Goal: Task Accomplishment & Management: Use online tool/utility

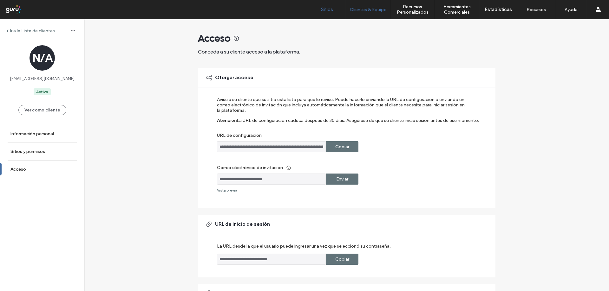
click at [331, 9] on label "Sitios" at bounding box center [327, 10] width 12 height 6
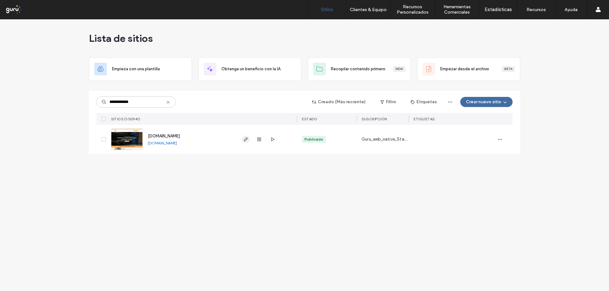
type input "**********"
click at [246, 137] on icon "button" at bounding box center [245, 139] width 5 height 5
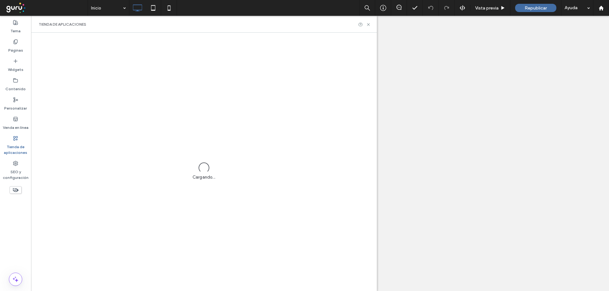
click at [14, 126] on label "Venda en línea" at bounding box center [16, 126] width 26 height 9
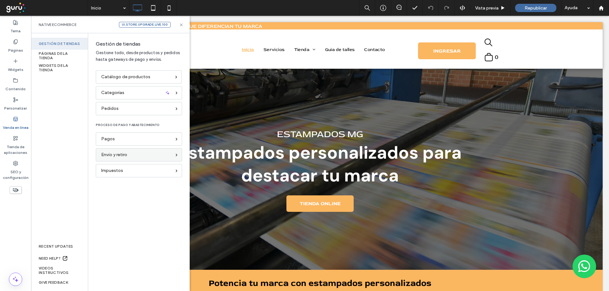
click at [122, 151] on div "Envío y retiro" at bounding box center [139, 154] width 86 height 13
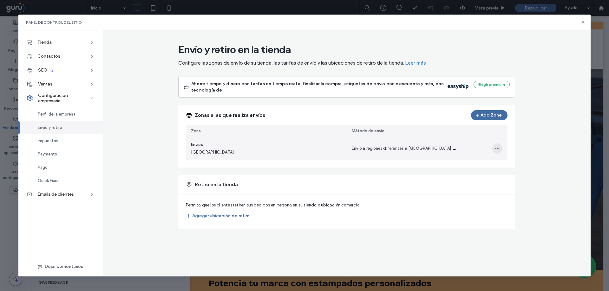
click at [497, 149] on use "button" at bounding box center [497, 148] width 4 height 1
click at [482, 160] on div "Editar zona de envío" at bounding box center [472, 165] width 60 height 12
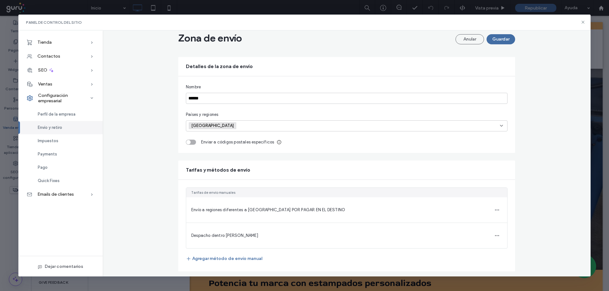
scroll to position [24, 0]
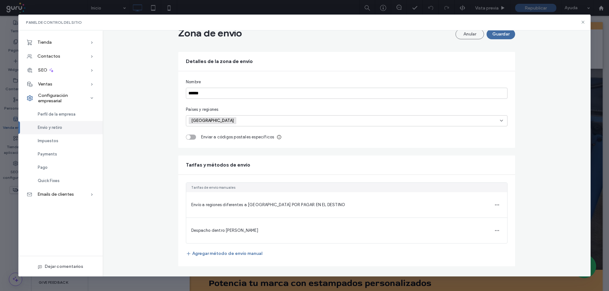
click at [242, 231] on span "Despacho dentro de Satiago" at bounding box center [224, 230] width 67 height 5
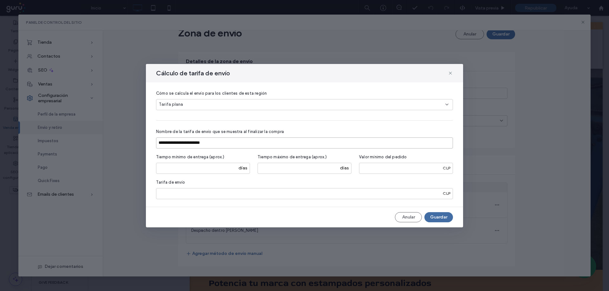
click at [203, 142] on input "**********" at bounding box center [304, 143] width 297 height 11
type input "**********"
click at [433, 219] on button "Guardar" at bounding box center [438, 217] width 29 height 10
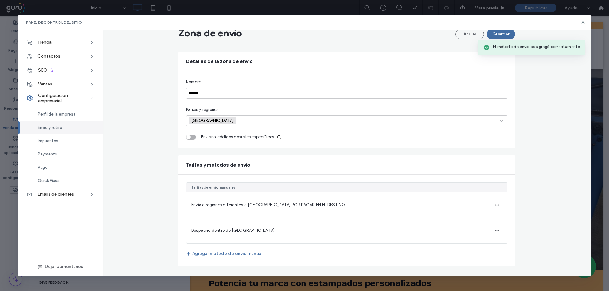
click at [239, 122] on input at bounding box center [261, 121] width 44 height 10
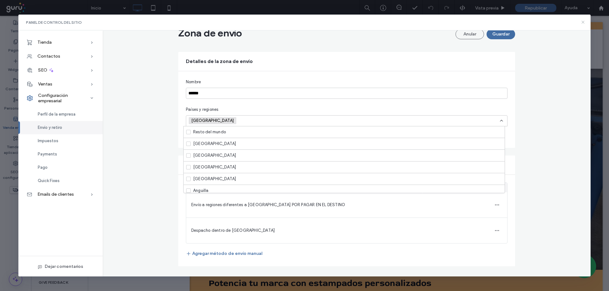
click at [581, 22] on icon at bounding box center [582, 22] width 5 height 5
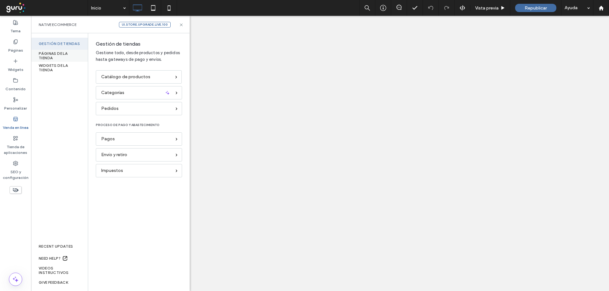
click at [55, 55] on div "PÁGINAS DE LA TIENDA" at bounding box center [59, 56] width 57 height 12
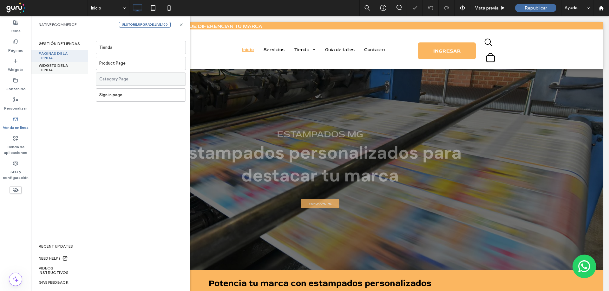
scroll to position [0, 0]
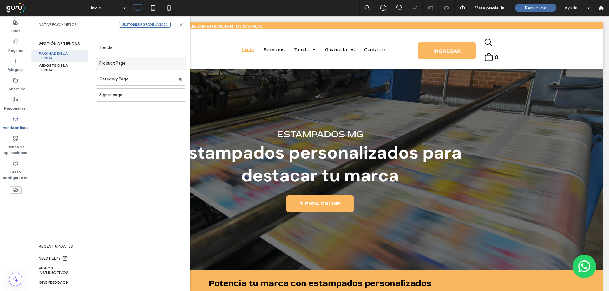
click at [113, 66] on label "Product Page" at bounding box center [142, 63] width 86 height 13
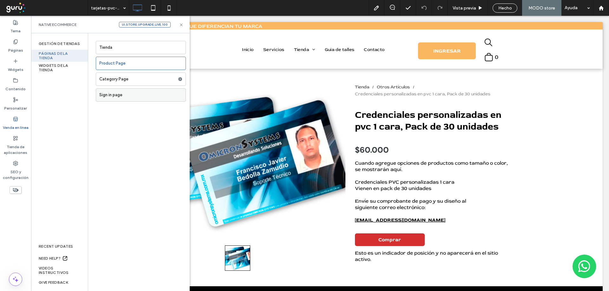
click at [125, 94] on label "Sign in page" at bounding box center [142, 95] width 86 height 13
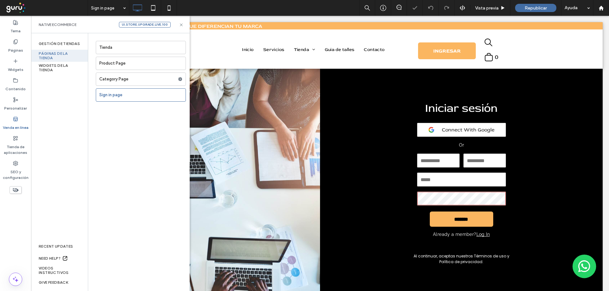
click at [124, 81] on label "Category Page" at bounding box center [138, 79] width 79 height 13
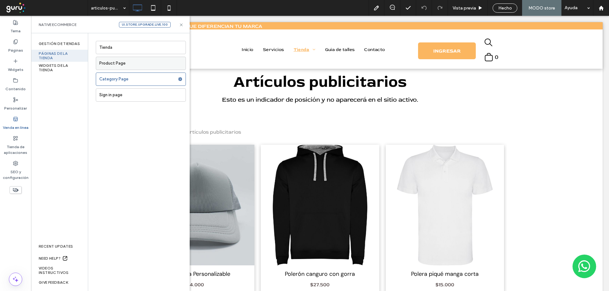
click at [123, 67] on label "Product Page" at bounding box center [142, 63] width 86 height 13
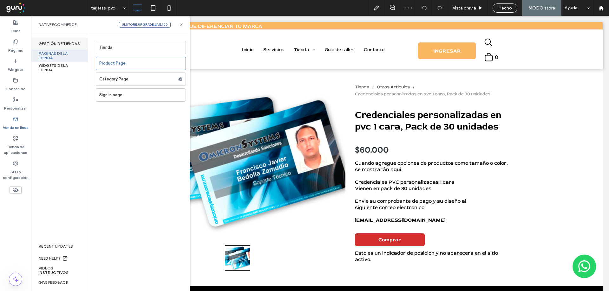
click at [56, 45] on div "Gestión de tiendas" at bounding box center [59, 44] width 57 height 12
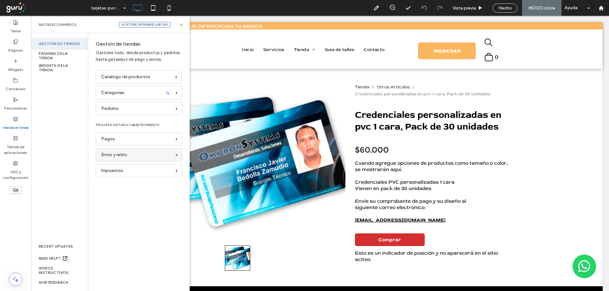
click at [112, 155] on span "Envío y retiro" at bounding box center [114, 155] width 26 height 7
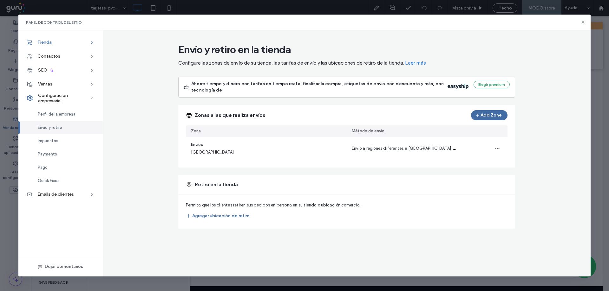
click at [75, 47] on div "Tienda" at bounding box center [60, 43] width 84 height 14
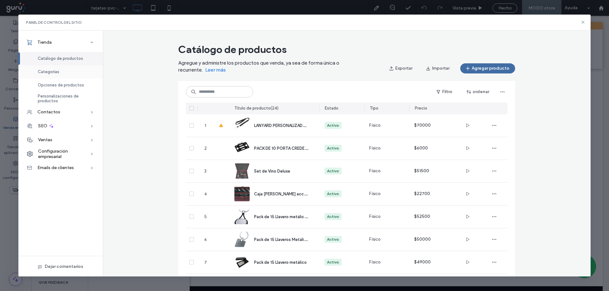
click at [71, 72] on div "Categorías" at bounding box center [60, 71] width 84 height 13
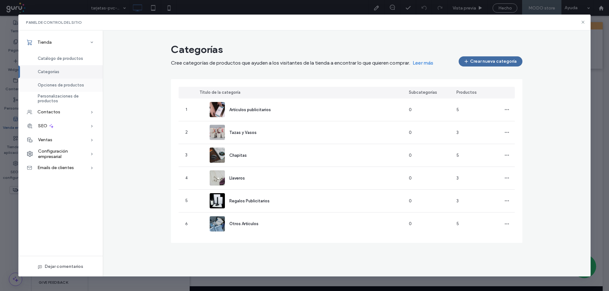
click at [70, 88] on div "Opciones de productos" at bounding box center [60, 85] width 84 height 13
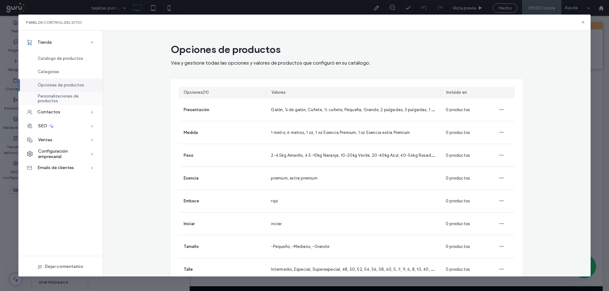
click at [70, 97] on span "Personalizaciones de productos" at bounding box center [66, 99] width 57 height 10
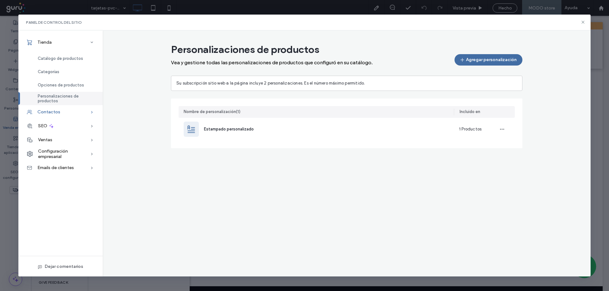
click at [65, 108] on div "Contactos" at bounding box center [60, 112] width 84 height 14
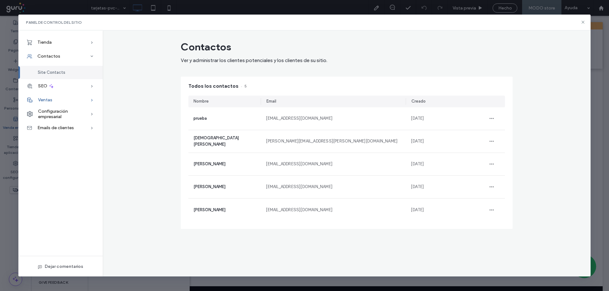
click at [69, 96] on div "Ventas" at bounding box center [60, 100] width 84 height 14
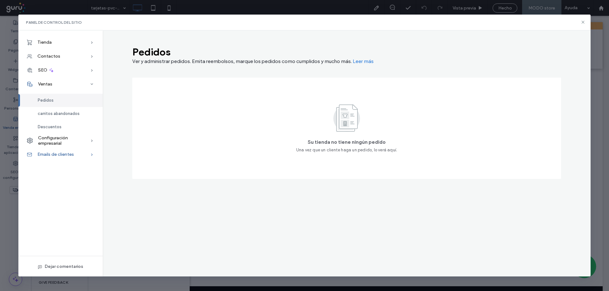
click at [51, 157] on span "Emails de clientes" at bounding box center [55, 154] width 36 height 5
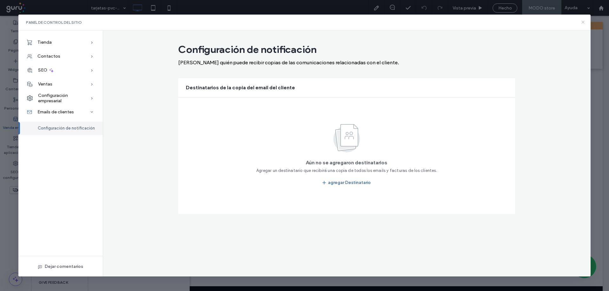
click at [582, 23] on icon at bounding box center [582, 22] width 5 height 5
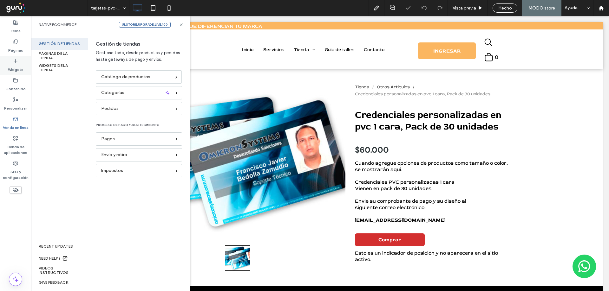
click at [22, 62] on div "Widgets" at bounding box center [15, 65] width 31 height 19
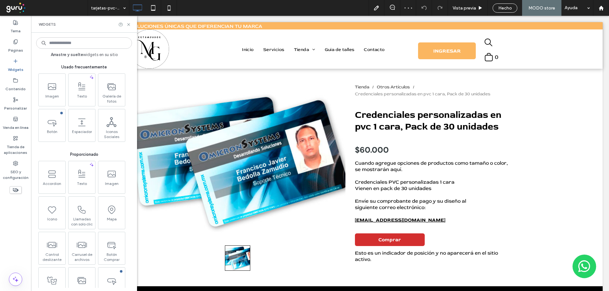
click at [61, 40] on input at bounding box center [84, 42] width 96 height 11
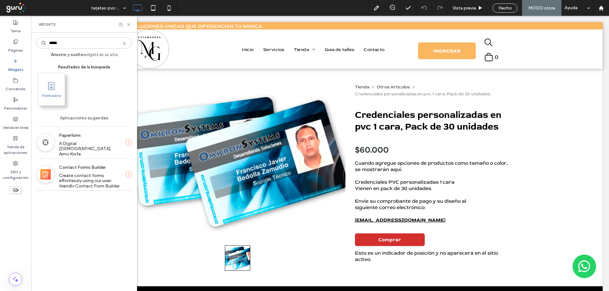
type input "*****"
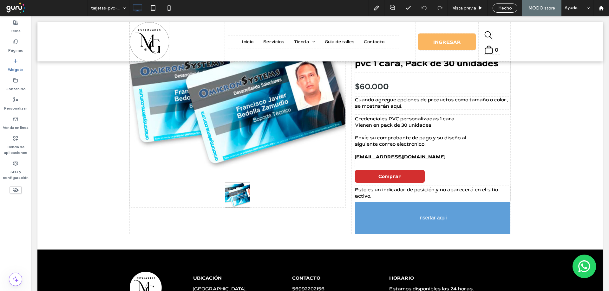
scroll to position [71, 0]
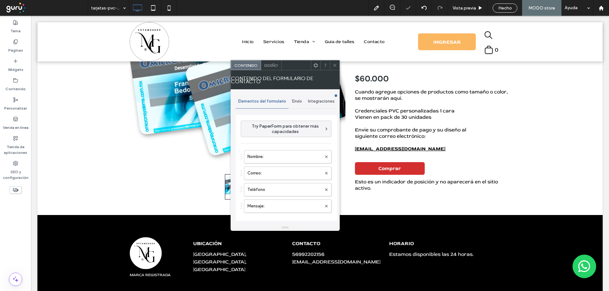
type input "**********"
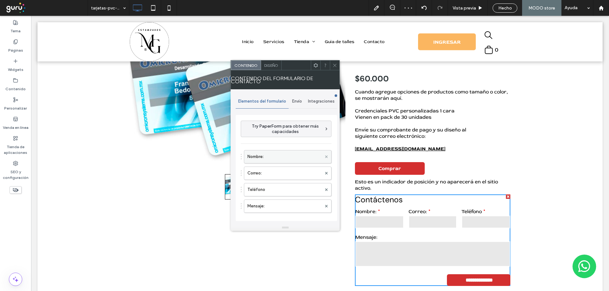
click at [325, 155] on span at bounding box center [326, 157] width 3 height 10
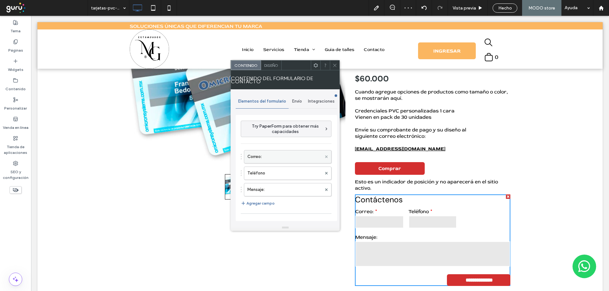
click at [325, 155] on span at bounding box center [326, 157] width 3 height 10
click at [268, 187] on button "Agregar campo" at bounding box center [258, 187] width 34 height 8
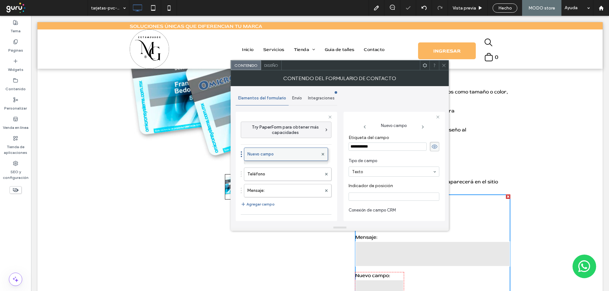
drag, startPoint x: 271, startPoint y: 191, endPoint x: 274, endPoint y: 151, distance: 40.0
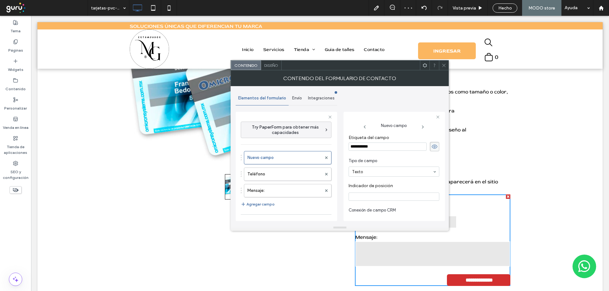
click at [371, 151] on div "**********" at bounding box center [393, 147] width 91 height 10
click at [370, 146] on input "**********" at bounding box center [387, 147] width 78 height 8
type input "*******"
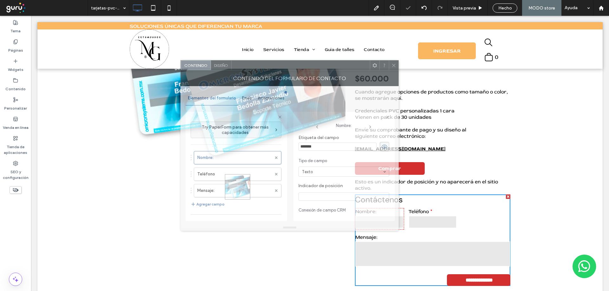
drag, startPoint x: 339, startPoint y: 66, endPoint x: 267, endPoint y: 67, distance: 71.6
click at [269, 66] on div at bounding box center [300, 66] width 138 height 10
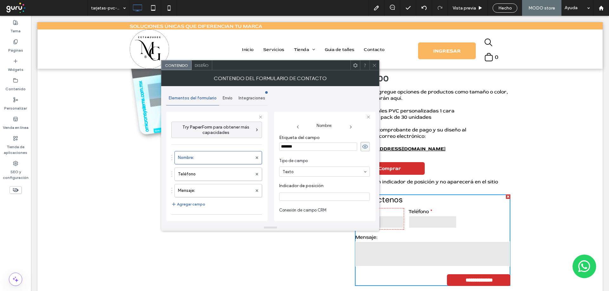
click at [372, 67] on icon at bounding box center [374, 65] width 5 height 5
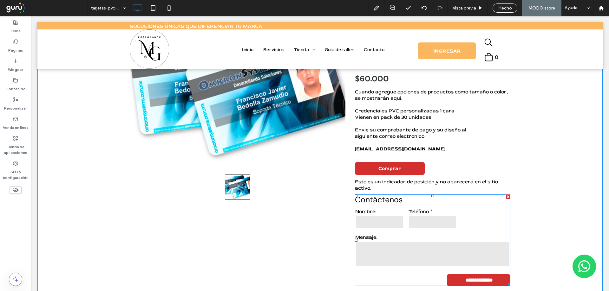
drag, startPoint x: 505, startPoint y: 197, endPoint x: 535, endPoint y: 213, distance: 34.6
click at [506, 197] on div at bounding box center [508, 197] width 4 height 4
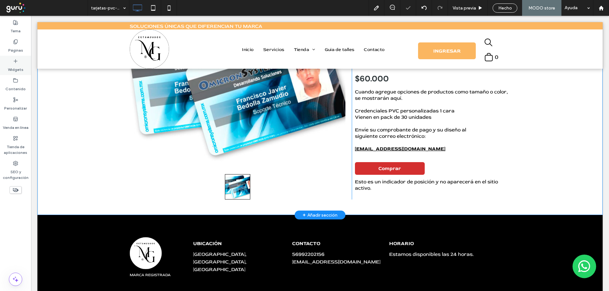
click at [12, 68] on label "Widgets" at bounding box center [16, 68] width 16 height 9
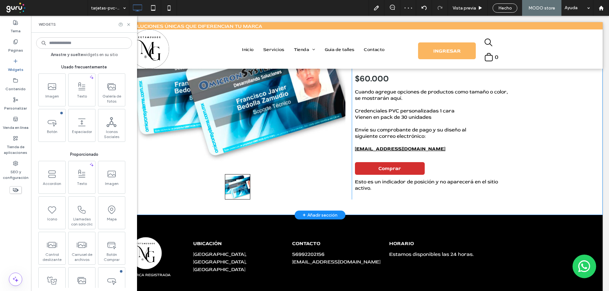
click at [100, 46] on input at bounding box center [84, 42] width 96 height 11
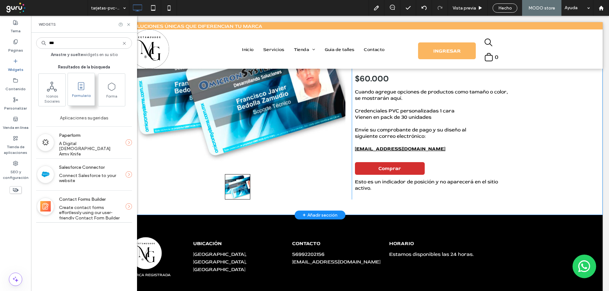
type input "***"
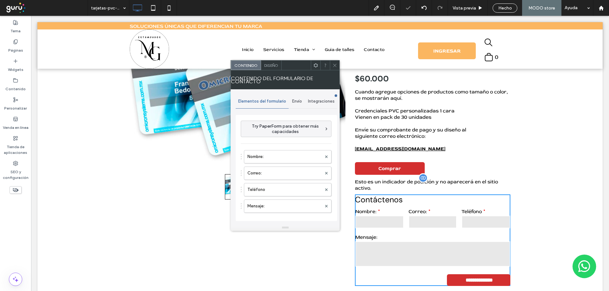
type input "**********"
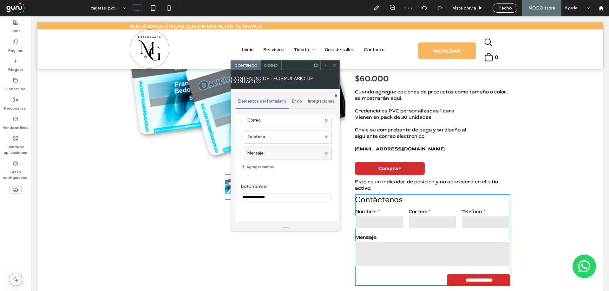
click at [306, 152] on label "Mensaje:" at bounding box center [284, 153] width 74 height 13
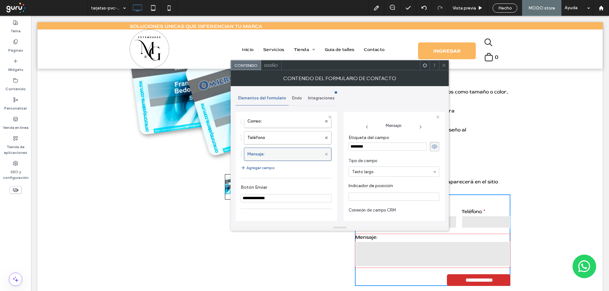
click at [325, 153] on icon at bounding box center [326, 154] width 3 height 3
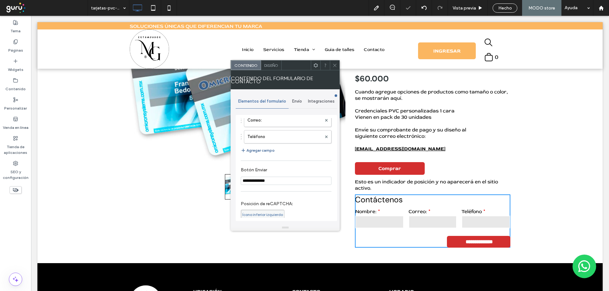
click at [262, 151] on button "Agregar campo" at bounding box center [258, 151] width 34 height 8
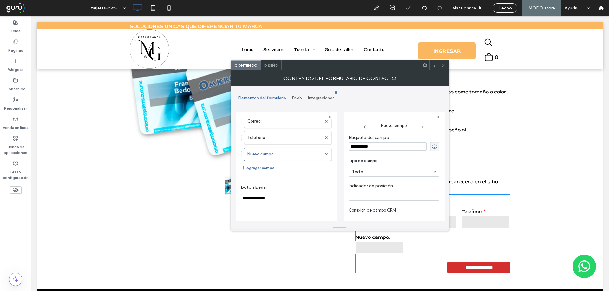
click at [378, 151] on input "**********" at bounding box center [387, 147] width 78 height 8
type input "*"
type input "**********"
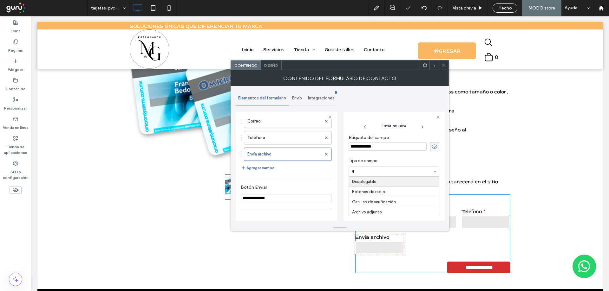
type input "**"
click at [360, 148] on input "**********" at bounding box center [387, 147] width 78 height 8
type input "**********"
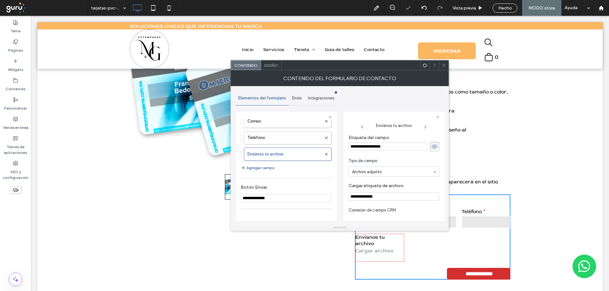
click at [445, 67] on icon at bounding box center [443, 65] width 5 height 5
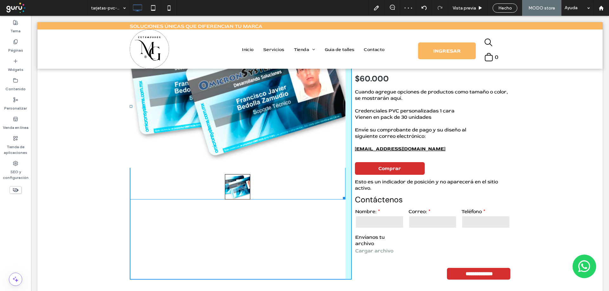
drag, startPoint x: 339, startPoint y: 197, endPoint x: 374, endPoint y: 282, distance: 91.8
click at [342, 200] on div at bounding box center [342, 197] width 5 height 5
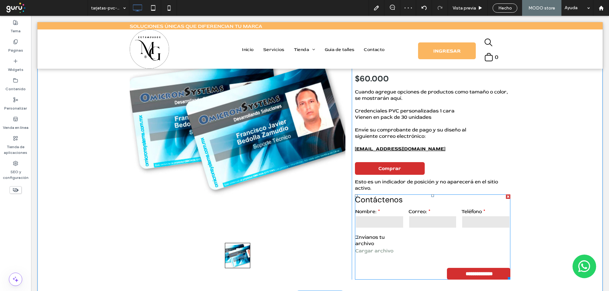
click at [397, 228] on input "text" at bounding box center [379, 222] width 48 height 13
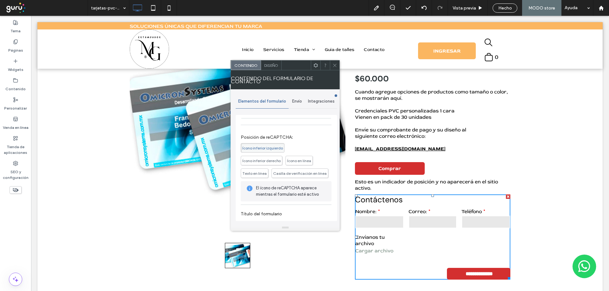
scroll to position [116, 0]
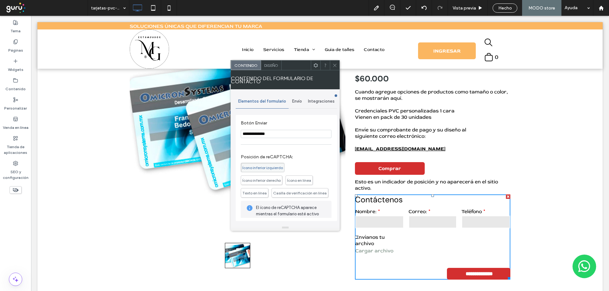
drag, startPoint x: 255, startPoint y: 135, endPoint x: 321, endPoint y: 133, distance: 66.0
click at [320, 133] on input "**********" at bounding box center [286, 134] width 91 height 8
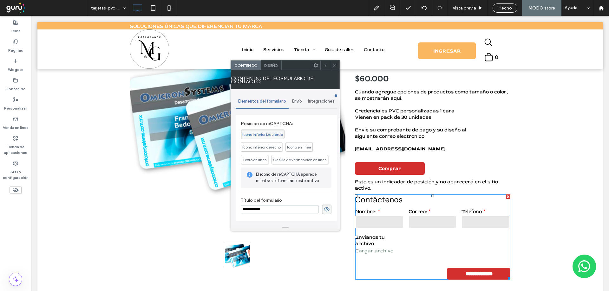
scroll to position [163, 0]
type input "**********"
click at [282, 208] on input "**********" at bounding box center [280, 209] width 78 height 8
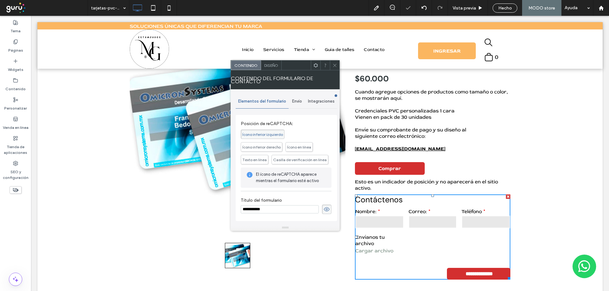
type input "*"
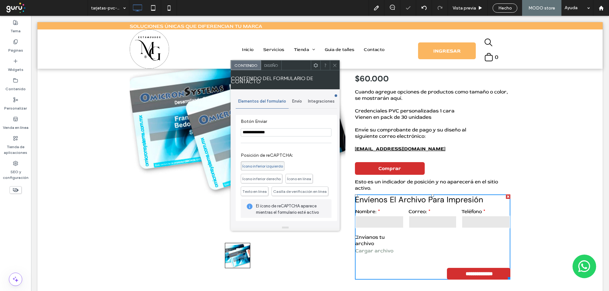
scroll to position [110, 0]
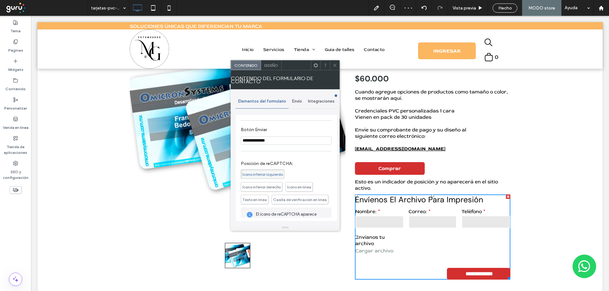
type input "**********"
click at [273, 65] on span "Diseño" at bounding box center [271, 65] width 14 height 5
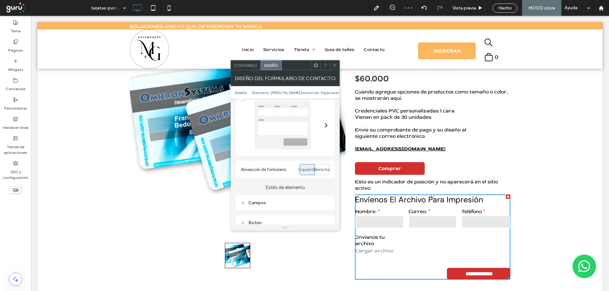
click at [271, 199] on div "Campos" at bounding box center [285, 203] width 89 height 9
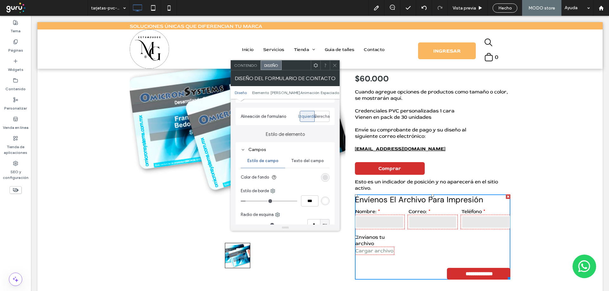
scroll to position [95, 0]
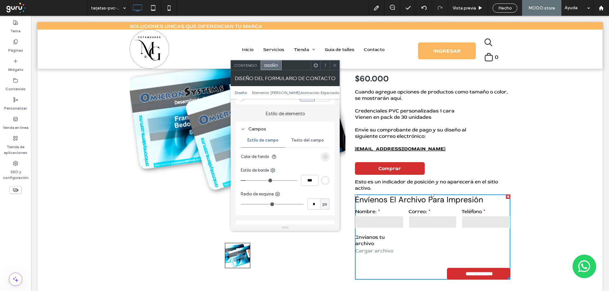
click at [316, 140] on span "Texto del campo" at bounding box center [307, 140] width 33 height 5
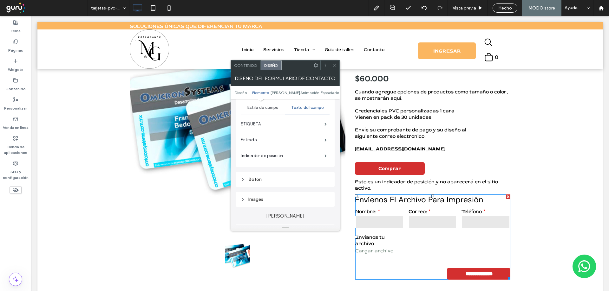
scroll to position [127, 0]
click at [324, 127] on span at bounding box center [325, 125] width 2 height 3
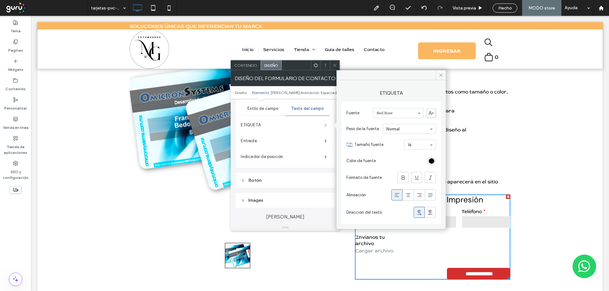
click at [324, 127] on span at bounding box center [325, 125] width 2 height 3
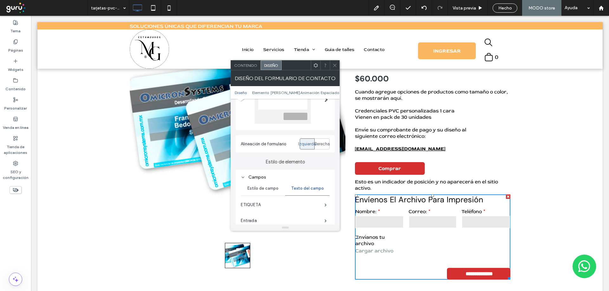
scroll to position [53, 0]
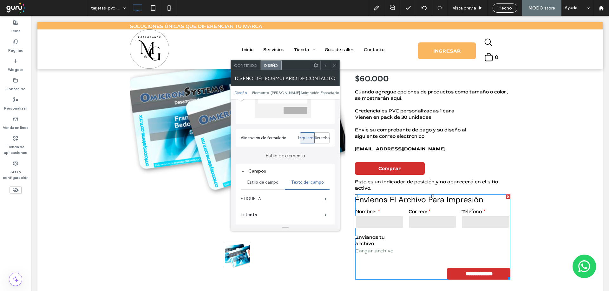
click at [249, 64] on span "Contenido" at bounding box center [245, 65] width 23 height 5
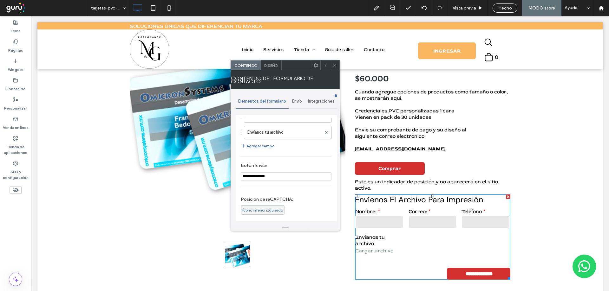
scroll to position [85, 0]
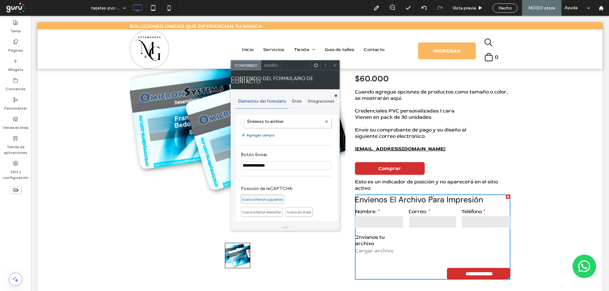
click at [267, 66] on span "Diseño" at bounding box center [271, 65] width 14 height 5
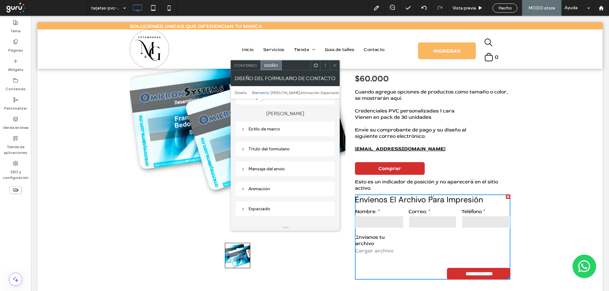
scroll to position [169, 0]
click at [279, 145] on div "Título del formulario" at bounding box center [285, 147] width 89 height 5
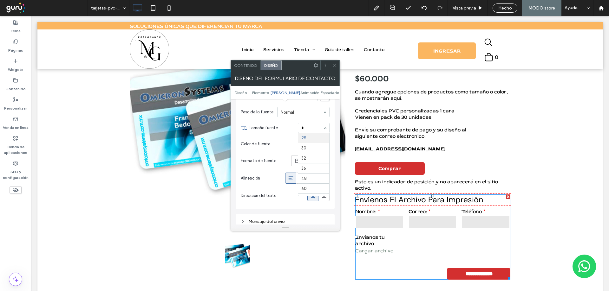
scroll to position [0, 0]
type input "**"
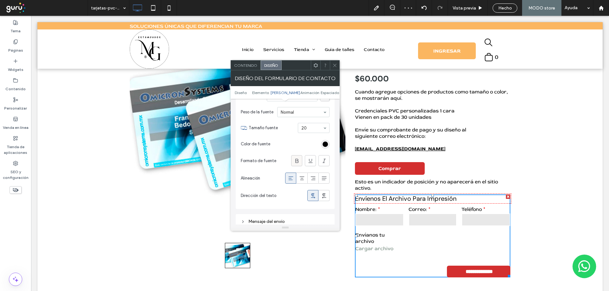
click at [299, 162] on icon at bounding box center [297, 161] width 6 height 6
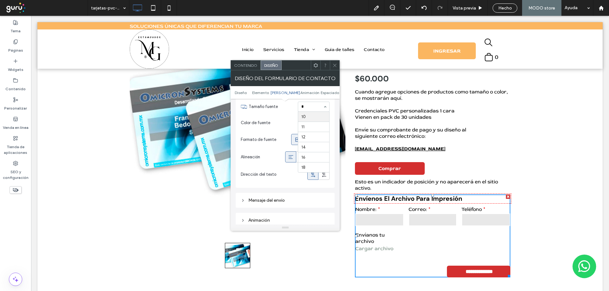
type input "**"
click at [6, 48] on div "Páginas" at bounding box center [15, 45] width 31 height 19
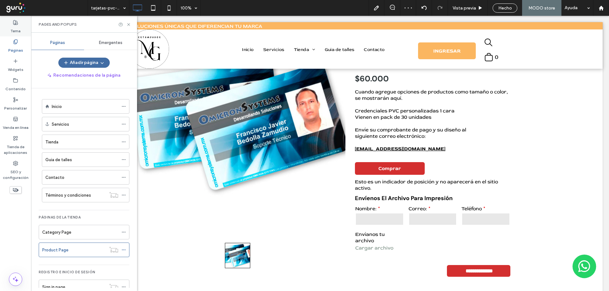
click at [16, 28] on label "Tema" at bounding box center [15, 29] width 10 height 9
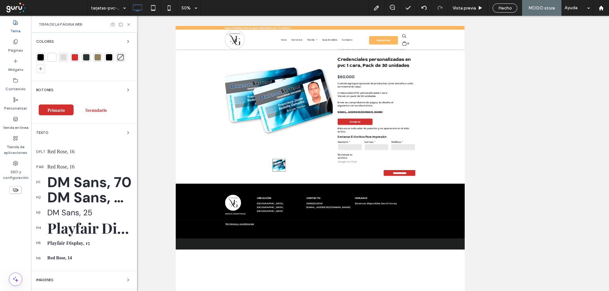
click at [61, 204] on div "DM Sans, 50" at bounding box center [89, 197] width 85 height 19
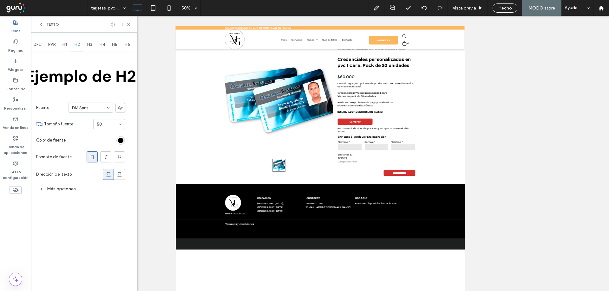
click at [51, 188] on div "Más opciones" at bounding box center [80, 189] width 89 height 9
click at [94, 220] on div "Single" at bounding box center [99, 220] width 52 height 10
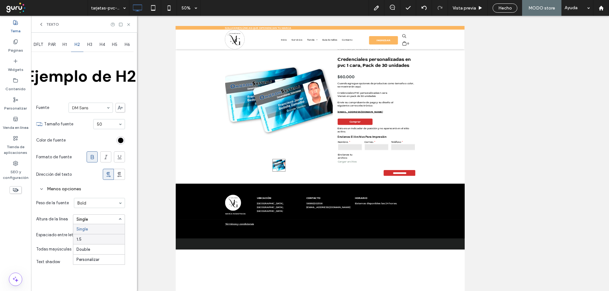
click at [89, 238] on div "1.5" at bounding box center [98, 239] width 51 height 10
click at [89, 45] on span "H3" at bounding box center [89, 44] width 5 height 5
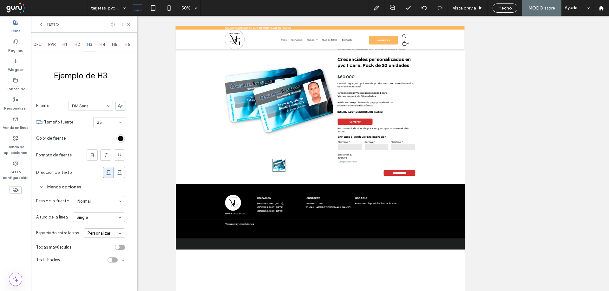
click at [87, 222] on div "Single" at bounding box center [99, 218] width 52 height 10
click at [93, 179] on span at bounding box center [95, 164] width 5 height 213
click at [101, 45] on span "H4" at bounding box center [102, 44] width 5 height 5
click at [113, 44] on span "H5" at bounding box center [114, 44] width 5 height 5
click at [127, 25] on icon at bounding box center [128, 24] width 5 height 5
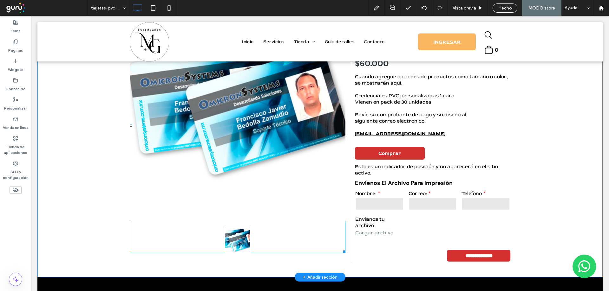
scroll to position [100, 0]
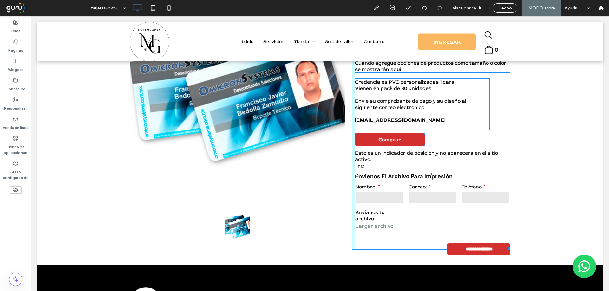
drag, startPoint x: 431, startPoint y: 166, endPoint x: 461, endPoint y: 192, distance: 39.7
click at [430, 177] on div "**********" at bounding box center [432, 211] width 155 height 77
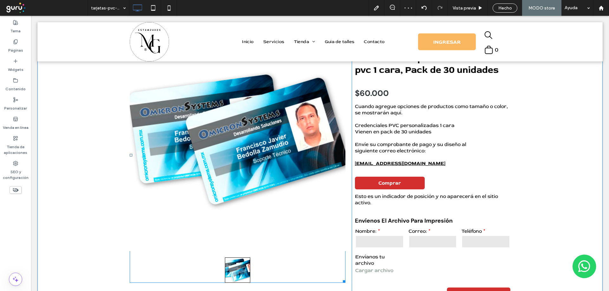
scroll to position [0, 0]
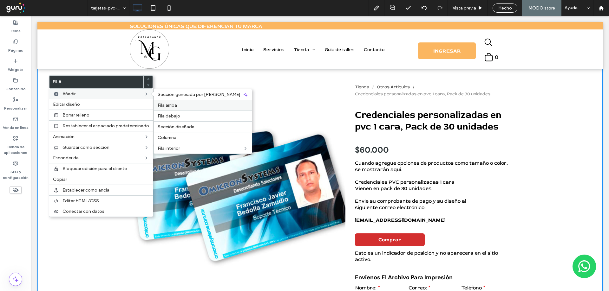
click at [165, 103] on span "Fila arriba" at bounding box center [167, 105] width 19 height 5
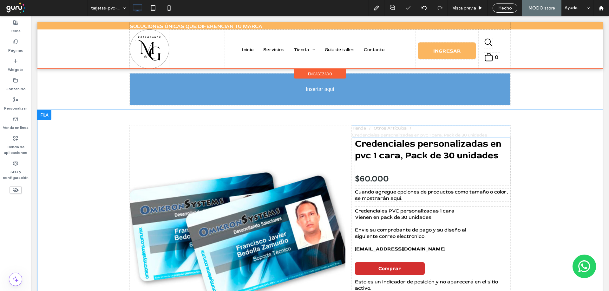
drag, startPoint x: 337, startPoint y: 104, endPoint x: 288, endPoint y: 117, distance: 50.0
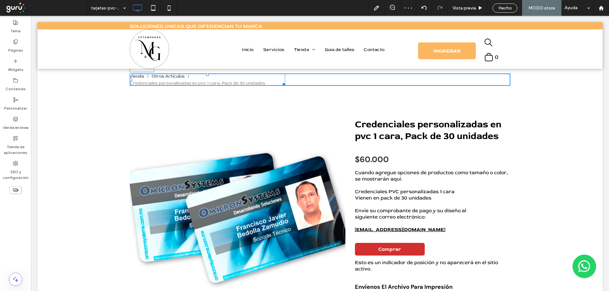
drag, startPoint x: 281, startPoint y: 84, endPoint x: 473, endPoint y: 94, distance: 192.3
click at [285, 81] on div at bounding box center [282, 83] width 5 height 5
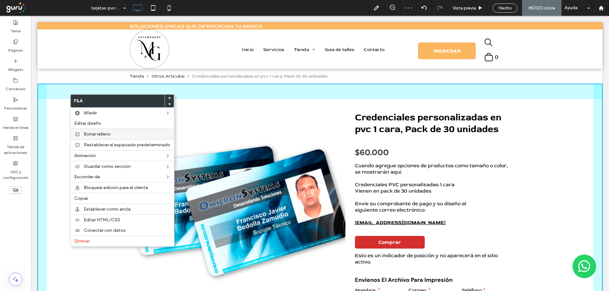
click at [88, 136] on span "Borrar relleno" at bounding box center [97, 134] width 27 height 5
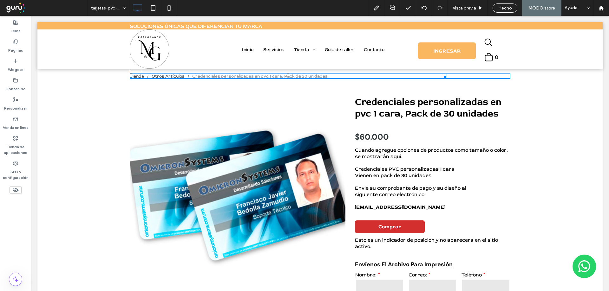
drag, startPoint x: 286, startPoint y: 75, endPoint x: 284, endPoint y: 87, distance: 12.1
click at [287, 76] on div at bounding box center [288, 75] width 3 height 3
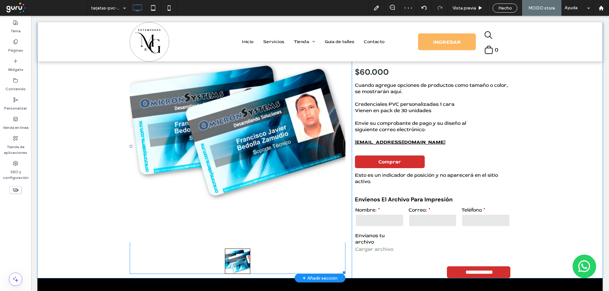
scroll to position [74, 0]
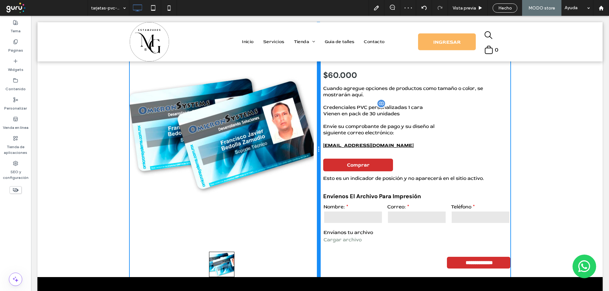
drag, startPoint x: 349, startPoint y: 130, endPoint x: 354, endPoint y: 145, distance: 16.7
click at [323, 130] on div "**********" at bounding box center [320, 149] width 380 height 255
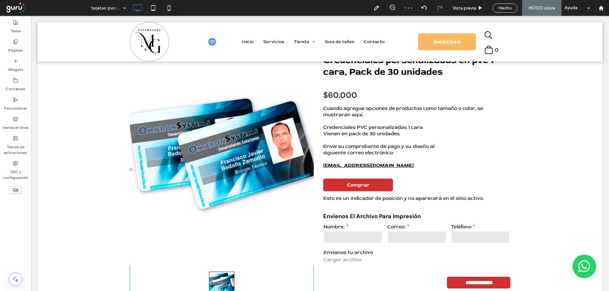
scroll to position [53, 0]
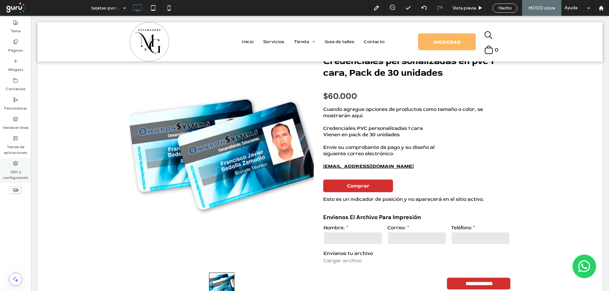
click at [19, 171] on label "SEO y configuración" at bounding box center [15, 173] width 31 height 15
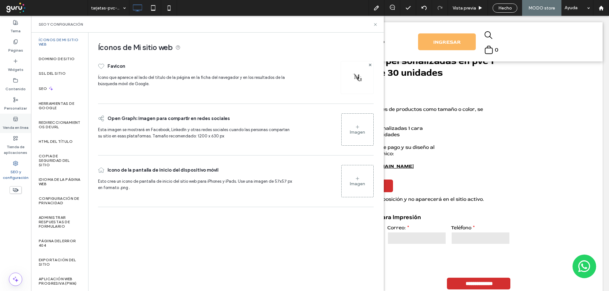
click at [18, 125] on label "Venda en línea" at bounding box center [16, 126] width 26 height 9
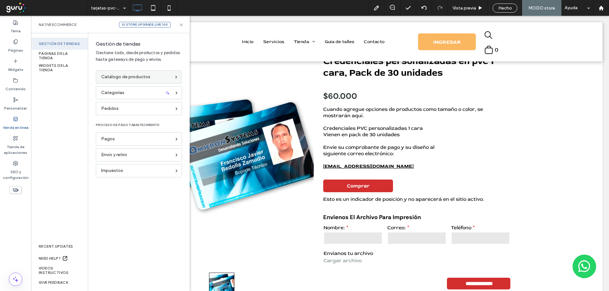
click at [113, 80] on span "Catálogo de productos" at bounding box center [125, 77] width 49 height 7
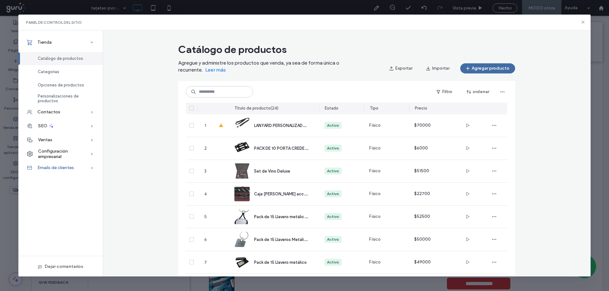
click at [44, 115] on div "Contactos" at bounding box center [60, 112] width 84 height 14
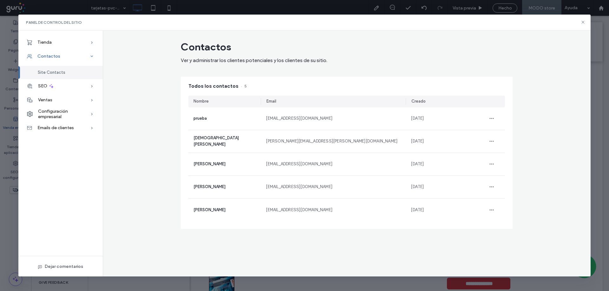
click at [61, 59] on div "Contactos" at bounding box center [60, 56] width 84 height 14
click at [67, 44] on div "Tienda" at bounding box center [60, 43] width 84 height 14
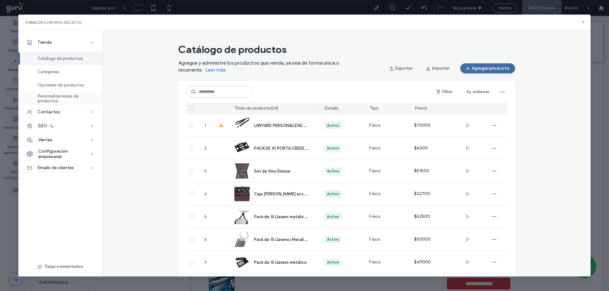
click at [51, 100] on span "Personalizaciones de productos" at bounding box center [66, 99] width 57 height 10
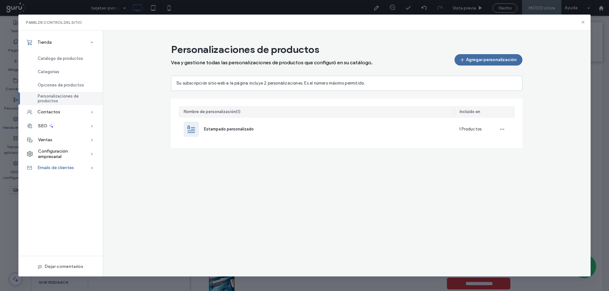
click at [55, 167] on span "Emails de clientes" at bounding box center [55, 167] width 36 height 5
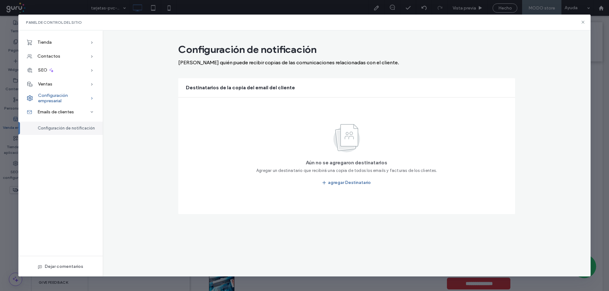
click at [67, 92] on div "Configuración empresarial" at bounding box center [60, 98] width 84 height 14
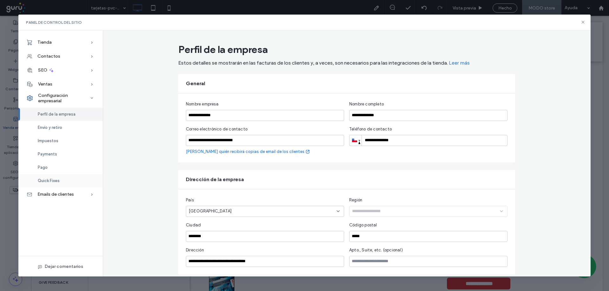
click at [47, 181] on span "Quick Fixes" at bounding box center [49, 180] width 22 height 5
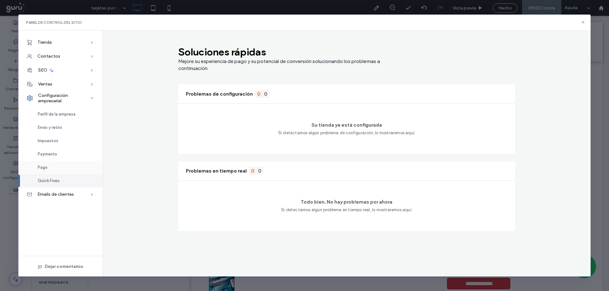
click at [49, 168] on div "Pago" at bounding box center [60, 167] width 84 height 13
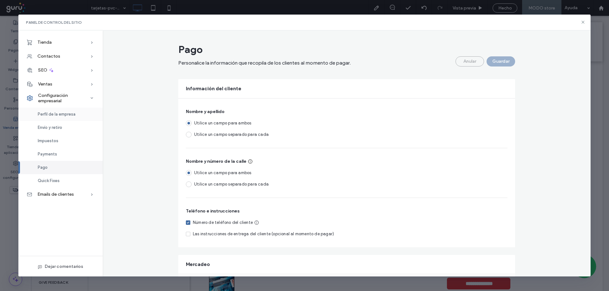
click at [60, 113] on span "Perfil de la empresa" at bounding box center [57, 114] width 38 height 5
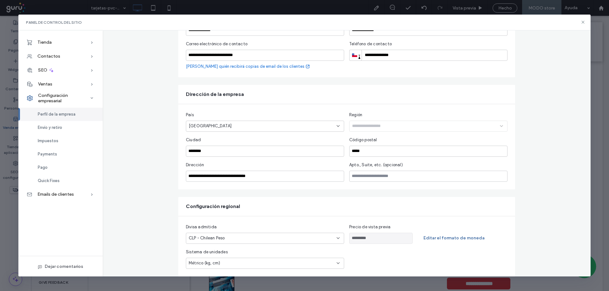
scroll to position [95, 0]
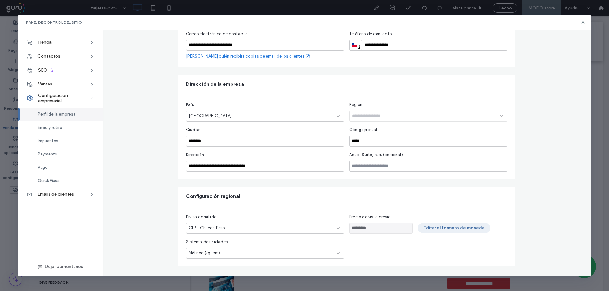
click at [465, 230] on button "Editar el formato de moneda" at bounding box center [453, 228] width 73 height 10
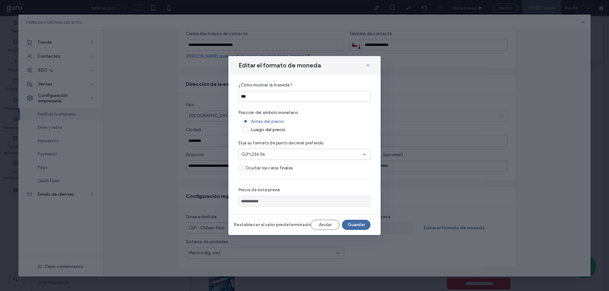
click at [280, 153] on div "CLP1,234.56" at bounding box center [301, 155] width 121 height 6
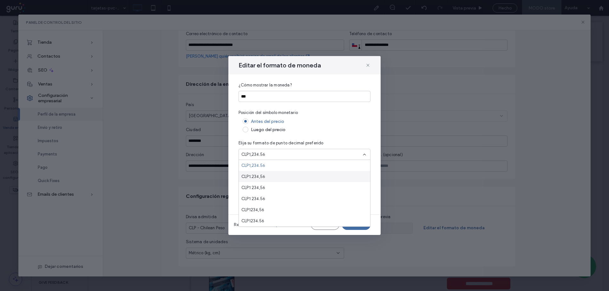
click at [257, 174] on span "CLP1.234,56" at bounding box center [253, 177] width 24 height 6
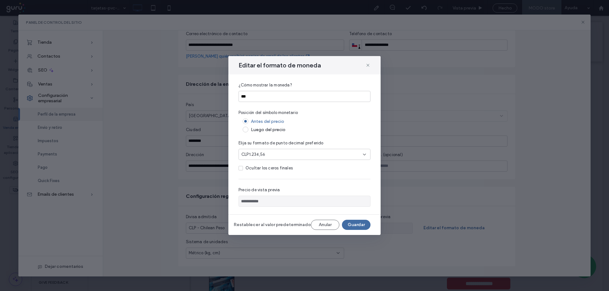
click at [239, 169] on span at bounding box center [240, 168] width 4 height 4
type input "********"
click at [258, 94] on input "***" at bounding box center [304, 96] width 132 height 11
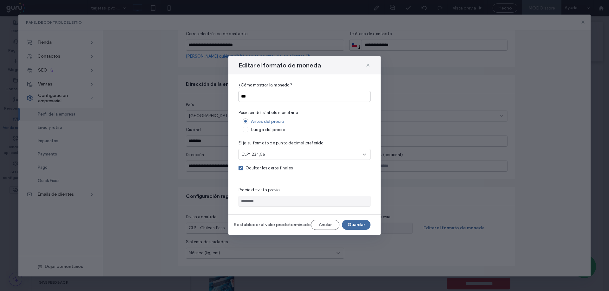
type input "*"
type input "******"
type input "*"
click at [357, 224] on button "Guardar" at bounding box center [356, 225] width 29 height 10
type input "******"
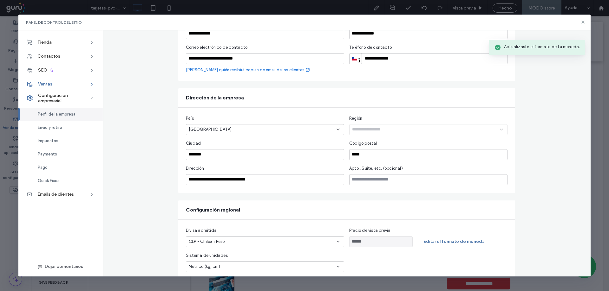
scroll to position [53, 0]
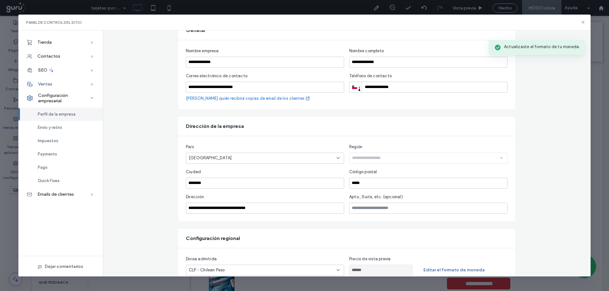
click at [41, 83] on span "Ventas" at bounding box center [45, 83] width 14 height 5
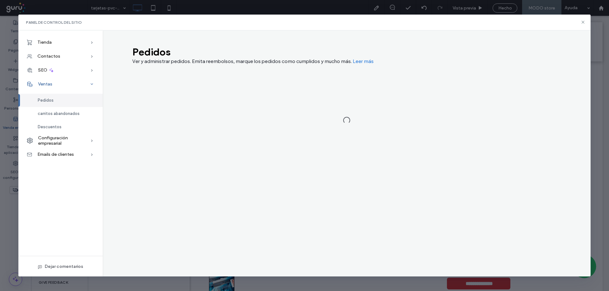
scroll to position [0, 0]
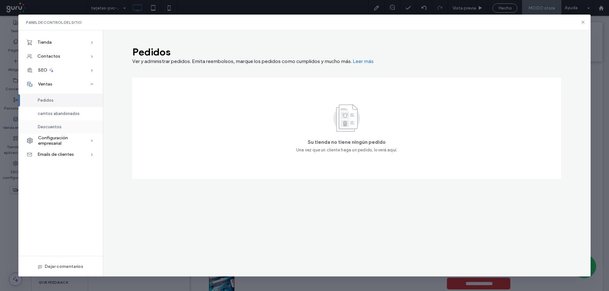
click at [49, 125] on span "Descuentos" at bounding box center [50, 127] width 24 height 5
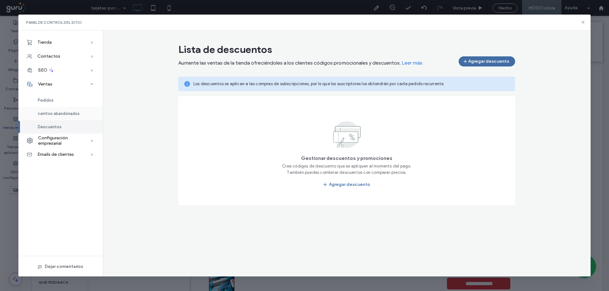
click at [56, 113] on span "carritos abandonados" at bounding box center [59, 113] width 42 height 5
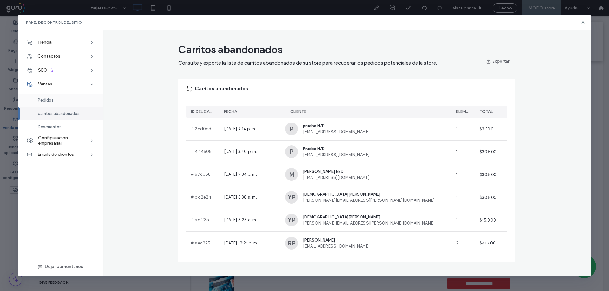
click at [56, 102] on div "Pedidos" at bounding box center [60, 100] width 84 height 13
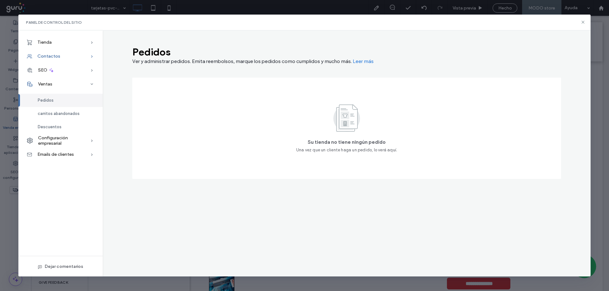
click at [57, 55] on span "Contactos" at bounding box center [48, 56] width 23 height 5
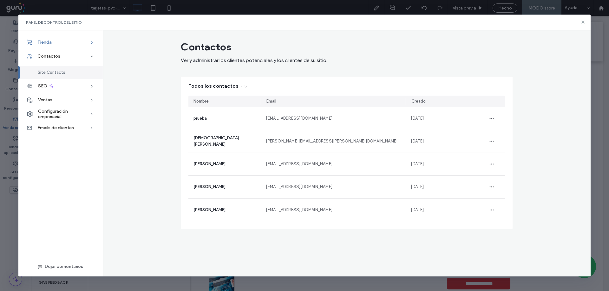
click at [60, 43] on div "Tienda" at bounding box center [60, 43] width 84 height 14
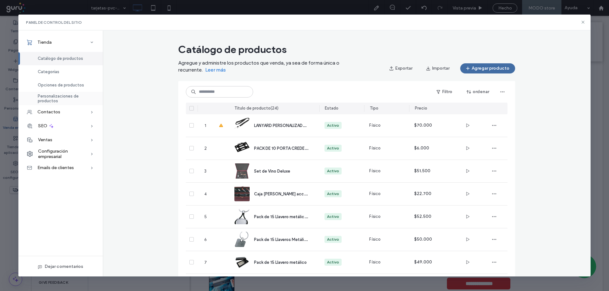
click at [45, 97] on span "Personalizaciones de productos" at bounding box center [66, 99] width 57 height 10
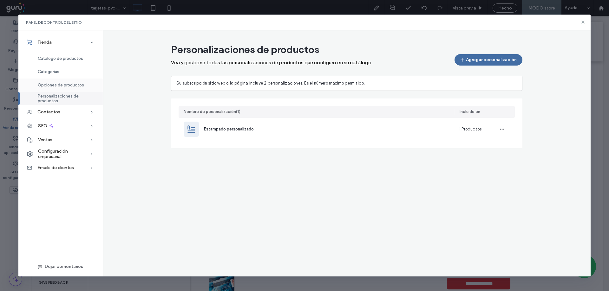
click at [49, 84] on span "Opciones de productos" at bounding box center [61, 85] width 46 height 5
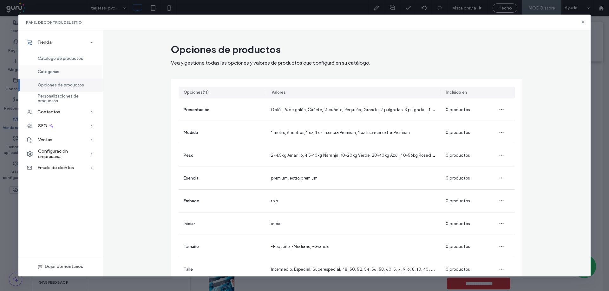
click at [47, 68] on div "Categorías" at bounding box center [60, 71] width 84 height 13
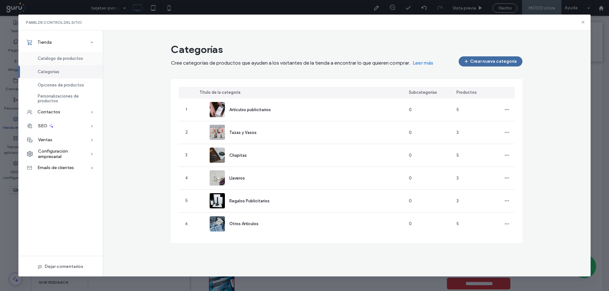
click at [56, 56] on span "Catálogo de productos" at bounding box center [60, 58] width 45 height 5
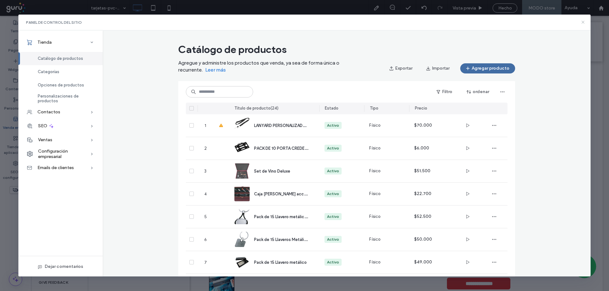
drag, startPoint x: 582, startPoint y: 24, endPoint x: 294, endPoint y: 97, distance: 297.8
click at [582, 24] on icon at bounding box center [582, 22] width 5 height 5
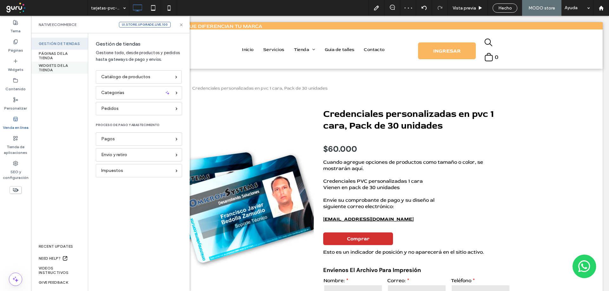
click at [47, 65] on div "WIDGETS DE LA TIENDA" at bounding box center [59, 68] width 57 height 12
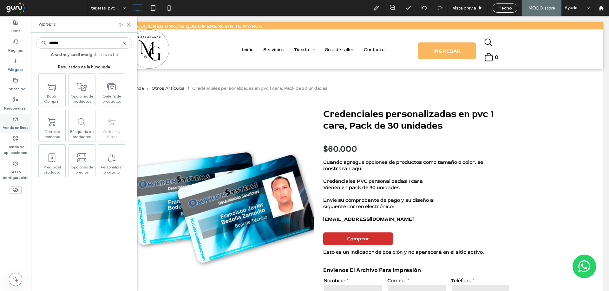
click at [5, 124] on label "Venda en línea" at bounding box center [16, 126] width 26 height 9
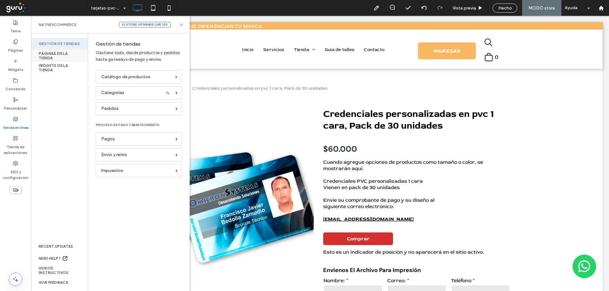
click at [55, 58] on div "PÁGINAS DE LA TIENDA" at bounding box center [59, 56] width 57 height 12
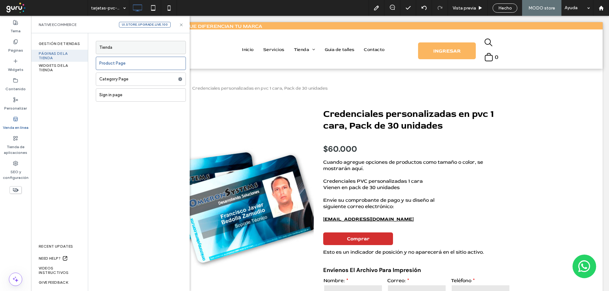
click at [122, 48] on label "Tienda" at bounding box center [142, 47] width 86 height 13
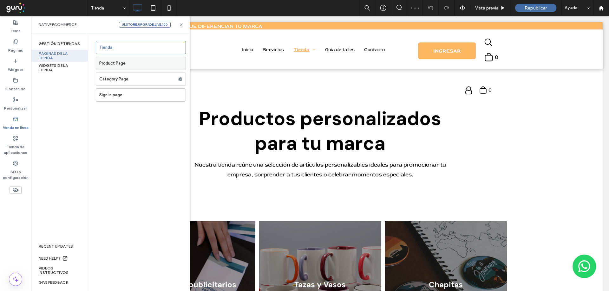
click at [115, 62] on label "Product Page" at bounding box center [142, 63] width 86 height 13
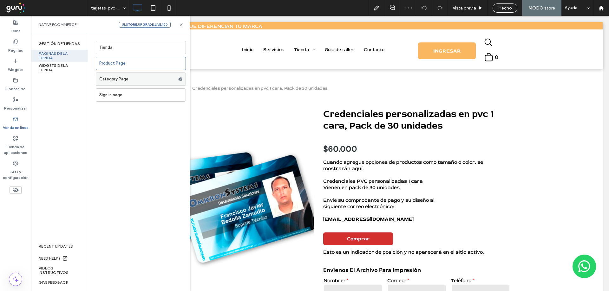
click at [115, 82] on label "Category Page" at bounding box center [138, 79] width 79 height 13
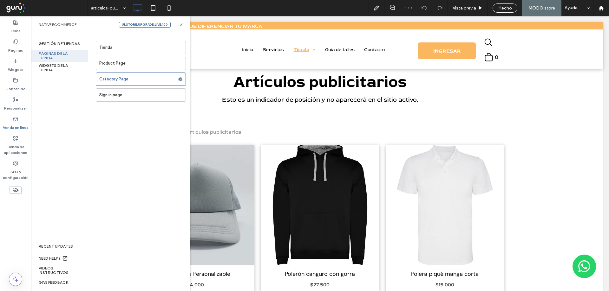
click at [115, 91] on label "Sign in page" at bounding box center [142, 95] width 86 height 13
click at [45, 64] on div "WIDGETS DE LA TIENDA" at bounding box center [59, 68] width 57 height 12
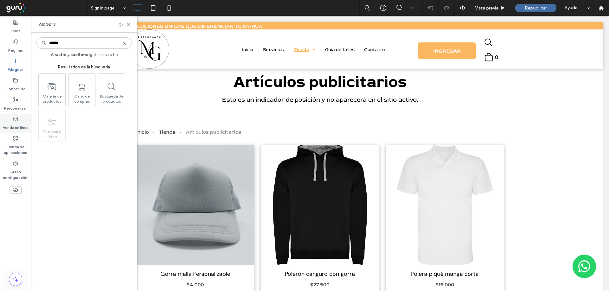
click at [11, 118] on div "Venda en línea" at bounding box center [15, 123] width 31 height 19
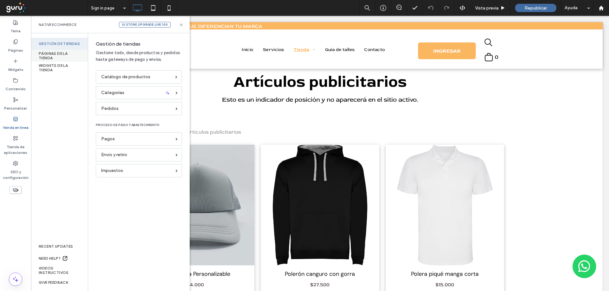
click at [59, 58] on div "PÁGINAS DE LA TIENDA" at bounding box center [59, 56] width 57 height 12
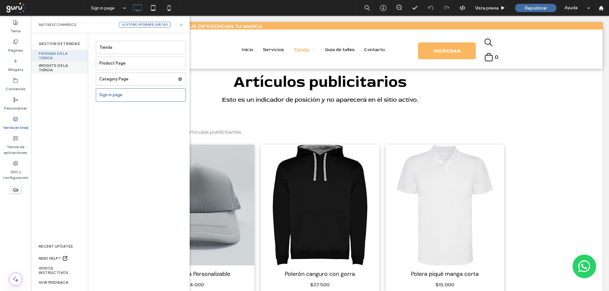
click at [43, 67] on div "WIDGETS DE LA TIENDA" at bounding box center [59, 68] width 57 height 12
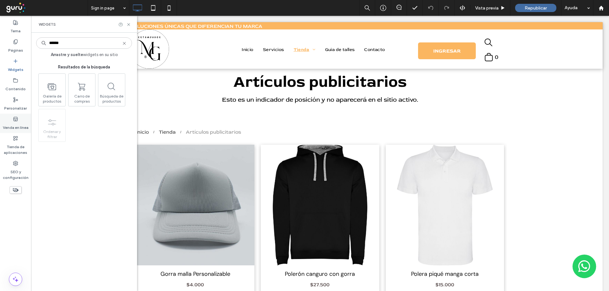
click at [9, 130] on label "Venda en línea" at bounding box center [16, 126] width 26 height 9
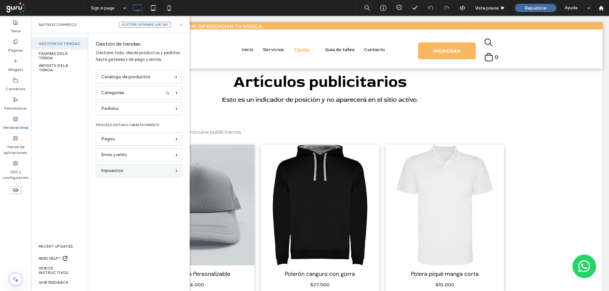
click at [112, 169] on span "Impuestos" at bounding box center [112, 170] width 22 height 7
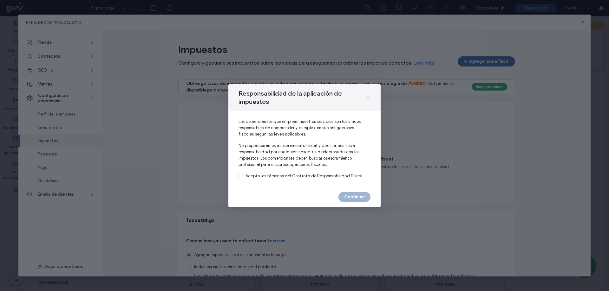
click at [367, 98] on icon at bounding box center [367, 97] width 5 height 5
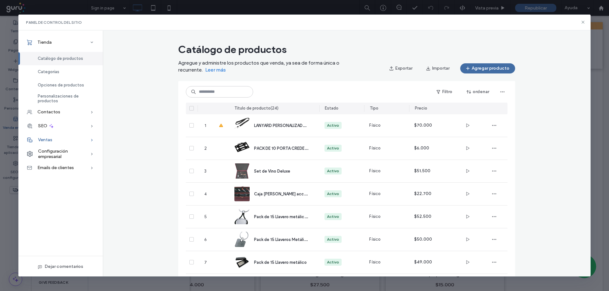
click at [60, 138] on div "Ventas" at bounding box center [60, 140] width 84 height 14
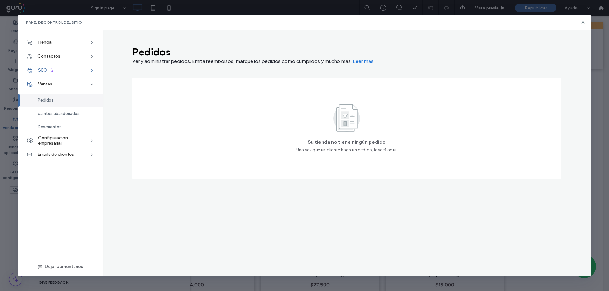
click at [63, 69] on div "SEO" at bounding box center [60, 70] width 84 height 14
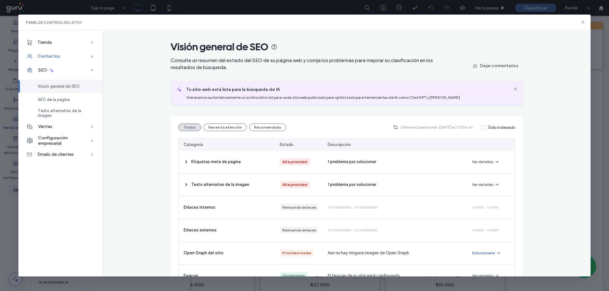
click at [69, 54] on div "Contactos" at bounding box center [60, 56] width 84 height 14
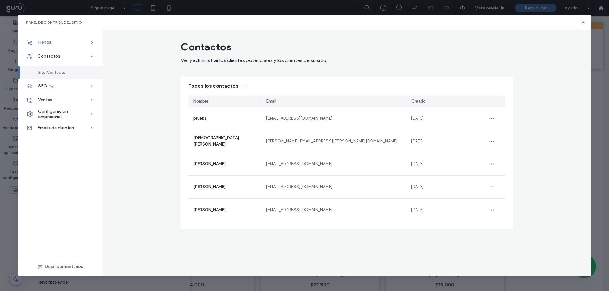
click at [74, 44] on div "Tienda" at bounding box center [60, 43] width 84 height 14
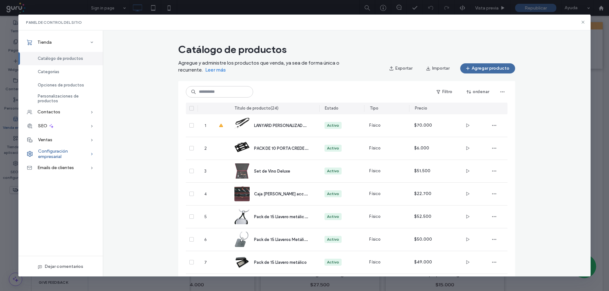
click at [72, 152] on span "Configuración empresarial" at bounding box center [64, 154] width 52 height 11
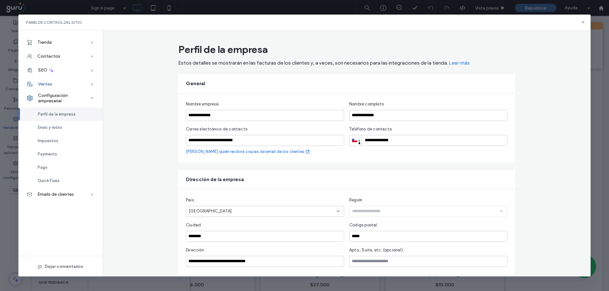
click at [49, 87] on span "Ventas" at bounding box center [45, 83] width 14 height 5
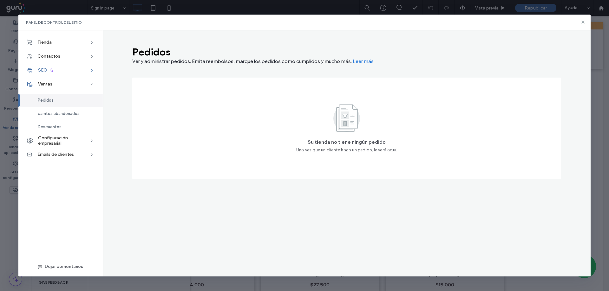
click at [53, 69] on icon at bounding box center [51, 71] width 6 height 6
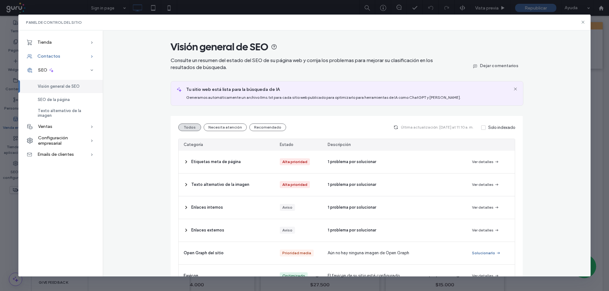
click at [65, 57] on div "Contactos" at bounding box center [60, 56] width 84 height 14
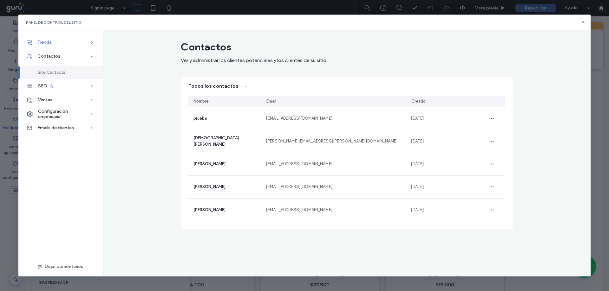
click at [72, 42] on div "Tienda" at bounding box center [60, 43] width 84 height 14
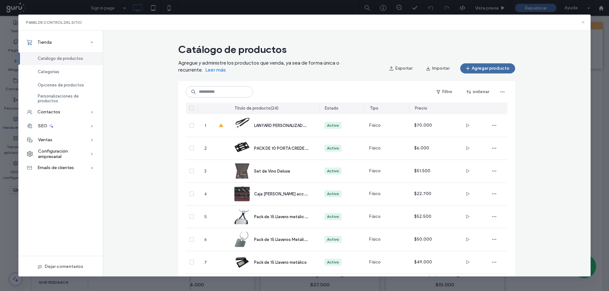
click at [582, 22] on icon at bounding box center [582, 22] width 5 height 5
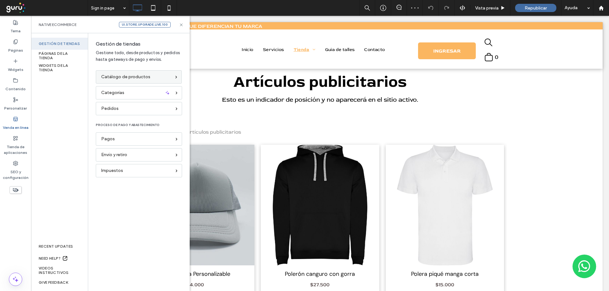
click at [110, 79] on span "Catálogo de productos" at bounding box center [125, 77] width 49 height 7
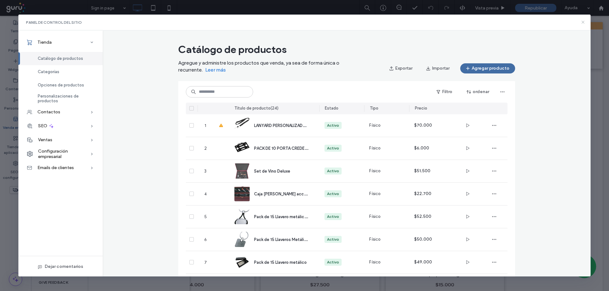
click at [583, 21] on icon at bounding box center [582, 22] width 5 height 5
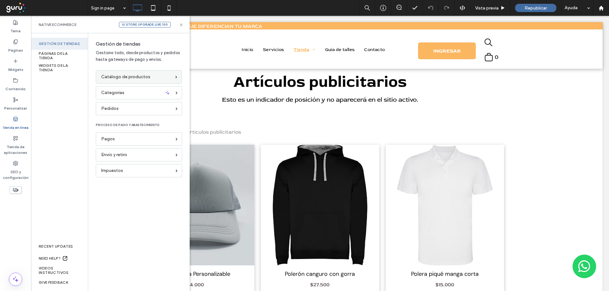
click at [101, 75] on span "Catálogo de productos" at bounding box center [125, 77] width 49 height 7
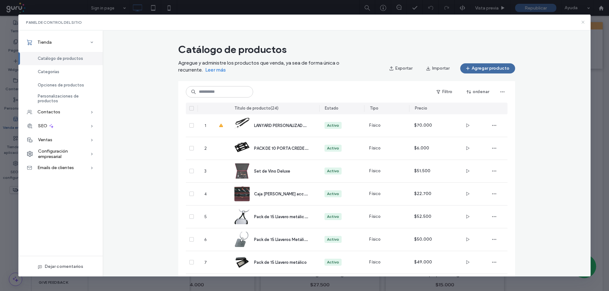
click at [583, 22] on icon at bounding box center [582, 22] width 5 height 5
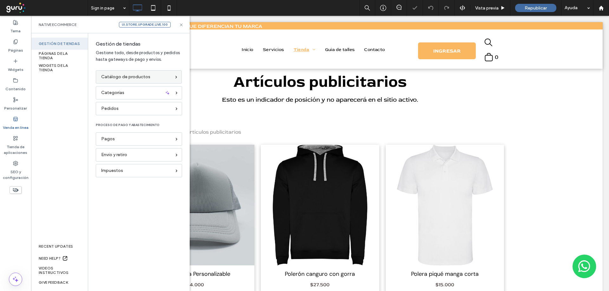
click at [134, 77] on span "Catálogo de productos" at bounding box center [125, 77] width 49 height 7
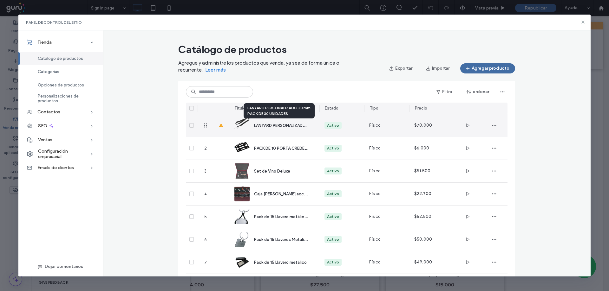
click at [254, 126] on span "LANYARD PERSONALIZADO 20 mm PACK DE 30 UNIDADES" at bounding box center [309, 125] width 110 height 6
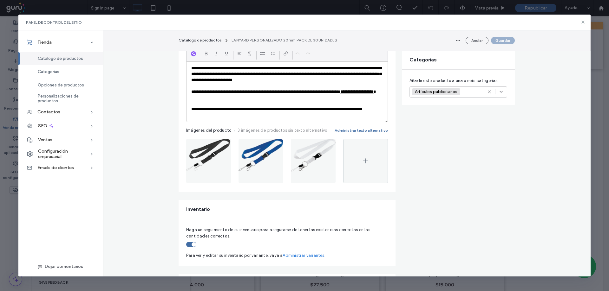
scroll to position [127, 0]
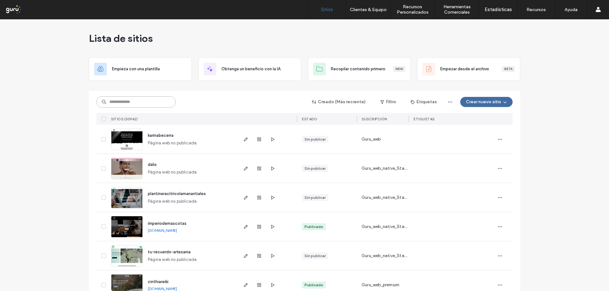
click at [135, 101] on input at bounding box center [135, 101] width 79 height 11
paste input "**********"
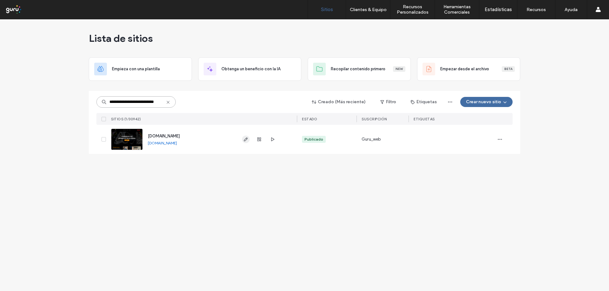
type input "**********"
click at [245, 140] on icon "button" at bounding box center [245, 139] width 5 height 5
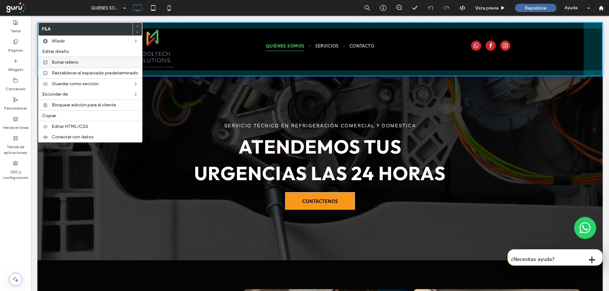
click at [63, 63] on span "Borrar relleno" at bounding box center [65, 62] width 27 height 5
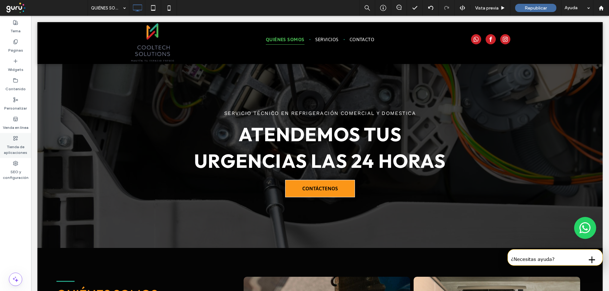
drag, startPoint x: 3, startPoint y: 171, endPoint x: 30, endPoint y: 148, distance: 35.4
click at [3, 171] on label "SEO y configuración" at bounding box center [15, 173] width 31 height 15
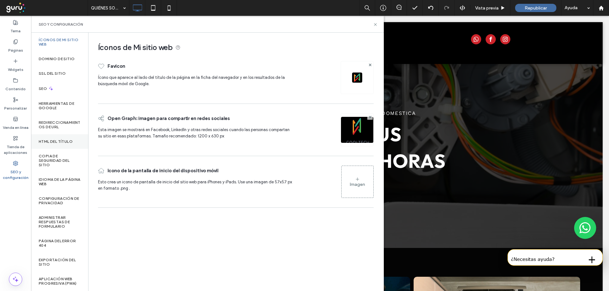
click at [57, 138] on div "HTML del título" at bounding box center [59, 141] width 57 height 15
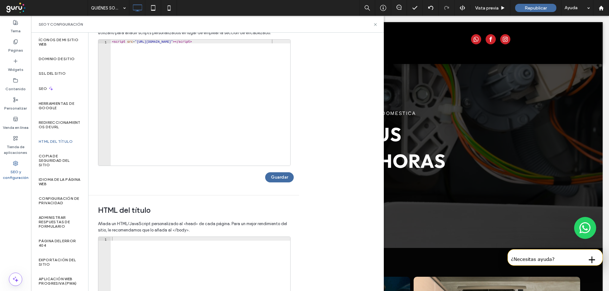
scroll to position [42, 0]
paste textarea "**********"
type textarea "**********"
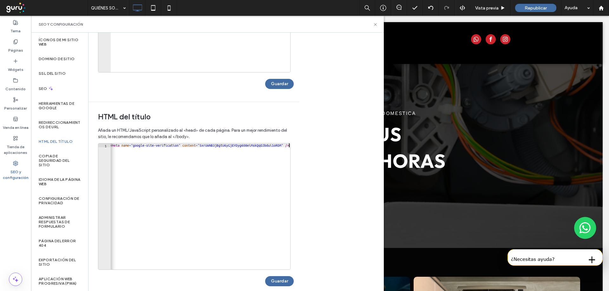
scroll to position [133, 0]
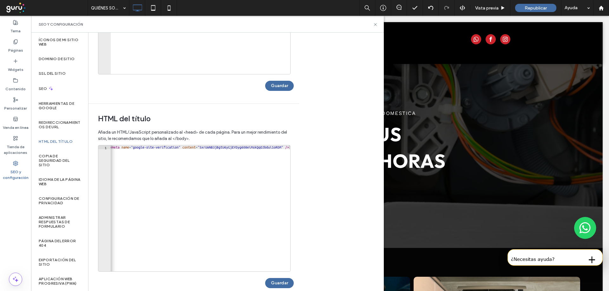
drag, startPoint x: 271, startPoint y: 281, endPoint x: 263, endPoint y: 276, distance: 9.4
click at [271, 281] on button "Guardar" at bounding box center [279, 283] width 29 height 10
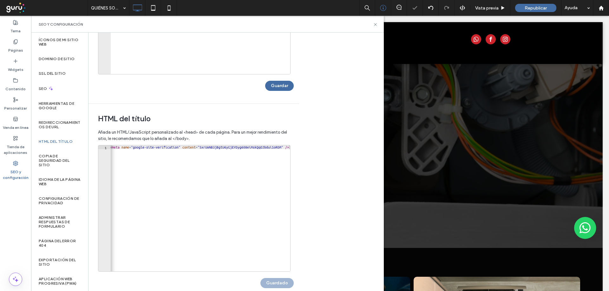
scroll to position [0, 0]
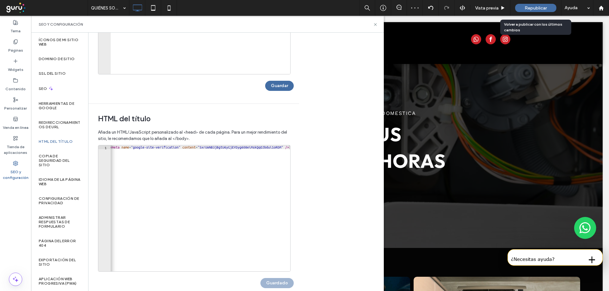
click at [533, 8] on span "Republicar" at bounding box center [535, 7] width 22 height 5
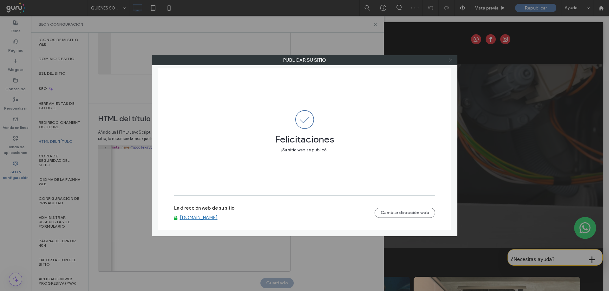
click at [450, 60] on use at bounding box center [450, 60] width 3 height 3
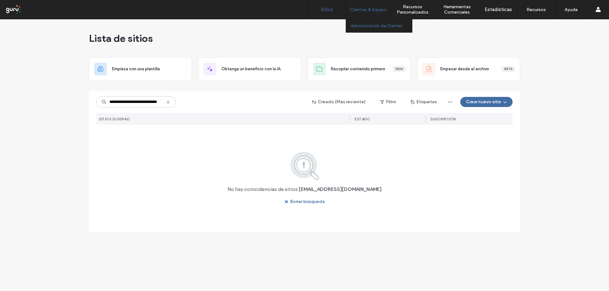
type input "**********"
click at [363, 24] on label "Administración de Clientes" at bounding box center [377, 25] width 52 height 5
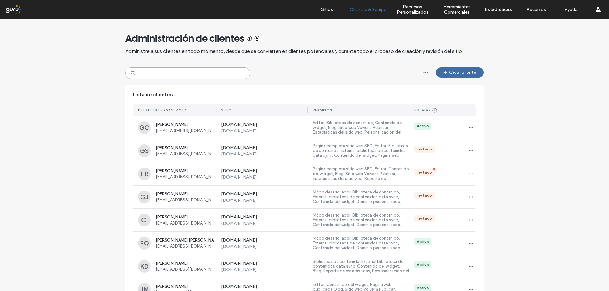
click at [184, 75] on input at bounding box center [187, 73] width 125 height 11
paste input "**********"
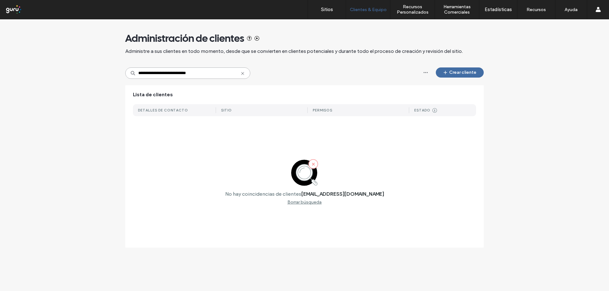
type input "**********"
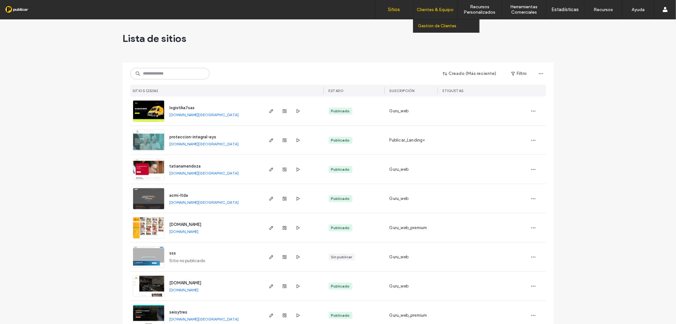
click at [426, 24] on label "Gestión de Clientes" at bounding box center [437, 25] width 38 height 5
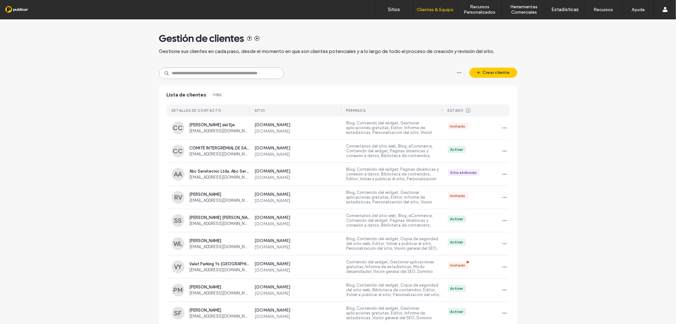
click at [197, 72] on input at bounding box center [221, 73] width 125 height 11
paste input "**********"
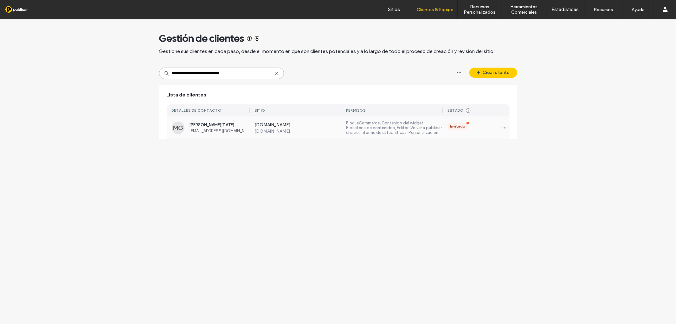
type input "**********"
click at [194, 129] on span "[EMAIL_ADDRESS][DOMAIN_NAME]" at bounding box center [220, 130] width 60 height 5
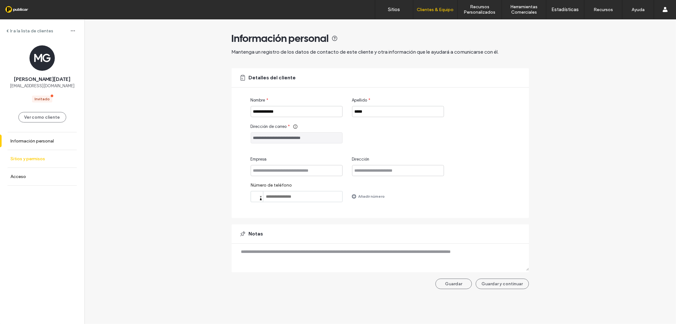
click at [34, 157] on label "Sitios y permisos" at bounding box center [27, 158] width 35 height 5
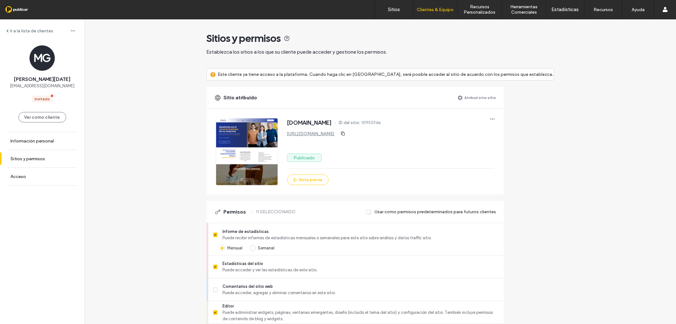
click at [310, 137] on div "https://www.legalizaseguros.com" at bounding box center [390, 133] width 207 height 10
click at [310, 135] on link "https://www.legalizaseguros.com" at bounding box center [311, 133] width 48 height 5
click at [495, 119] on icon "button" at bounding box center [492, 118] width 5 height 5
click at [514, 147] on span at bounding box center [513, 147] width 8 height 7
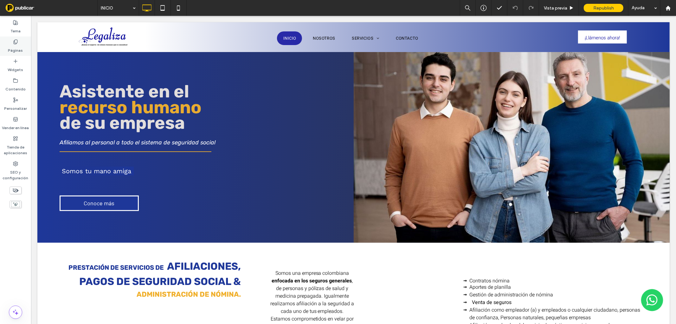
click at [15, 51] on label "Páginas" at bounding box center [15, 48] width 15 height 9
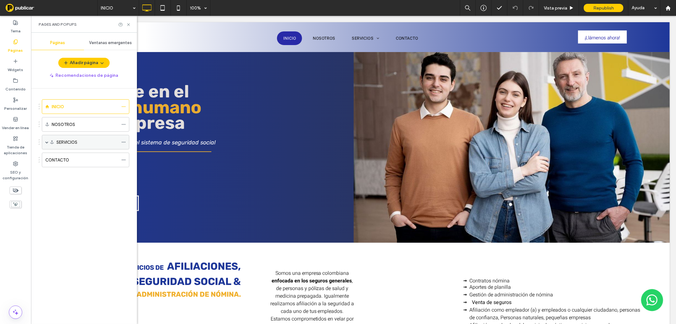
click at [55, 140] on div "SERVICIOS" at bounding box center [85, 142] width 87 height 15
click at [49, 142] on div "SERVICIOS" at bounding box center [85, 142] width 87 height 15
click at [99, 137] on div "SERVICIOS" at bounding box center [87, 142] width 62 height 14
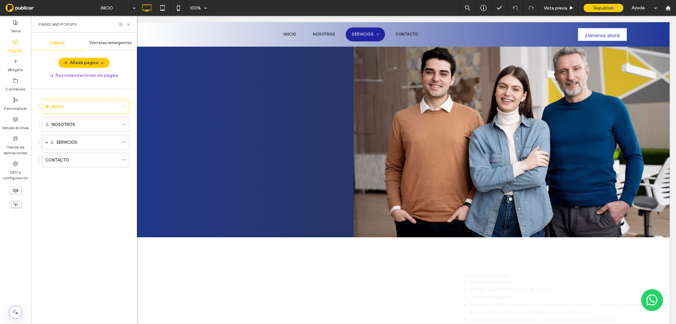
scroll to position [312, 0]
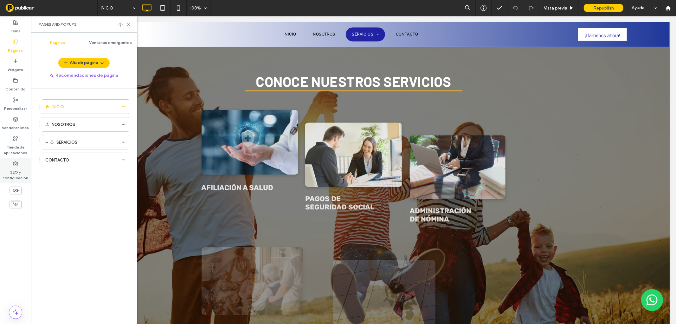
click at [9, 175] on label "SEO y configuración" at bounding box center [15, 173] width 31 height 15
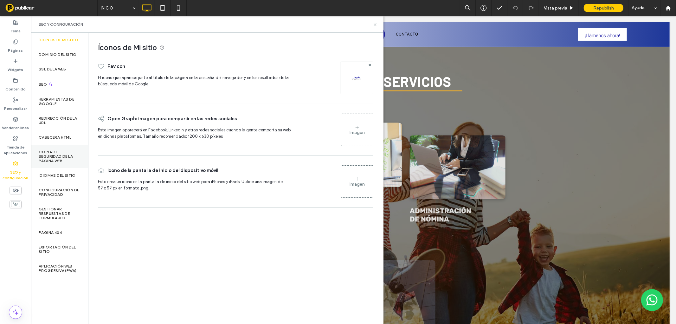
click at [52, 160] on label "Copia de seguridad de la página web" at bounding box center [60, 156] width 42 height 13
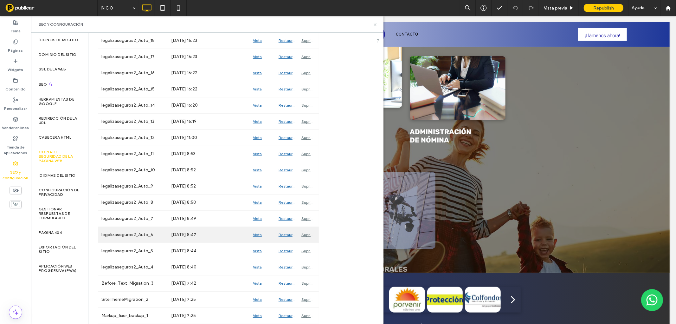
scroll to position [377, 0]
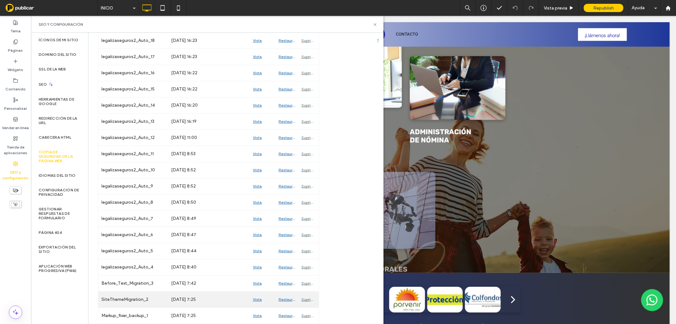
click at [255, 299] on div "Vista previa" at bounding box center [263, 299] width 26 height 16
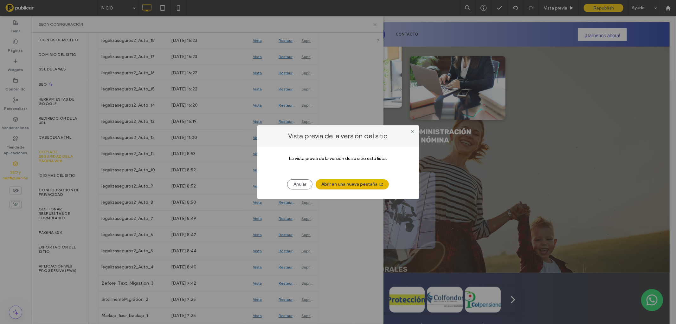
click at [353, 186] on button "Abrir en una nueva pestaña" at bounding box center [352, 184] width 73 height 10
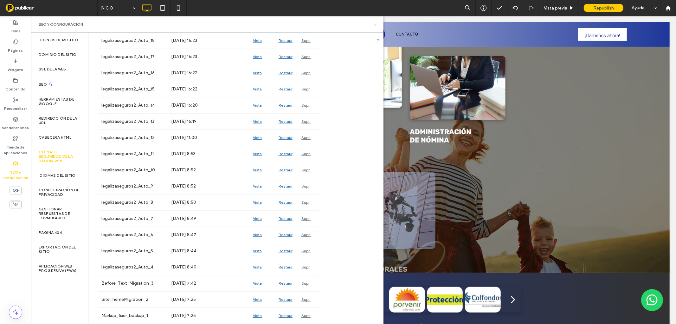
click at [374, 24] on icon at bounding box center [375, 24] width 5 height 5
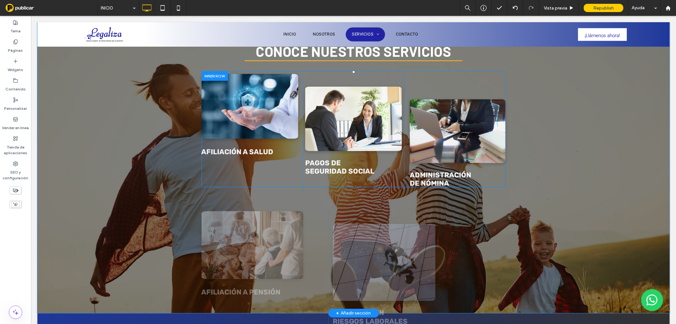
scroll to position [335, 0]
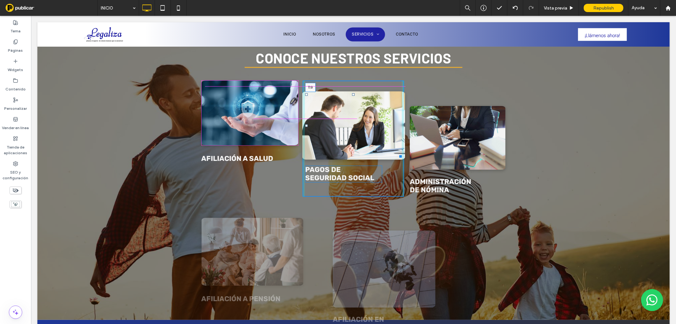
drag, startPoint x: 350, startPoint y: 94, endPoint x: 381, endPoint y: 98, distance: 31.7
click at [350, 93] on div "T:0" at bounding box center [353, 125] width 97 height 64
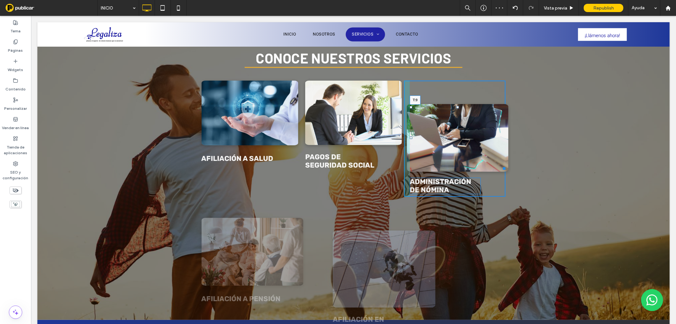
drag, startPoint x: 456, startPoint y: 106, endPoint x: 488, endPoint y: 99, distance: 33.6
click at [457, 106] on div "T:9" at bounding box center [458, 138] width 96 height 64
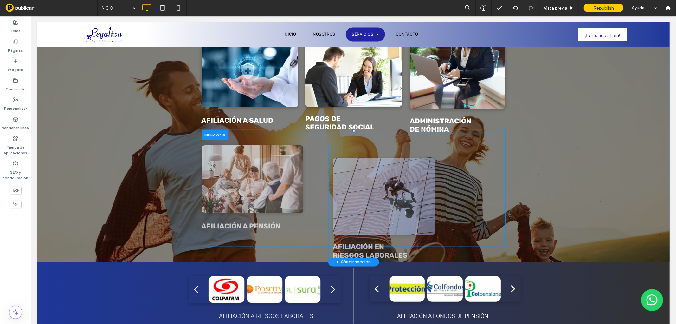
scroll to position [382, 0]
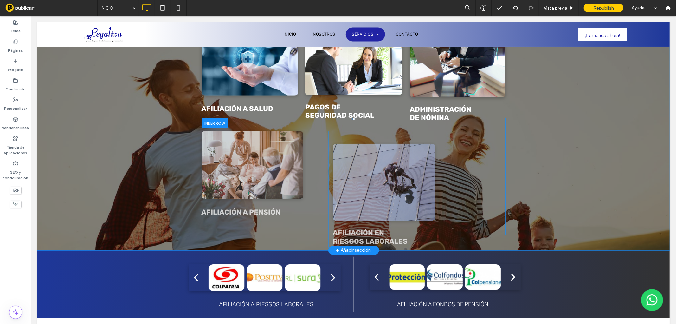
click at [223, 122] on div at bounding box center [214, 123] width 27 height 10
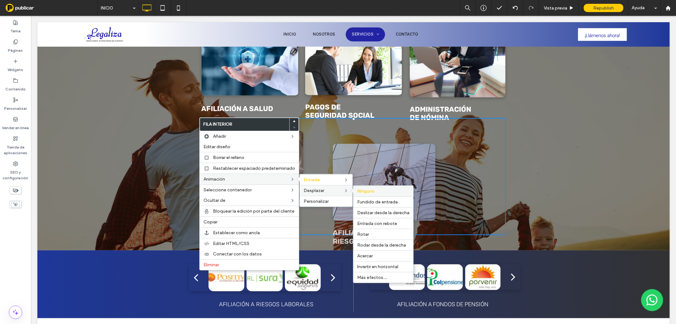
click at [358, 189] on span "Ninguno" at bounding box center [365, 190] width 17 height 5
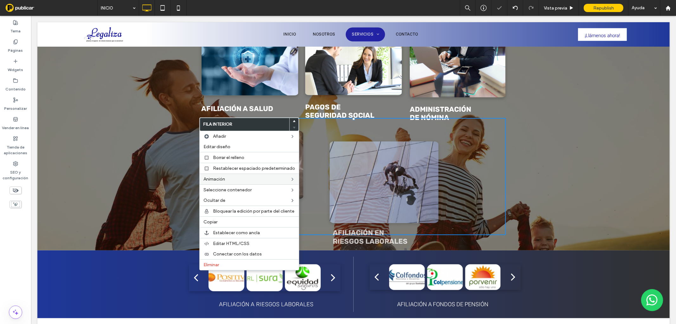
click at [360, 175] on img at bounding box center [383, 182] width 109 height 82
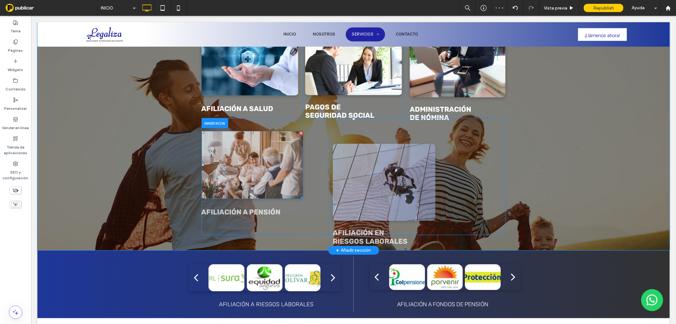
drag, startPoint x: 327, startPoint y: 146, endPoint x: 296, endPoint y: 130, distance: 34.9
click at [299, 131] on div at bounding box center [301, 133] width 4 height 4
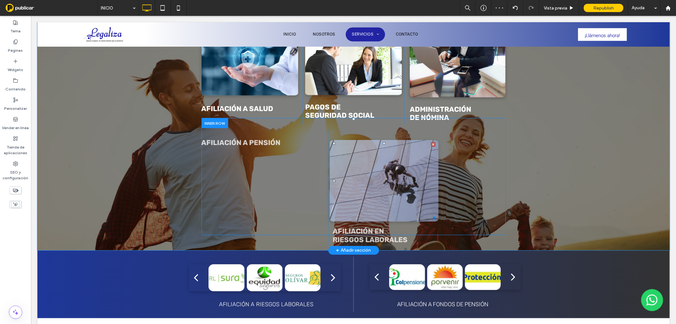
scroll to position [394, 0]
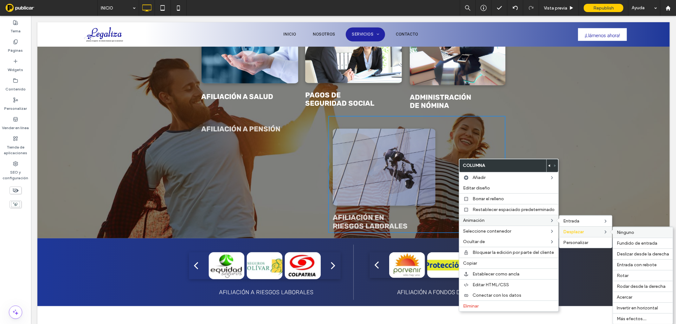
click at [614, 229] on div "Ninguno" at bounding box center [643, 232] width 60 height 11
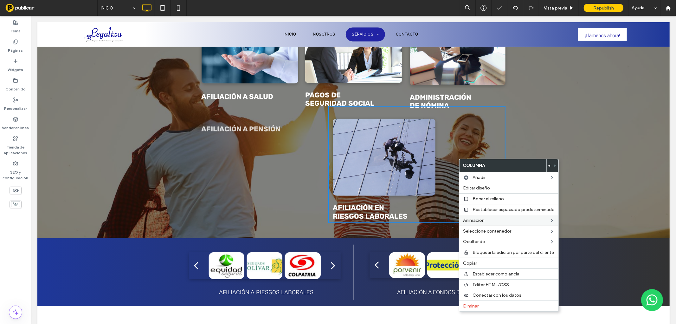
click at [295, 197] on div "AFILIACIÓN A PENSIÓN Click To Paste" at bounding box center [264, 174] width 127 height 117
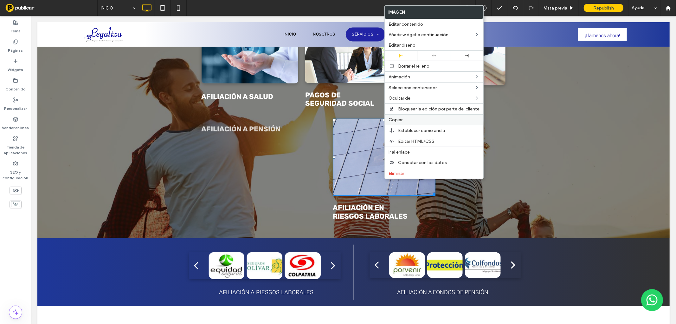
click at [403, 118] on label "Copiar" at bounding box center [434, 119] width 91 height 5
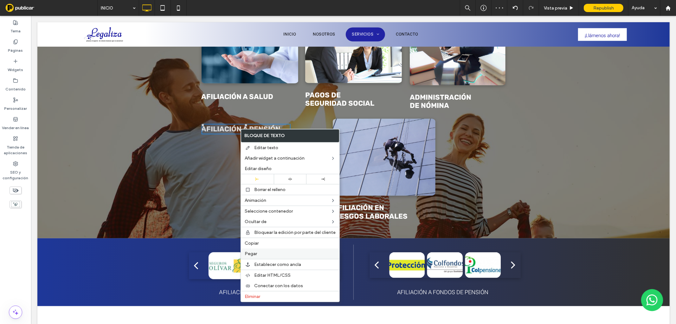
click at [261, 253] on label "Pegar" at bounding box center [290, 253] width 91 height 5
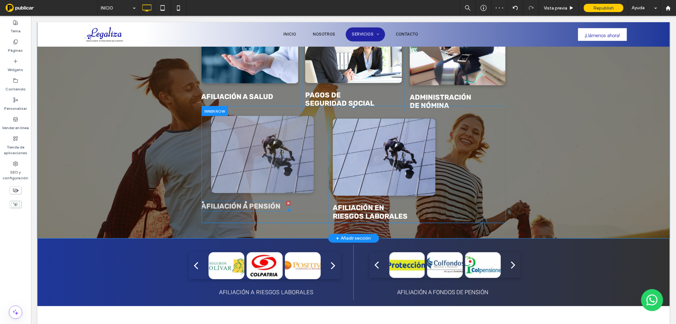
click at [240, 207] on strong "AFILIACIÓN A PENSIÓN" at bounding box center [240, 206] width 79 height 9
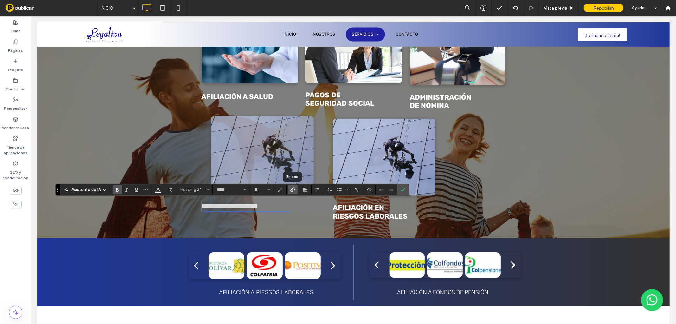
click at [295, 190] on label "Enlace" at bounding box center [293, 189] width 10 height 9
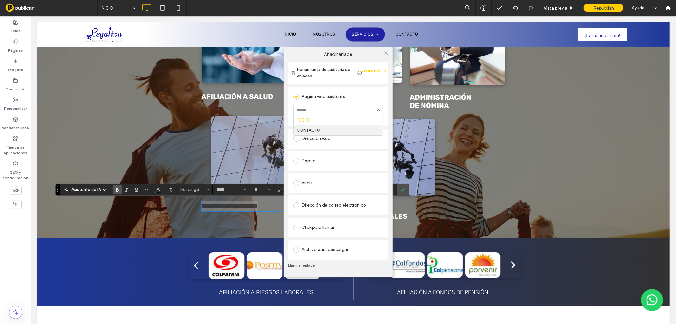
click at [308, 261] on div "Eliminar enlace" at bounding box center [338, 264] width 100 height 11
click at [307, 262] on link "Eliminar enlace" at bounding box center [338, 264] width 100 height 5
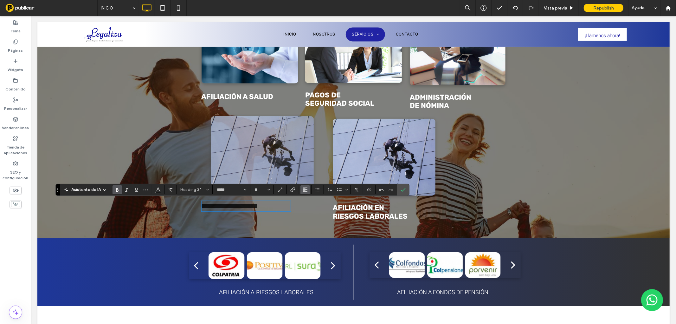
click at [302, 190] on button "Alineación" at bounding box center [306, 189] width 10 height 9
drag, startPoint x: 306, startPoint y: 206, endPoint x: 334, endPoint y: 181, distance: 37.7
click at [306, 206] on label "ui.textEditor.alignment.center" at bounding box center [312, 208] width 22 height 9
click at [400, 188] on label "Confirmar" at bounding box center [403, 189] width 10 height 11
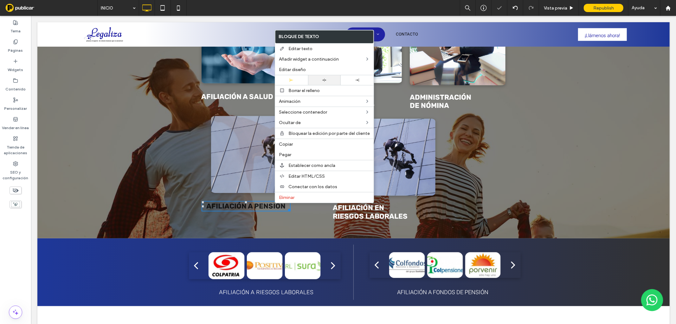
click at [318, 81] on div at bounding box center [324, 80] width 27 height 4
click at [245, 205] on strong "AFILIACIÓN A PENSIÓN" at bounding box center [262, 206] width 79 height 9
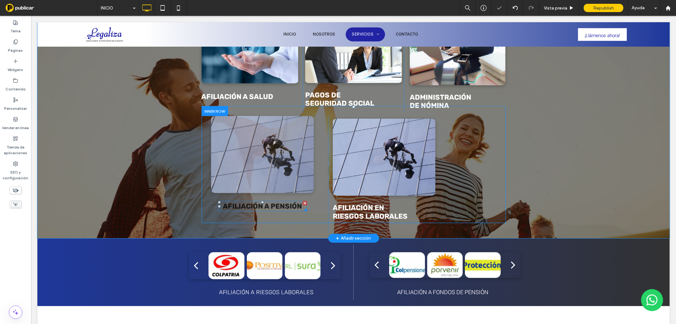
click at [245, 205] on strong "AFILIACIÓN A PENSIÓN" at bounding box center [262, 206] width 79 height 9
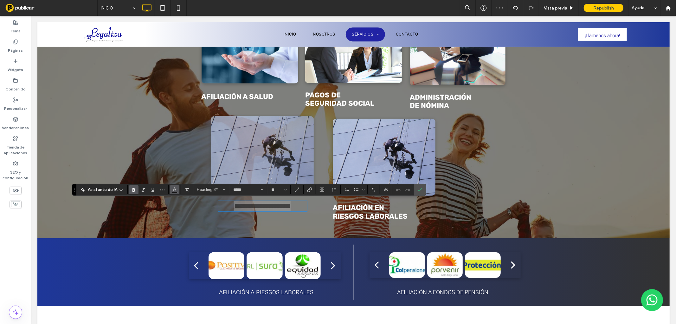
click at [176, 188] on icon "Color" at bounding box center [174, 188] width 5 height 5
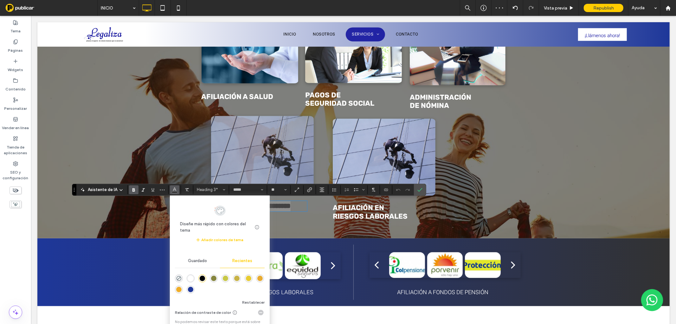
click at [190, 277] on div "rgba(255, 255, 255, 1)" at bounding box center [190, 277] width 5 height 5
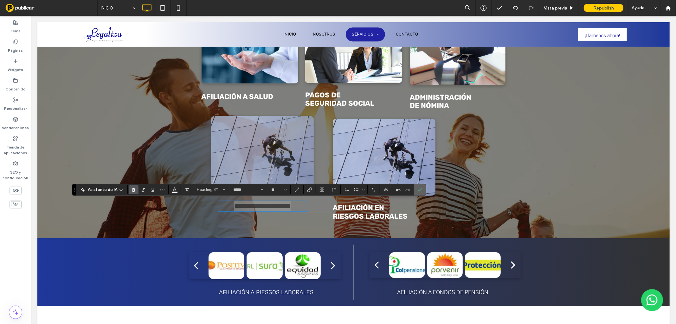
click at [419, 190] on icon "Confirmar" at bounding box center [419, 189] width 5 height 5
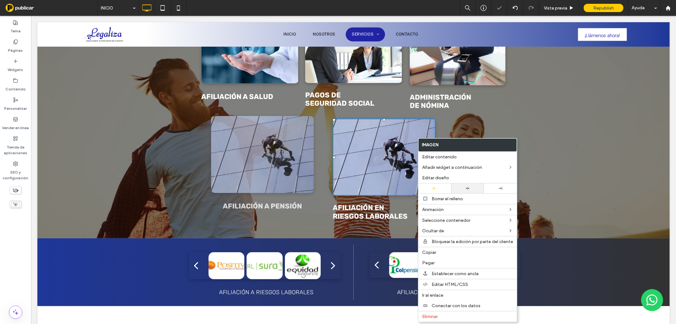
click at [463, 186] on div at bounding box center [468, 188] width 27 height 4
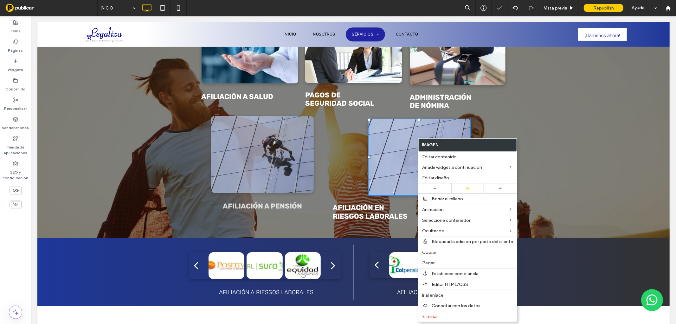
click at [570, 143] on div "CONOCE NUESTROS SERVICIOS AFILIACIÓN A SALUD Click To Paste PAGOS DE SEGURIDAD …" at bounding box center [353, 100] width 632 height 273
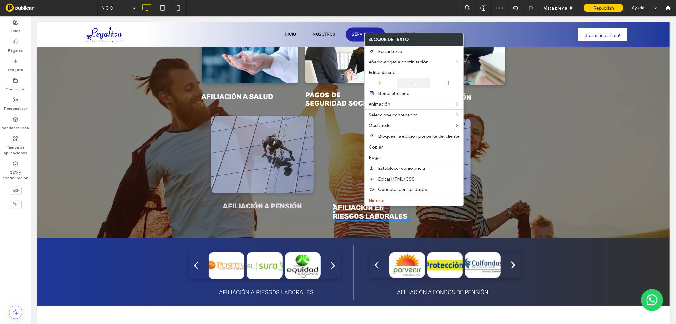
click at [416, 84] on icon at bounding box center [414, 83] width 4 height 4
click at [387, 210] on strong "AFILIACIÓN EN RIESGOS LABORALES" at bounding box center [417, 211] width 75 height 17
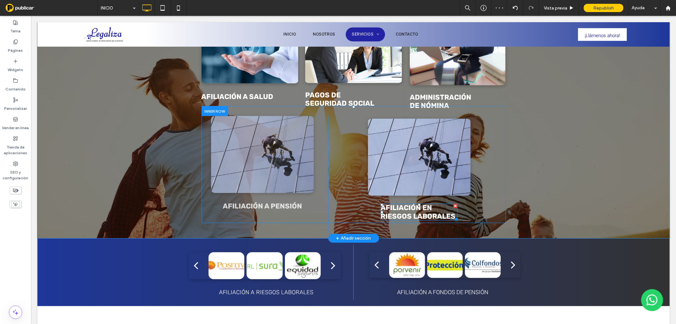
click at [387, 210] on strong "AFILIACIÓN EN RIESGOS LABORALES" at bounding box center [417, 211] width 75 height 17
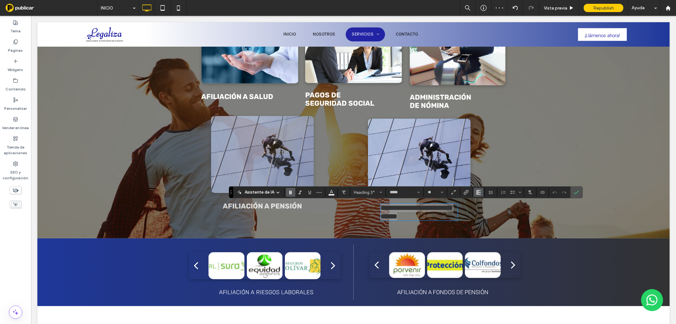
click at [477, 191] on icon "Alineación" at bounding box center [478, 192] width 5 height 5
click at [481, 210] on icon "ui.textEditor.alignment.center" at bounding box center [483, 211] width 5 height 5
click at [469, 190] on label "Enlace" at bounding box center [467, 192] width 10 height 9
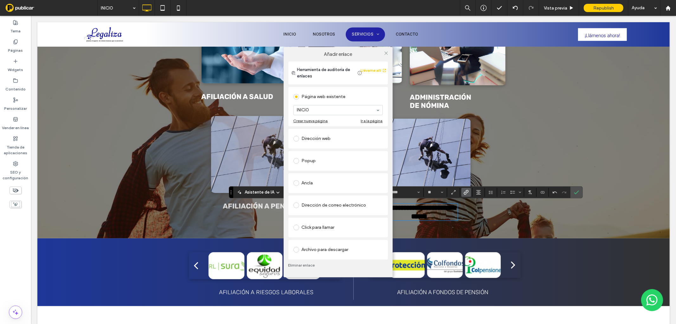
click at [299, 265] on link "Eliminar enlace" at bounding box center [338, 264] width 100 height 5
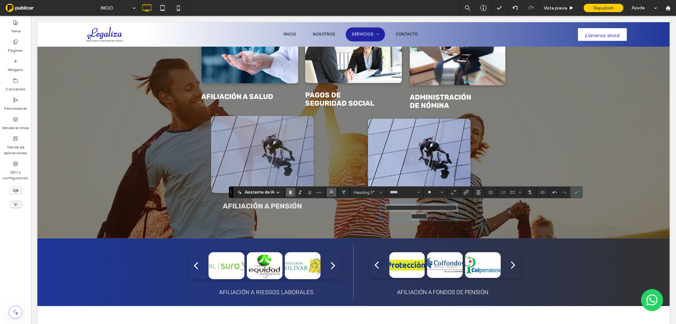
click at [329, 194] on span "Color" at bounding box center [331, 191] width 5 height 8
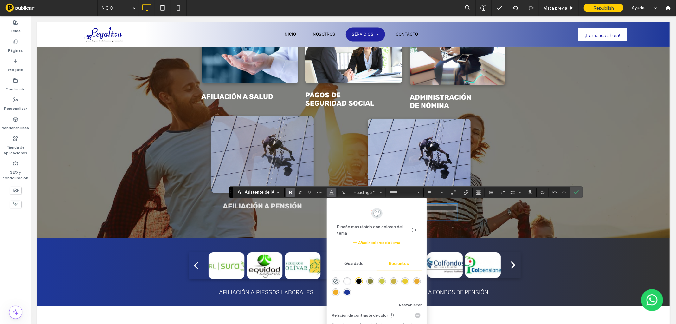
click at [347, 281] on div "rgba(255, 255, 255, 1)" at bounding box center [347, 280] width 5 height 5
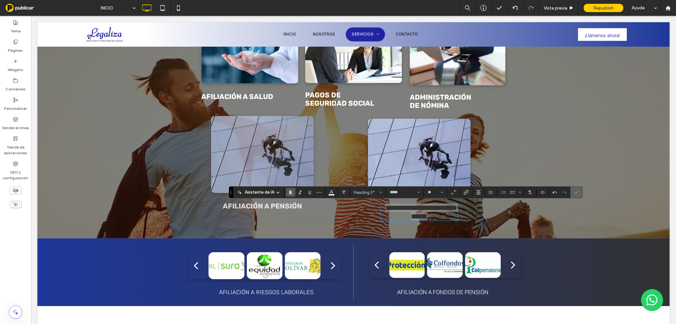
click at [574, 191] on icon "Confirmar" at bounding box center [576, 192] width 5 height 5
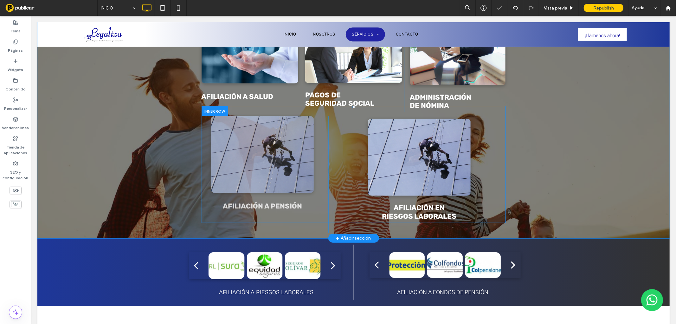
click at [202, 112] on div at bounding box center [214, 111] width 27 height 10
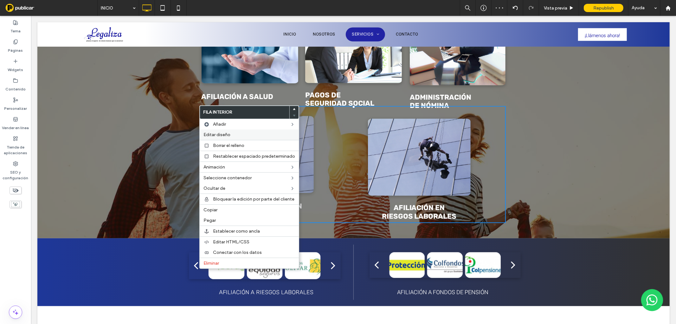
click at [208, 133] on span "Editar diseño" at bounding box center [217, 134] width 27 height 5
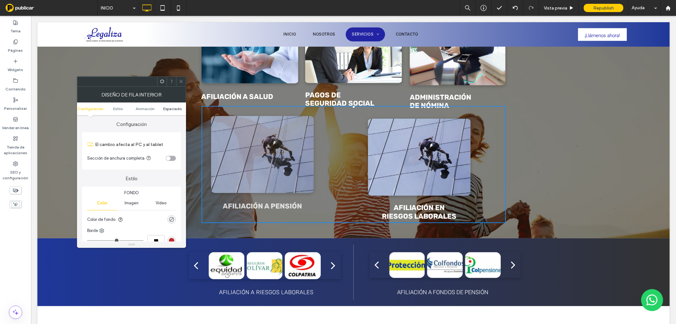
click at [172, 109] on span "Espaciado" at bounding box center [172, 108] width 18 height 5
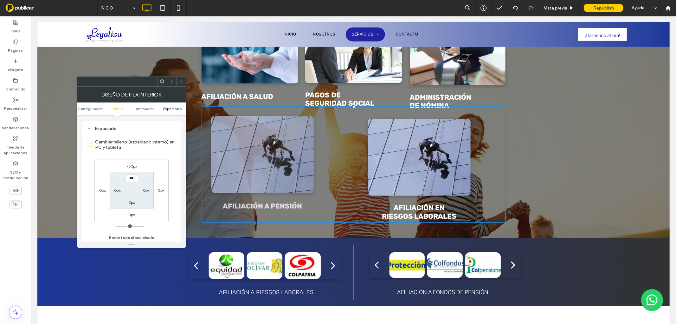
scroll to position [202, 0]
click at [132, 164] on label "-80px" at bounding box center [131, 165] width 10 height 5
type input "*"
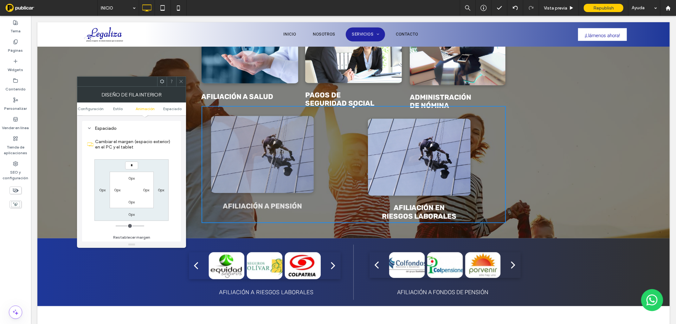
type input "*"
type input "***"
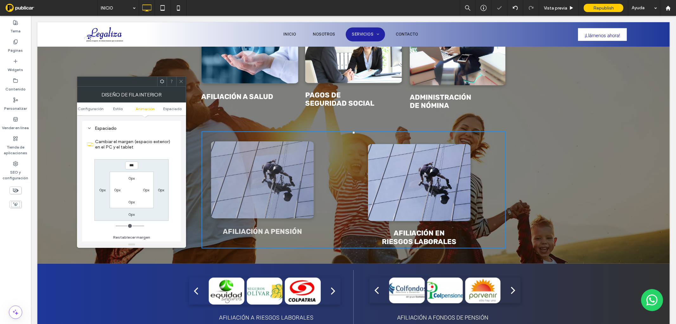
click at [181, 77] on span at bounding box center [181, 82] width 5 height 10
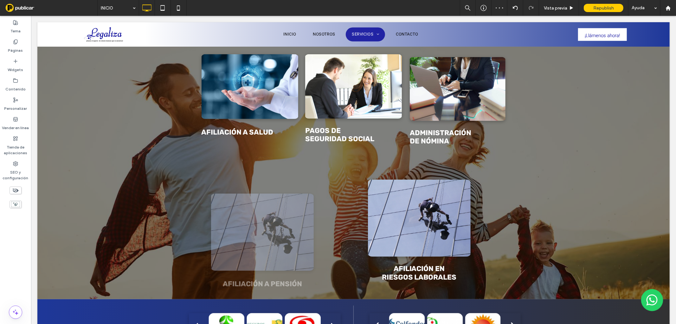
scroll to position [359, 0]
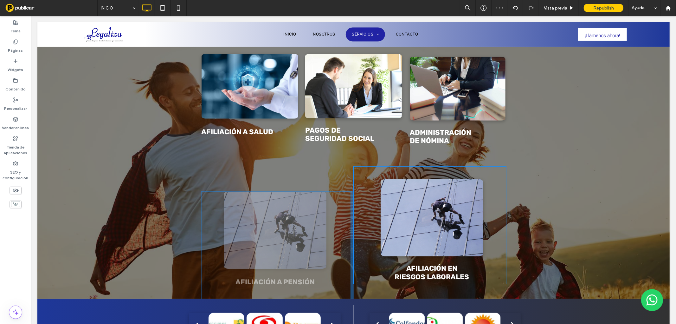
drag, startPoint x: 325, startPoint y: 232, endPoint x: 386, endPoint y: 248, distance: 63.1
click at [354, 232] on div "AFILIACIÓN A PENSIÓN Click To Paste AFILIACIÓN EN RIESGOS LABORALES Click To Pa…" at bounding box center [353, 224] width 304 height 117
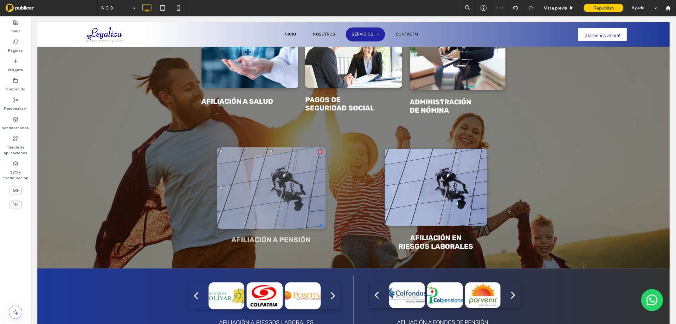
scroll to position [406, 0]
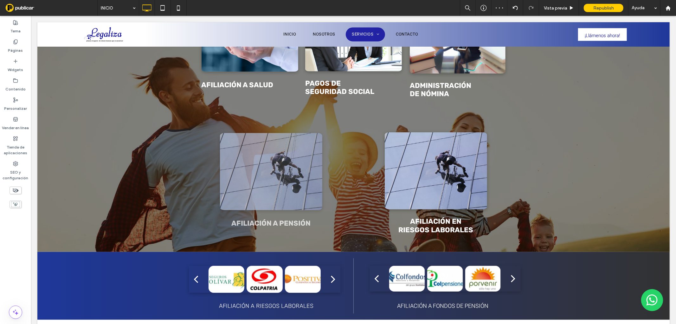
click at [215, 123] on div at bounding box center [214, 124] width 27 height 10
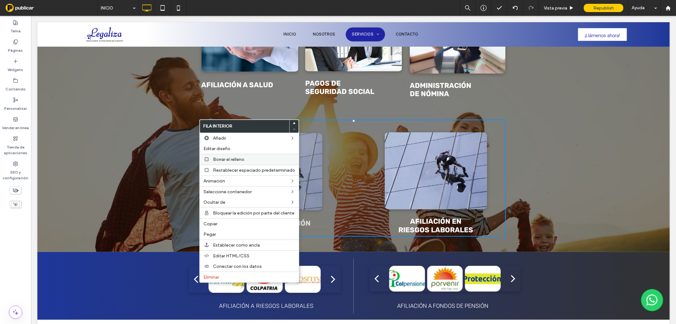
click at [220, 157] on span "Borrar el relleno" at bounding box center [228, 159] width 31 height 5
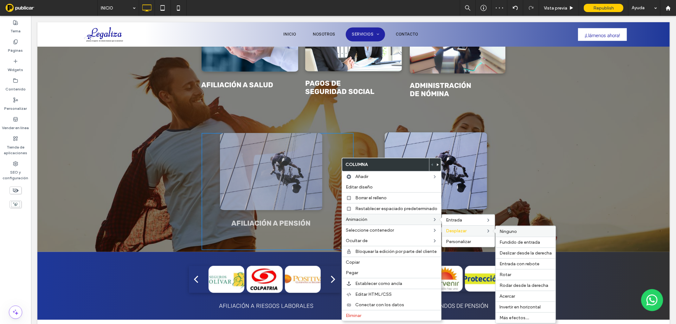
click at [509, 229] on span "Ninguno" at bounding box center [508, 231] width 17 height 5
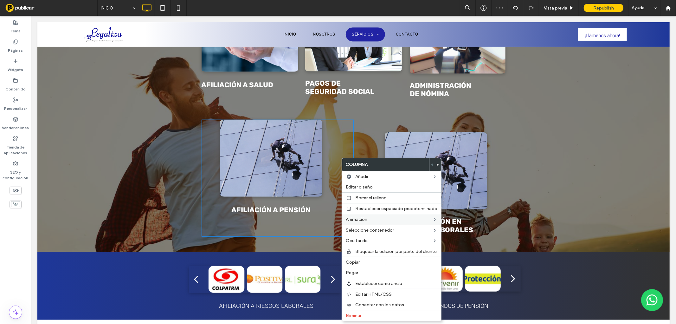
click at [549, 119] on div "CONOCE NUESTROS SERVICIOS AFILIACIÓN A SALUD Click To Paste PAGOS DE SEGURIDAD …" at bounding box center [353, 101] width 632 height 299
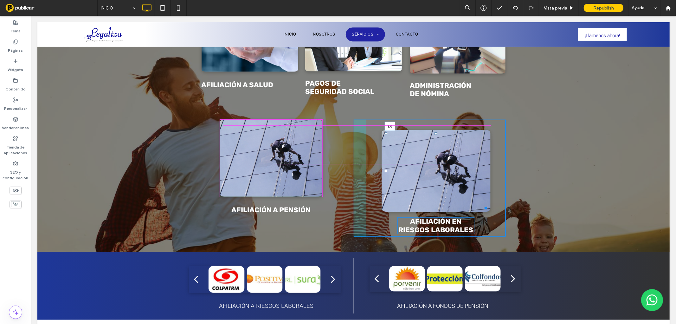
drag, startPoint x: 432, startPoint y: 132, endPoint x: 466, endPoint y: 134, distance: 34.0
click at [435, 132] on div "T:0" at bounding box center [436, 170] width 103 height 77
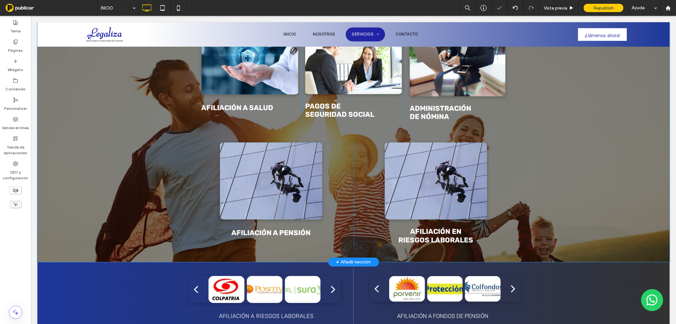
scroll to position [382, 0]
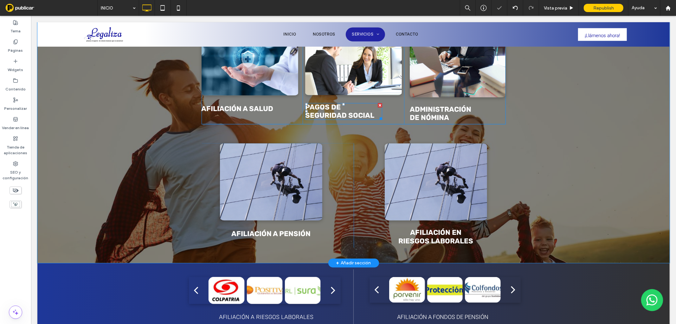
click at [334, 111] on strong "PAGOS DE SEGURIDAD SOCIAL" at bounding box center [339, 110] width 69 height 17
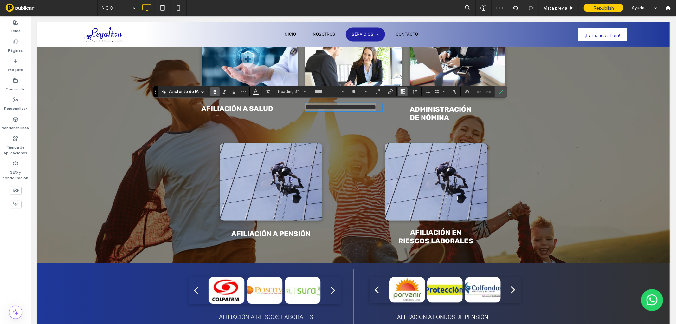
click at [403, 91] on icon "Alineación" at bounding box center [402, 91] width 5 height 5
click at [409, 110] on icon "ui.textEditor.alignment.center" at bounding box center [407, 110] width 5 height 5
drag, startPoint x: 502, startPoint y: 90, endPoint x: 470, endPoint y: 74, distance: 35.7
click at [502, 90] on icon "Confirmar" at bounding box center [500, 91] width 5 height 5
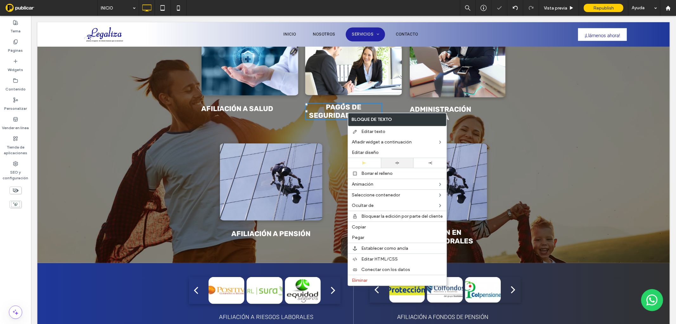
click at [392, 161] on div at bounding box center [397, 163] width 27 height 4
click at [249, 108] on strong "AFILIACIÓN A SALUD" at bounding box center [237, 108] width 72 height 9
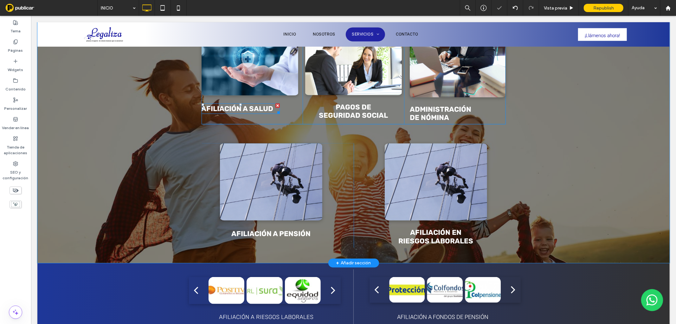
click at [249, 108] on strong "AFILIACIÓN A SALUD" at bounding box center [237, 108] width 72 height 9
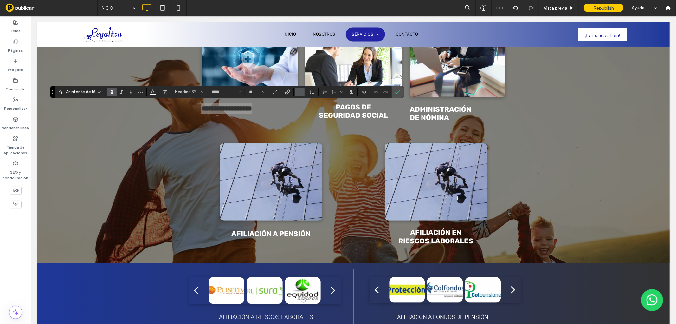
click at [298, 91] on icon "Alineación" at bounding box center [299, 91] width 5 height 5
click at [302, 109] on icon "ui.textEditor.alignment.center" at bounding box center [304, 111] width 5 height 5
click at [399, 90] on use "Confirmar" at bounding box center [398, 92] width 5 height 4
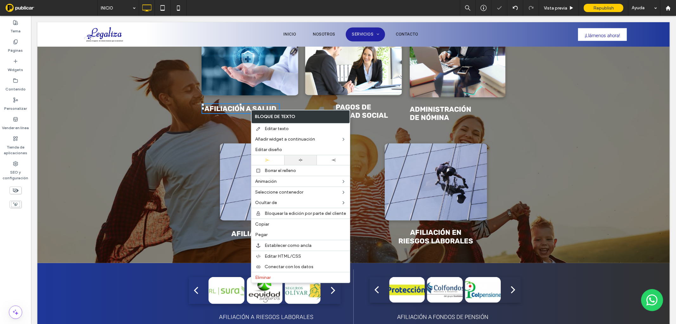
drag, startPoint x: 305, startPoint y: 159, endPoint x: 313, endPoint y: 156, distance: 8.7
click at [305, 159] on div at bounding box center [301, 160] width 27 height 4
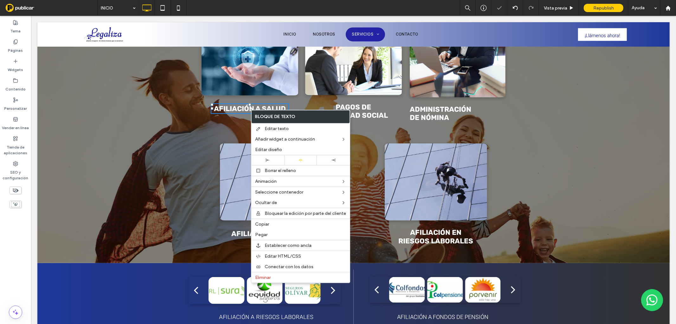
click at [435, 115] on strong "ADMINISTRACIÓN DE NÓMINA" at bounding box center [440, 113] width 61 height 17
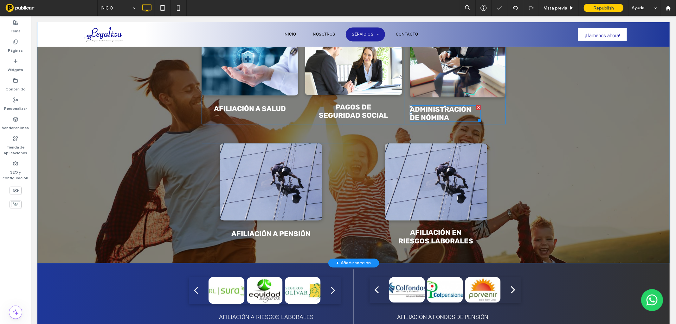
click at [435, 115] on strong "ADMINISTRACIÓN DE NÓMINA" at bounding box center [440, 113] width 61 height 17
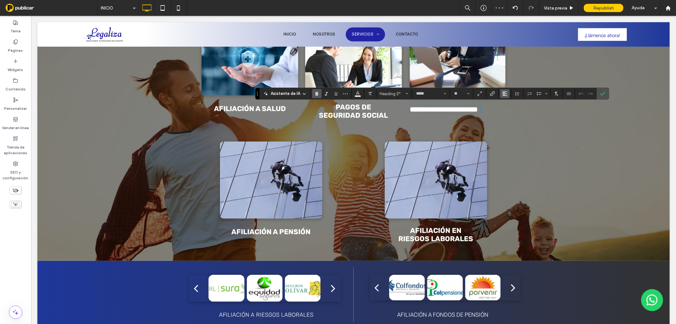
click at [505, 93] on use "Alineación" at bounding box center [505, 93] width 4 height 4
click at [507, 112] on icon "ui.textEditor.alignment.center" at bounding box center [509, 113] width 5 height 5
click at [601, 91] on icon "Confirmar" at bounding box center [602, 93] width 5 height 5
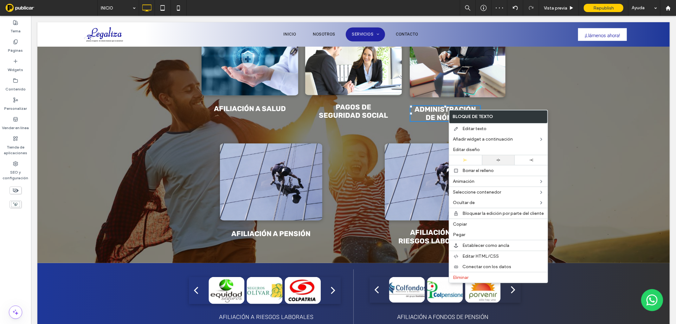
click at [493, 159] on div at bounding box center [498, 160] width 27 height 4
click at [560, 111] on div "CONOCE NUESTROS SERVICIOS AFILIACIÓN A SALUD Click To Paste PAGOS DE SEGURIDAD …" at bounding box center [353, 119] width 632 height 286
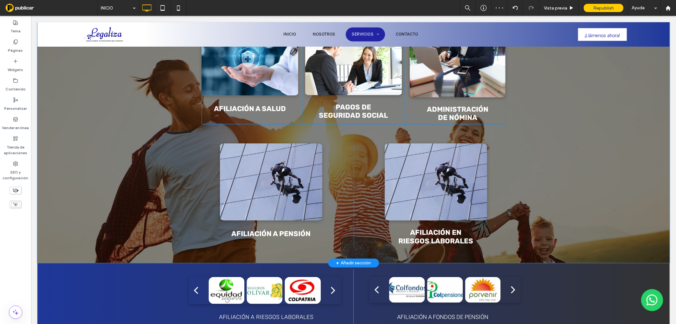
click at [365, 95] on div "PAGOS DE SEGURIDAD SOCIAL Click To Paste" at bounding box center [352, 77] width 101 height 94
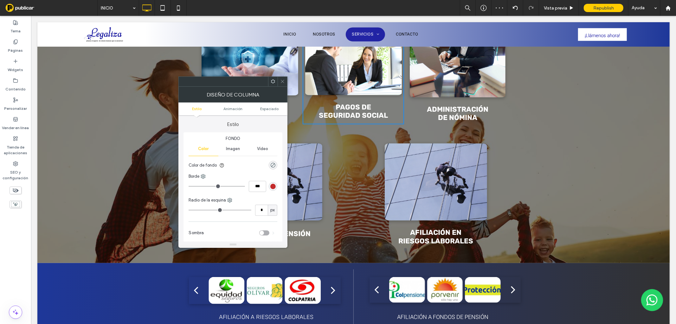
click at [281, 79] on icon at bounding box center [282, 81] width 5 height 5
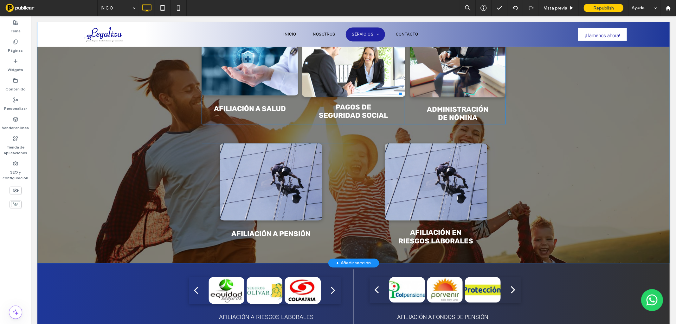
click at [362, 62] on img at bounding box center [353, 63] width 103 height 68
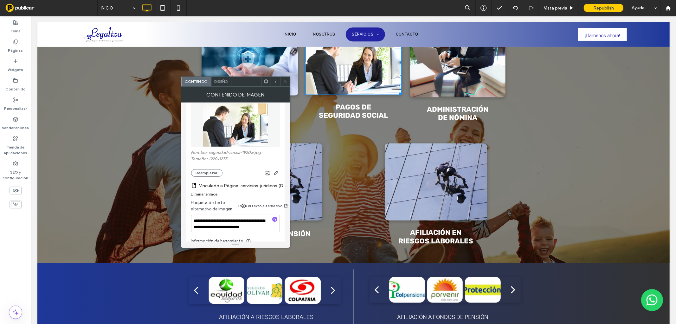
scroll to position [94, 0]
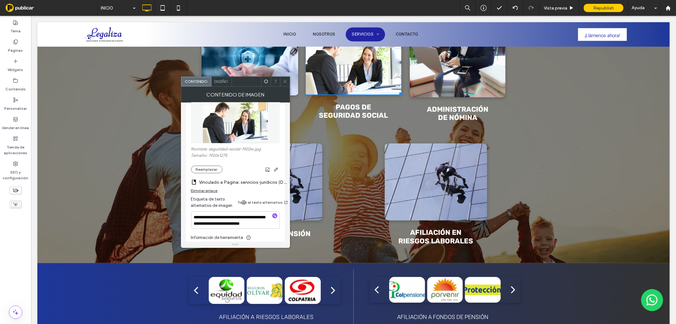
click at [216, 190] on div "Eliminar enlace" at bounding box center [204, 190] width 27 height 5
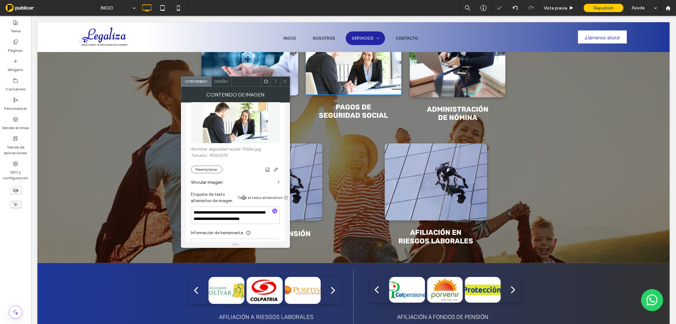
click at [283, 83] on icon at bounding box center [285, 81] width 5 height 5
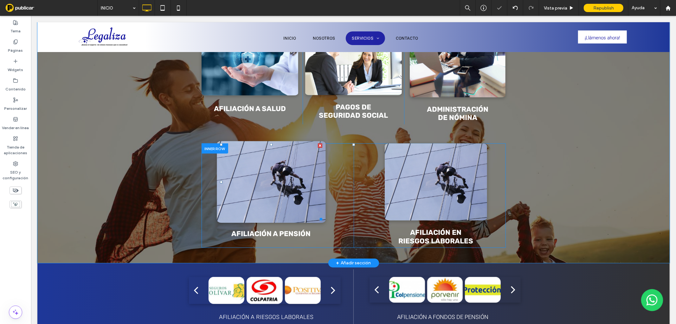
click at [287, 181] on img at bounding box center [271, 182] width 109 height 82
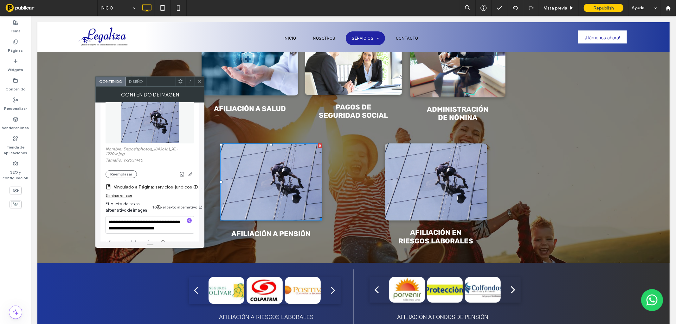
click at [126, 195] on div "Eliminar enlace" at bounding box center [119, 195] width 27 height 5
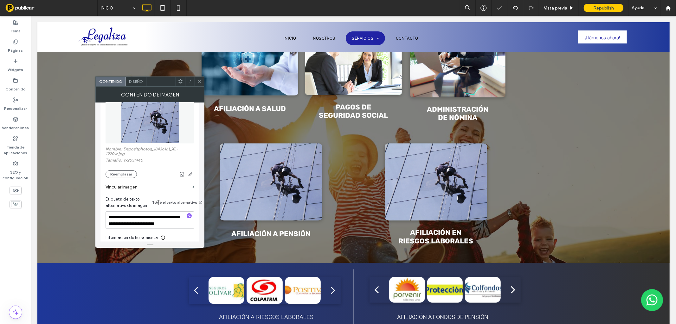
click at [199, 81] on icon at bounding box center [199, 81] width 5 height 5
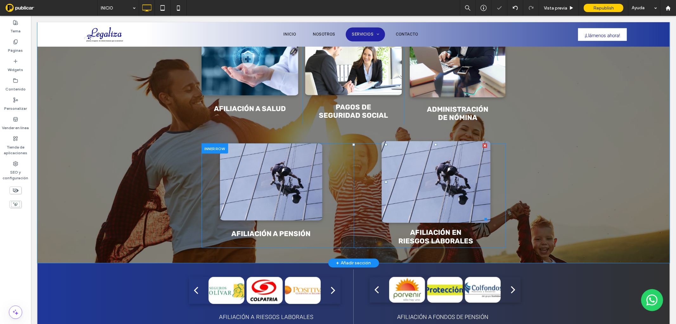
scroll to position [385, 0]
click at [412, 212] on img at bounding box center [435, 182] width 109 height 82
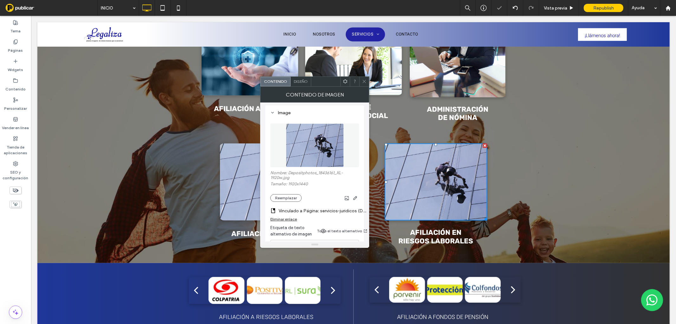
scroll to position [70, 0]
click at [291, 221] on div "Eliminar enlace" at bounding box center [283, 218] width 27 height 5
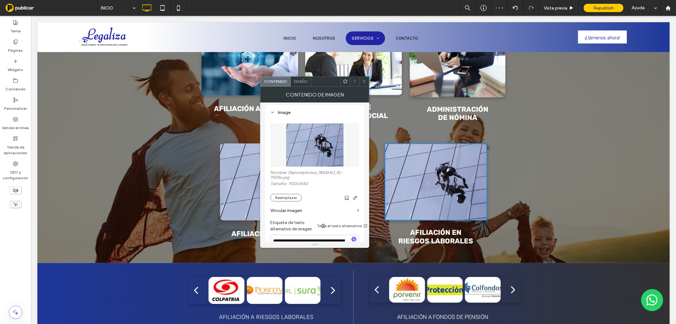
click at [361, 81] on div at bounding box center [364, 82] width 10 height 10
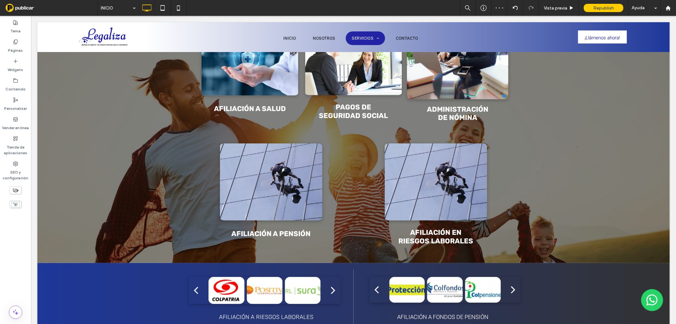
click at [461, 81] on img at bounding box center [457, 65] width 101 height 68
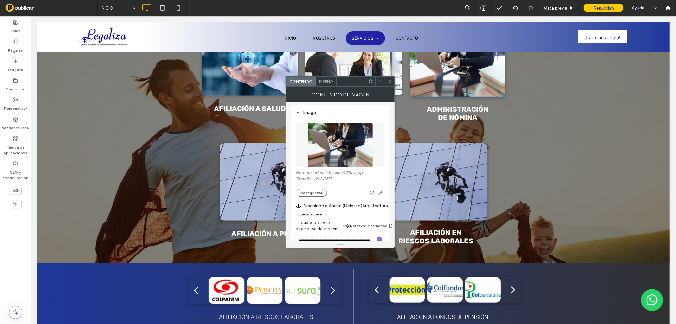
click at [315, 215] on div "Eliminar enlace" at bounding box center [309, 213] width 27 height 5
click at [386, 86] on div at bounding box center [390, 82] width 10 height 10
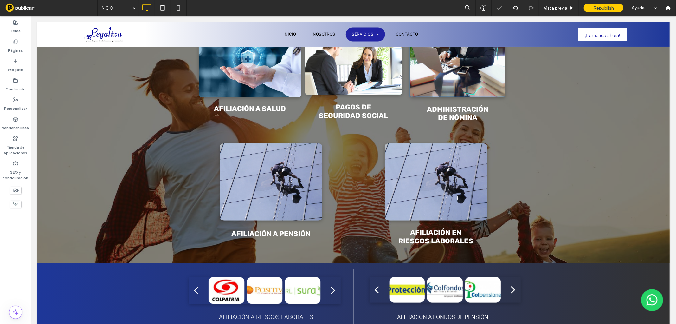
scroll to position [387, 0]
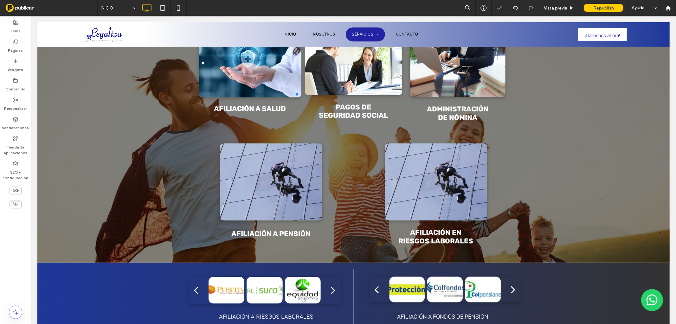
click at [260, 83] on img at bounding box center [249, 63] width 103 height 68
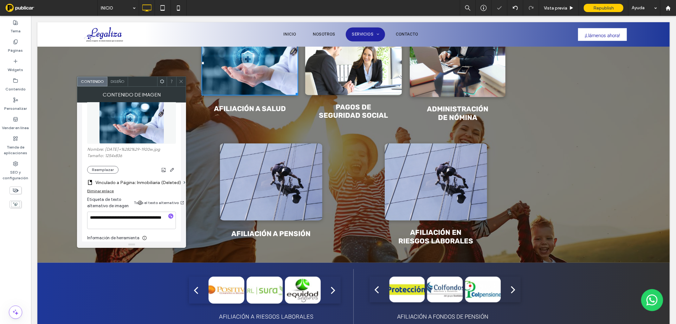
scroll to position [94, 0]
click at [102, 193] on div "Eliminar enlace" at bounding box center [100, 190] width 27 height 5
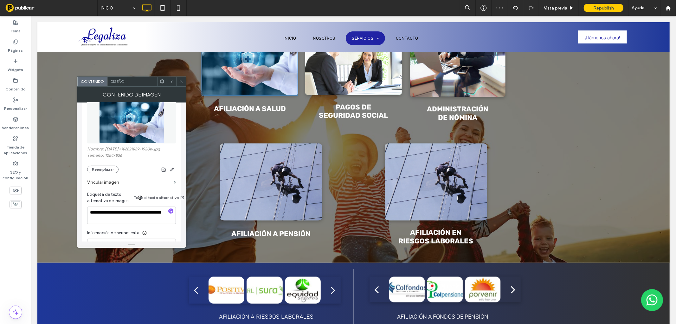
click at [182, 84] on span at bounding box center [181, 82] width 5 height 10
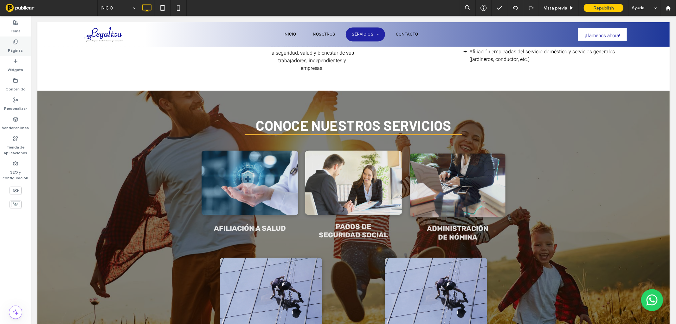
scroll to position [270, 0]
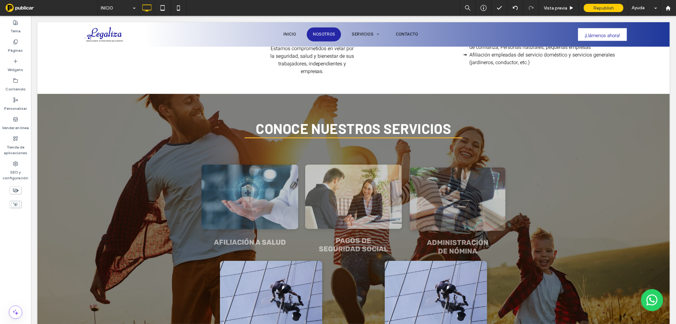
click at [15, 29] on label "Tema" at bounding box center [15, 29] width 10 height 9
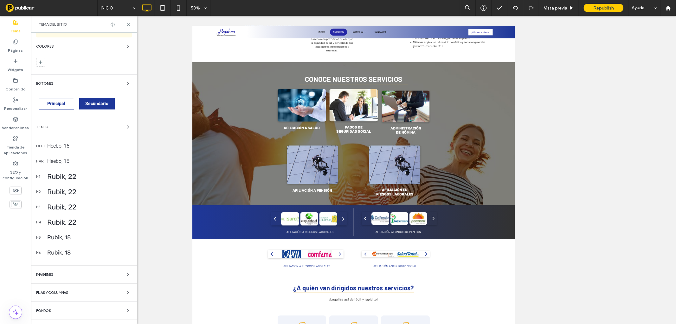
scroll to position [73, 0]
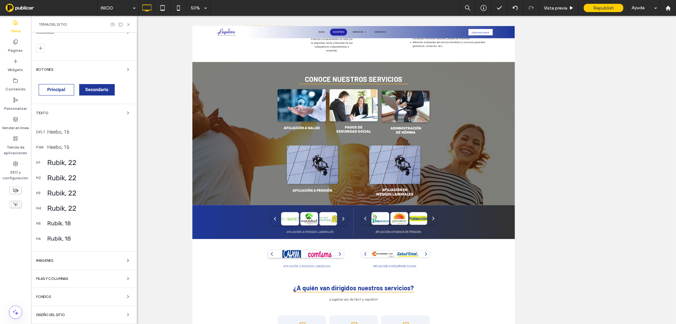
click at [48, 313] on span "Diseño del sitio" at bounding box center [50, 314] width 29 height 3
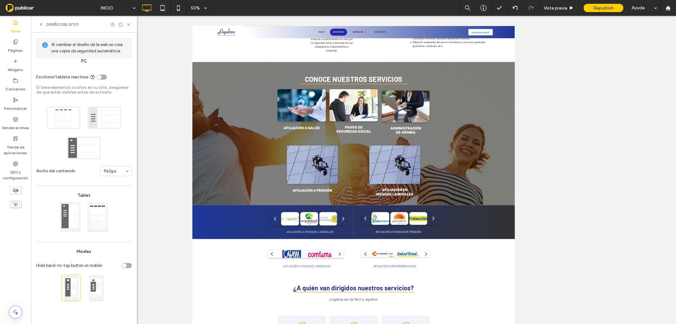
scroll to position [0, 0]
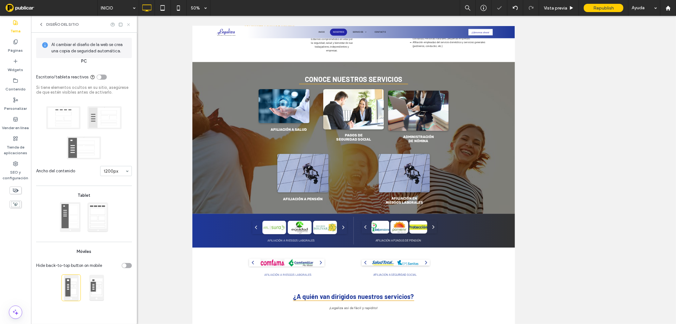
click at [127, 24] on icon at bounding box center [128, 24] width 5 height 5
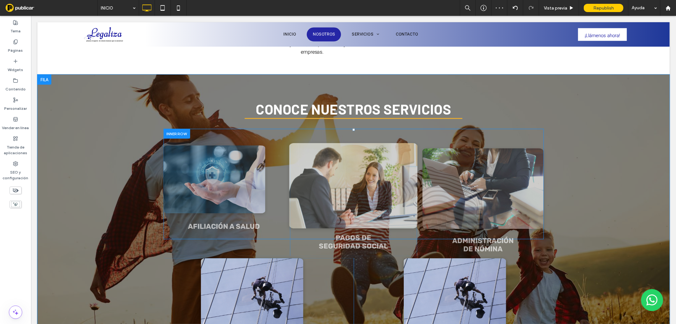
scroll to position [281, 0]
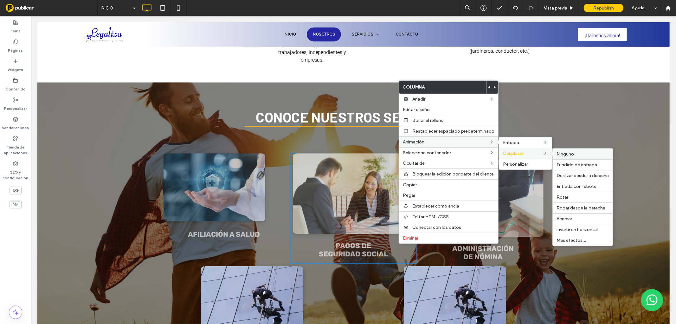
click at [560, 150] on div "Ninguno" at bounding box center [583, 153] width 60 height 11
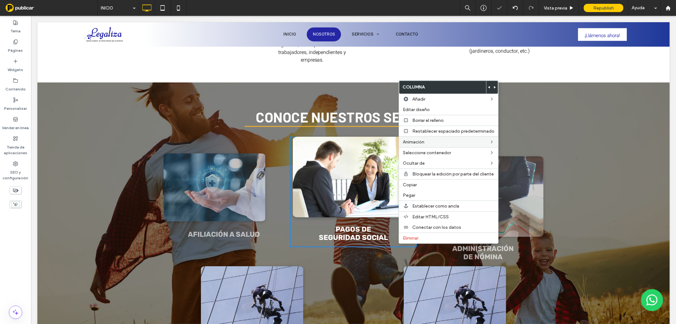
click at [264, 240] on div "AFILIACIÓN A SALUD Click To Paste" at bounding box center [226, 208] width 127 height 110
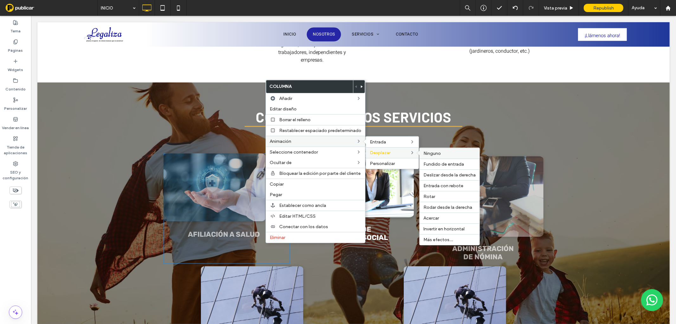
click at [426, 152] on span "Ninguno" at bounding box center [431, 153] width 17 height 5
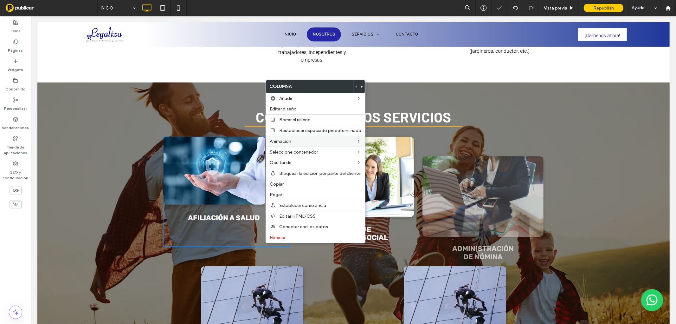
click at [571, 154] on div "CONOCE NUESTROS SERVICIOS AFILIACIÓN A SALUD Click To Paste PAGOS DE SEGURIDAD …" at bounding box center [353, 233] width 632 height 303
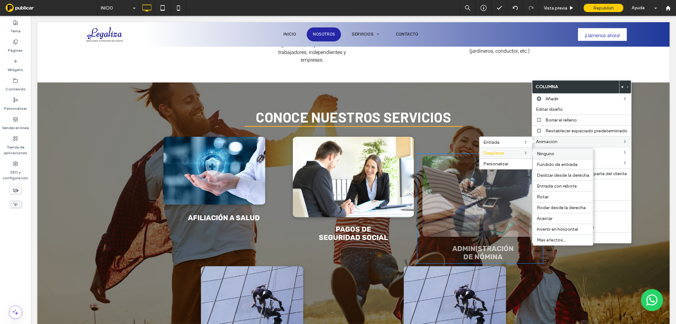
click at [550, 154] on span "Ninguno" at bounding box center [545, 153] width 17 height 5
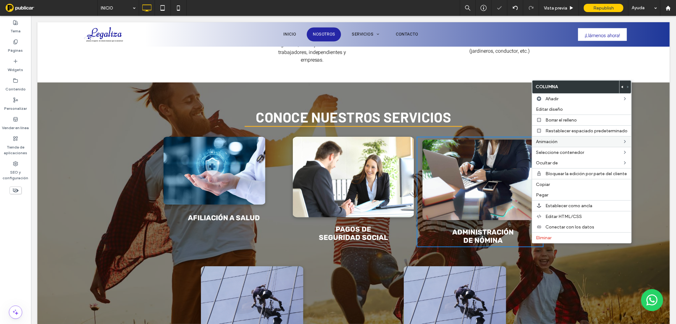
click at [514, 113] on div "CONOCE NUESTROS SERVICIOS AFILIACIÓN A SALUD Click To Paste PAGOS DE SEGURIDAD …" at bounding box center [353, 226] width 380 height 288
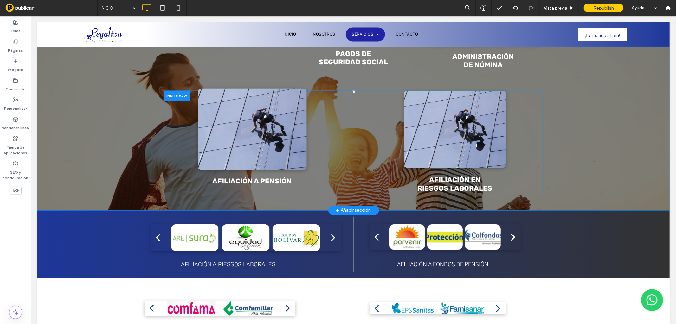
scroll to position [457, 0]
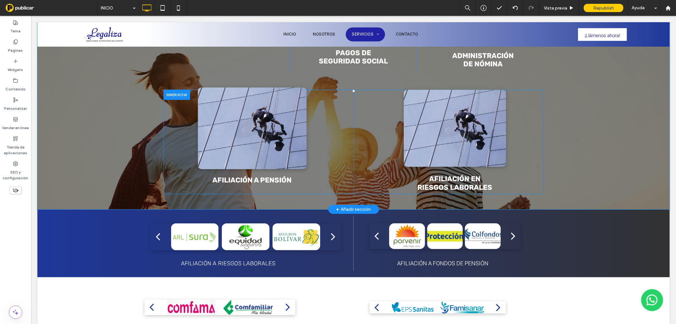
click at [257, 136] on img at bounding box center [251, 128] width 109 height 82
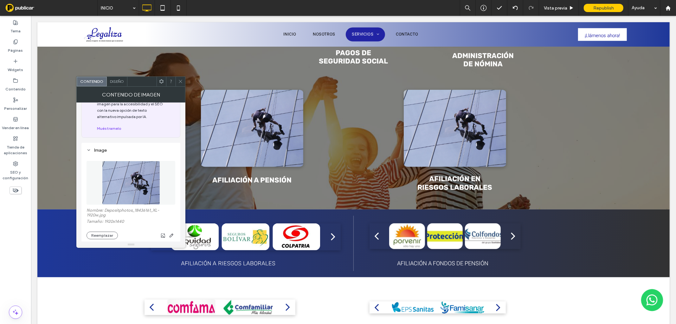
scroll to position [70, 0]
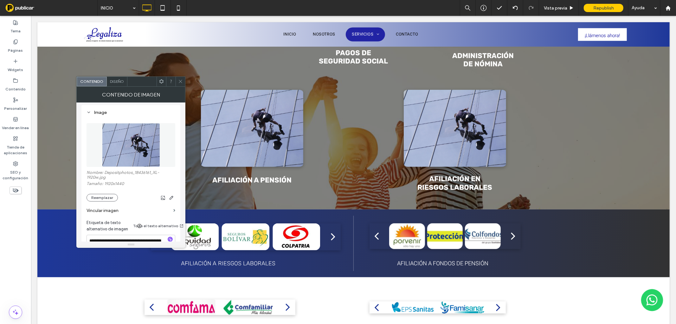
click at [108, 194] on div "Nombre: Depositphotos_18436161_XL-1920w.jpg Tamaño: 1920x1440 Reemplazar" at bounding box center [131, 185] width 89 height 31
click at [108, 199] on button "Reemplazar" at bounding box center [102, 198] width 31 height 8
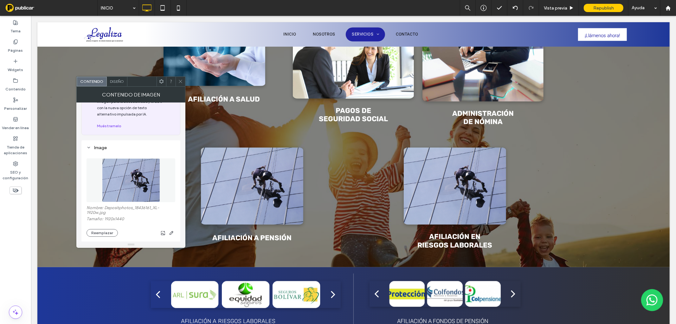
scroll to position [399, 0]
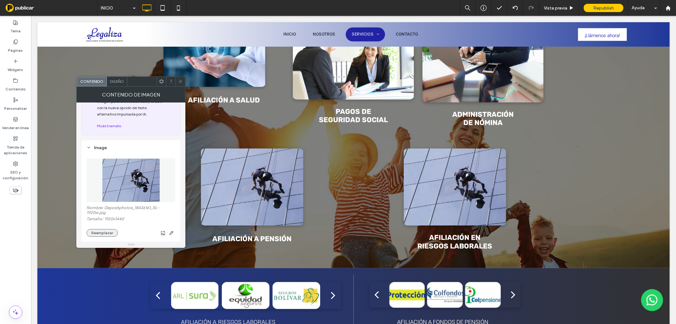
click at [91, 236] on button "Reemplazar" at bounding box center [102, 233] width 31 height 8
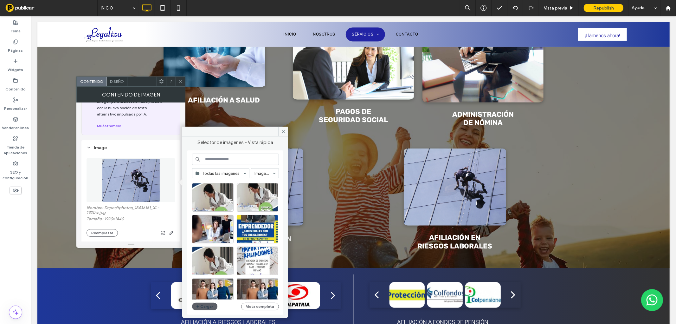
scroll to position [11, 0]
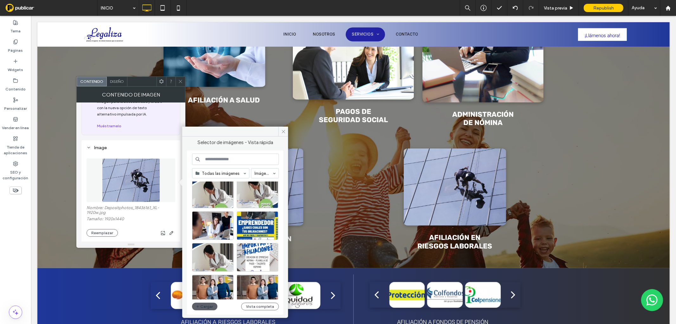
click at [248, 157] on input at bounding box center [235, 158] width 87 height 11
paste input "**********"
type input "**********"
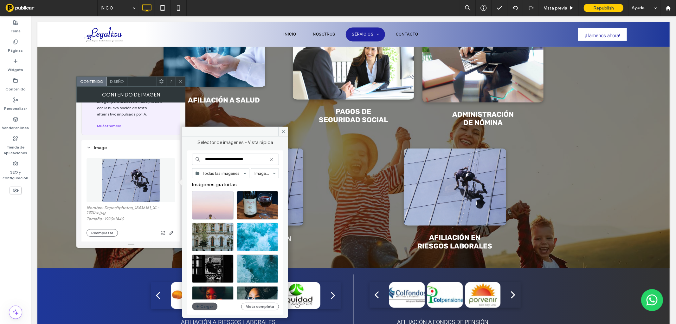
click at [248, 157] on input "**********" at bounding box center [235, 158] width 87 height 11
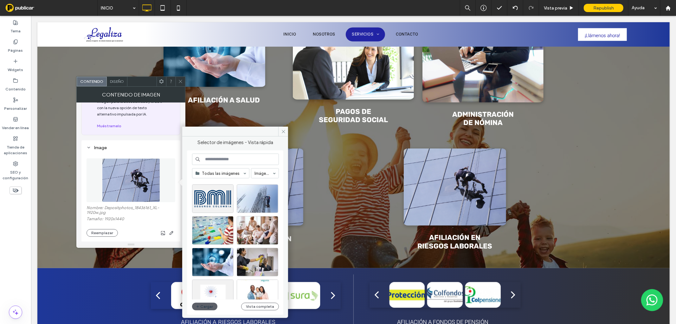
scroll to position [584, 0]
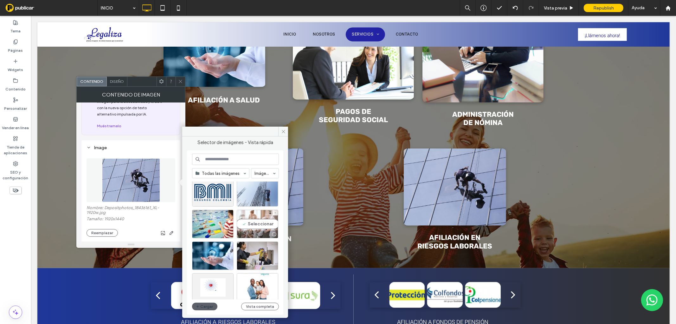
click at [249, 232] on div at bounding box center [257, 234] width 41 height 8
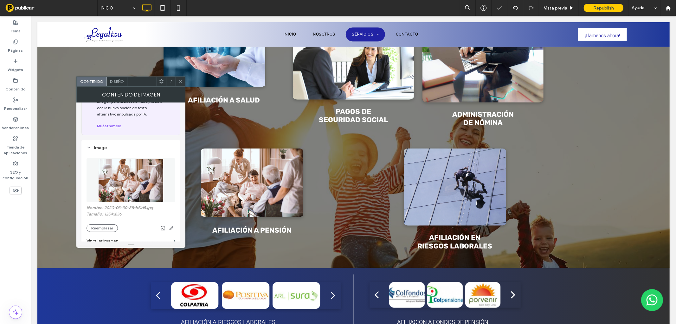
click at [181, 79] on icon at bounding box center [180, 81] width 5 height 5
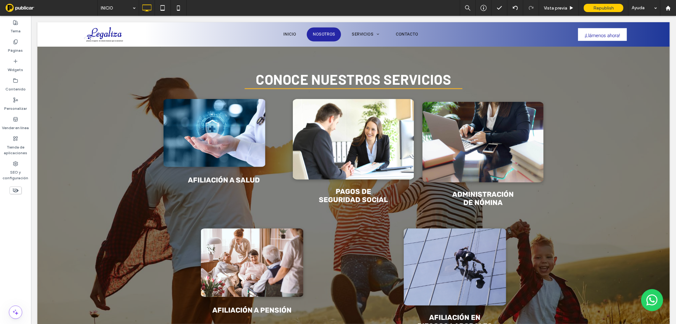
scroll to position [0, 0]
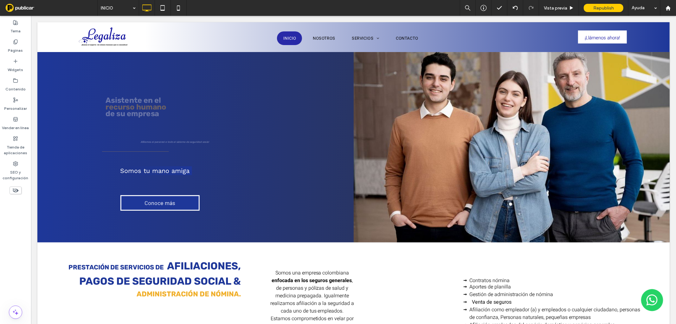
drag, startPoint x: 675, startPoint y: 152, endPoint x: 707, endPoint y: 30, distance: 125.6
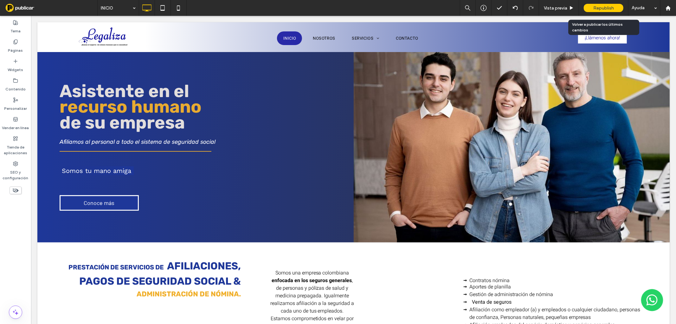
click at [598, 8] on span "Republish" at bounding box center [603, 7] width 21 height 5
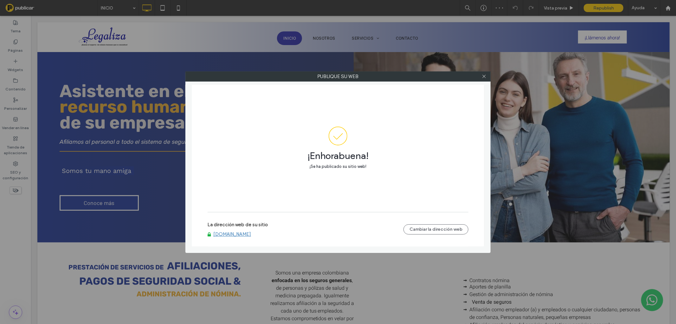
click at [243, 235] on link "[DOMAIN_NAME]" at bounding box center [232, 234] width 38 height 6
click at [483, 75] on use at bounding box center [483, 76] width 3 height 3
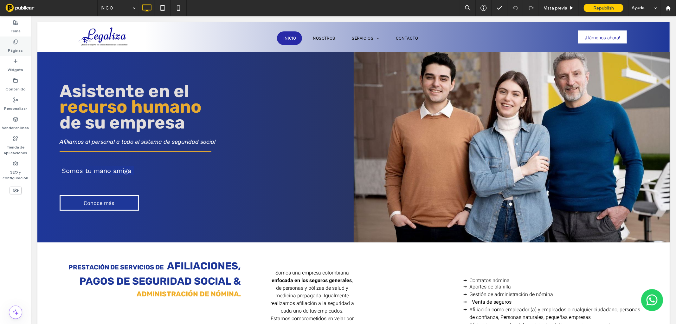
click at [20, 52] on label "Páginas" at bounding box center [15, 48] width 15 height 9
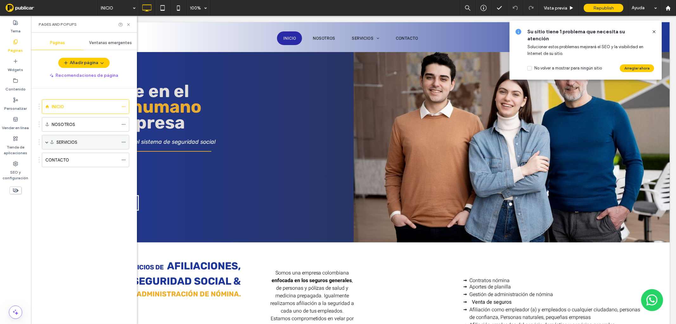
click at [47, 143] on span at bounding box center [46, 141] width 3 height 3
drag, startPoint x: 85, startPoint y: 156, endPoint x: 78, endPoint y: 161, distance: 8.3
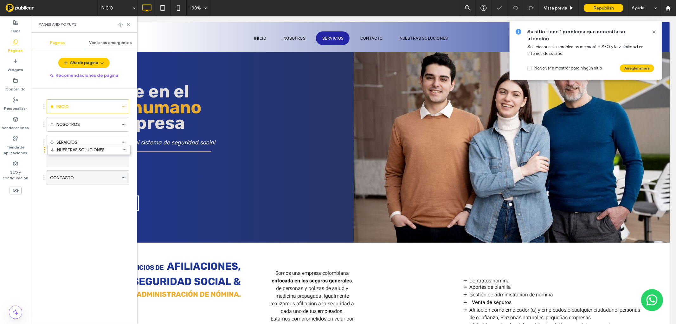
drag, startPoint x: 62, startPoint y: 178, endPoint x: 62, endPoint y: 152, distance: 25.7
drag, startPoint x: 126, startPoint y: 25, endPoint x: 96, endPoint y: 9, distance: 34.3
click at [127, 25] on icon at bounding box center [128, 24] width 5 height 5
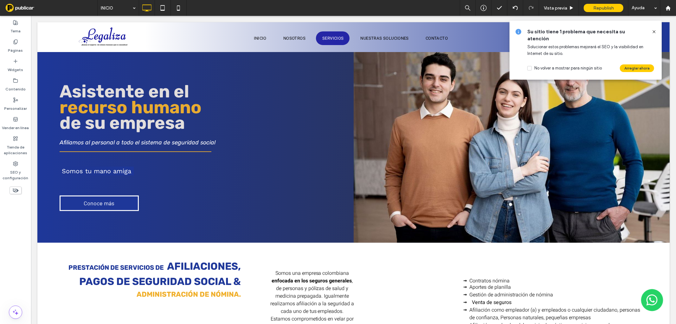
click at [654, 32] on icon at bounding box center [654, 31] width 5 height 5
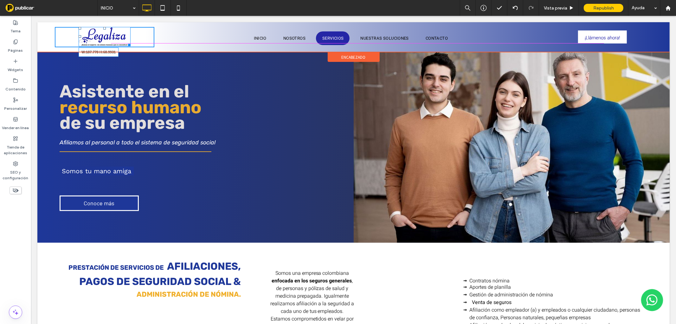
drag, startPoint x: 127, startPoint y: 45, endPoint x: 163, endPoint y: 61, distance: 39.6
click at [130, 45] on div at bounding box center [128, 43] width 5 height 5
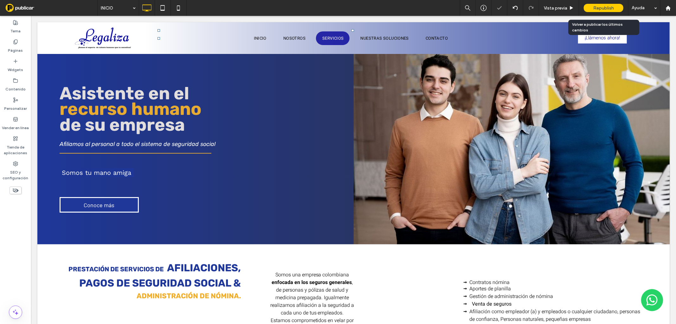
click at [593, 5] on span "Republish" at bounding box center [603, 7] width 21 height 5
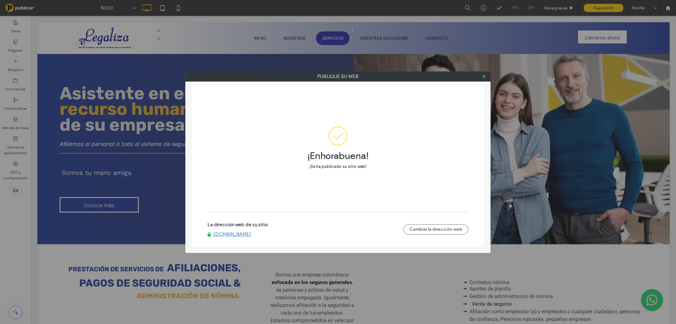
click at [236, 235] on link "[DOMAIN_NAME]" at bounding box center [232, 234] width 38 height 6
click at [482, 74] on icon at bounding box center [484, 76] width 5 height 5
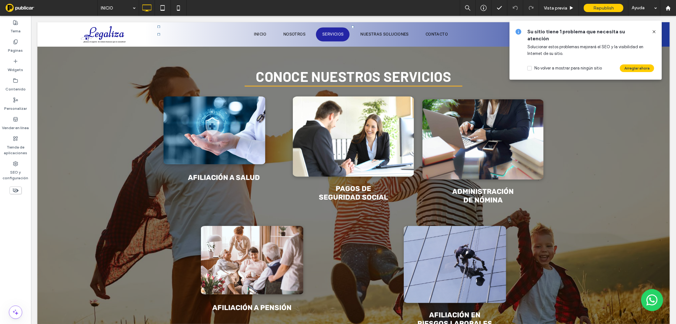
scroll to position [314, 0]
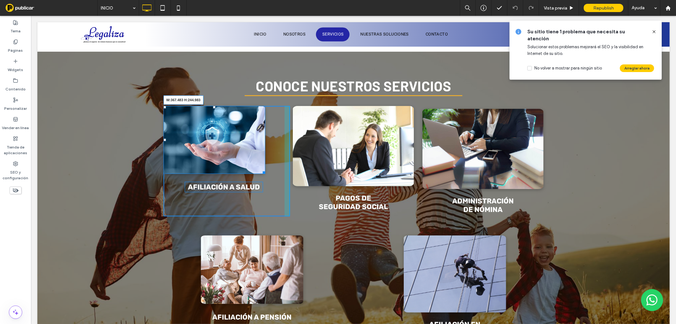
drag, startPoint x: 262, startPoint y: 169, endPoint x: 310, endPoint y: 195, distance: 54.9
click at [279, 179] on div "W:367.483 H:244.983 AFILIACIÓN A SALUD Click To Paste" at bounding box center [226, 161] width 127 height 110
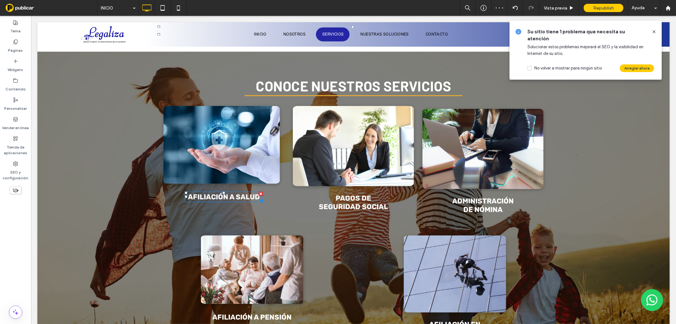
click at [246, 194] on strong "AFILIACIÓN A SALUD" at bounding box center [224, 196] width 72 height 9
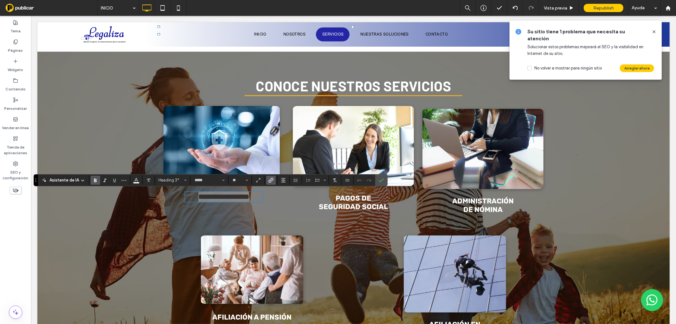
click at [268, 182] on use "Enlace" at bounding box center [270, 180] width 5 height 5
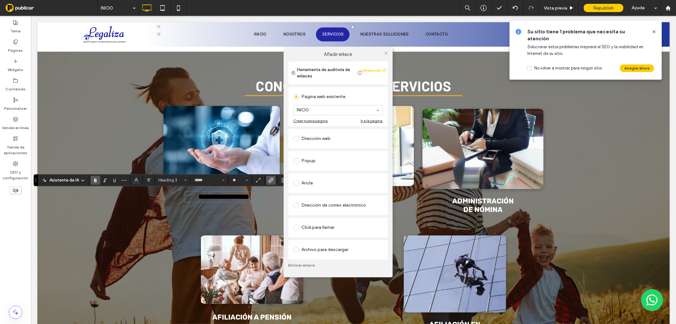
click at [300, 264] on link "Eliminar enlace" at bounding box center [338, 264] width 100 height 5
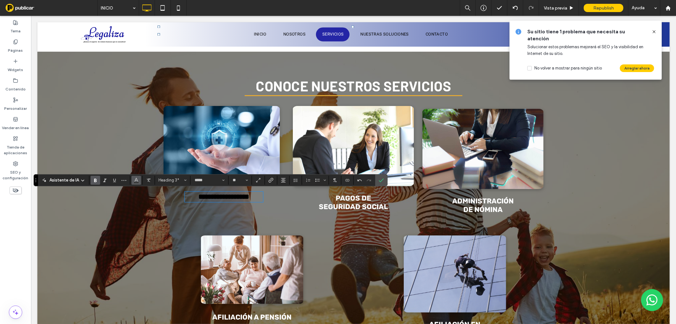
click at [134, 180] on use "Color" at bounding box center [135, 179] width 3 height 3
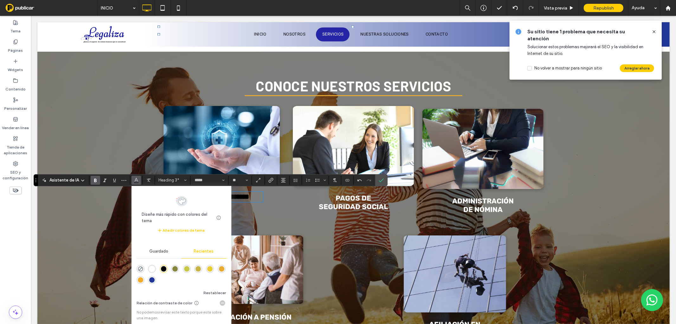
click at [152, 267] on div "rgba(255, 255, 255, 1)" at bounding box center [151, 268] width 5 height 5
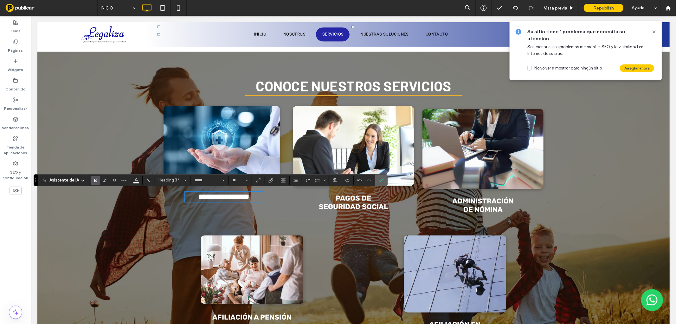
click at [381, 181] on label "Confirmar" at bounding box center [382, 179] width 10 height 11
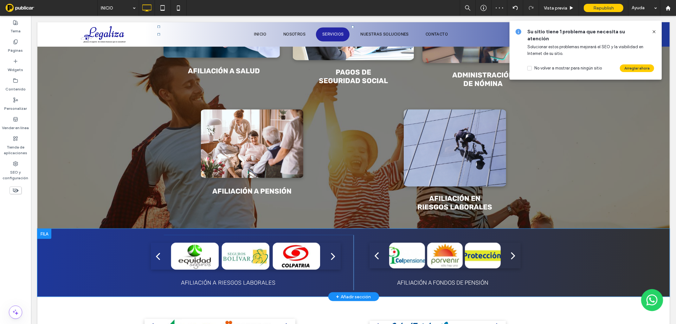
scroll to position [443, 0]
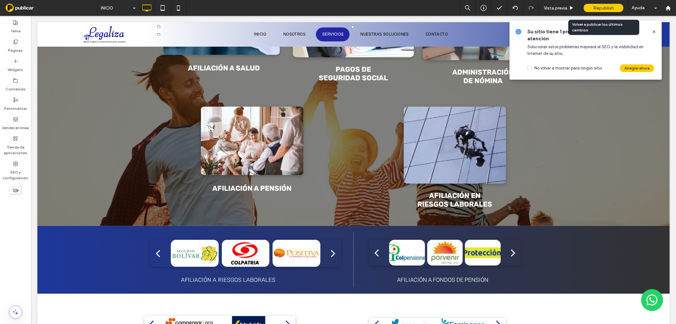
click at [591, 7] on div "Republish" at bounding box center [604, 8] width 40 height 8
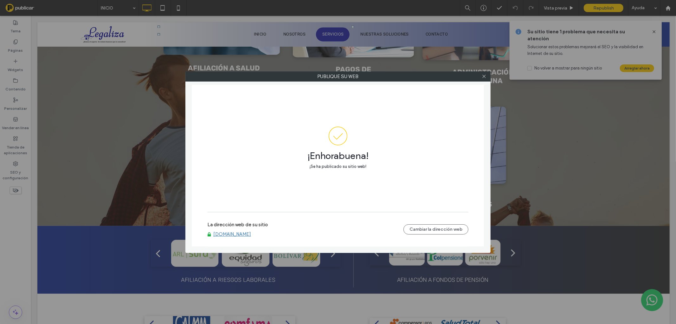
click at [237, 234] on link "[DOMAIN_NAME]" at bounding box center [232, 234] width 38 height 6
